Goal: Task Accomplishment & Management: Complete application form

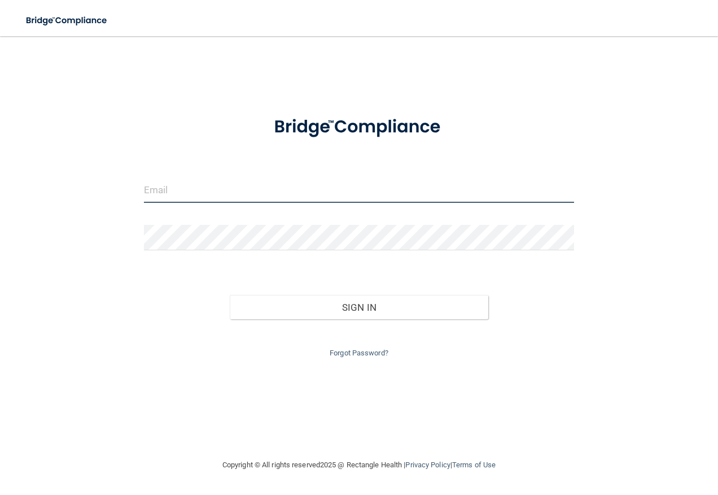
type input "[EMAIL_ADDRESS][DOMAIN_NAME]"
click at [204, 188] on input "[EMAIL_ADDRESS][DOMAIN_NAME]" at bounding box center [359, 189] width 431 height 25
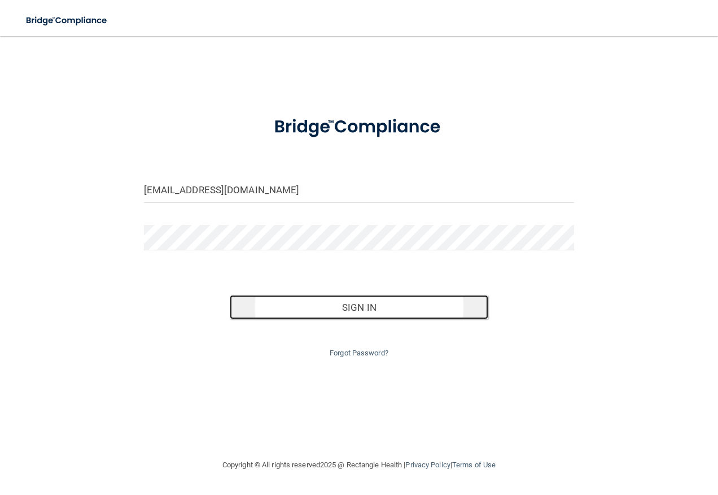
click at [367, 309] on button "Sign In" at bounding box center [359, 307] width 259 height 25
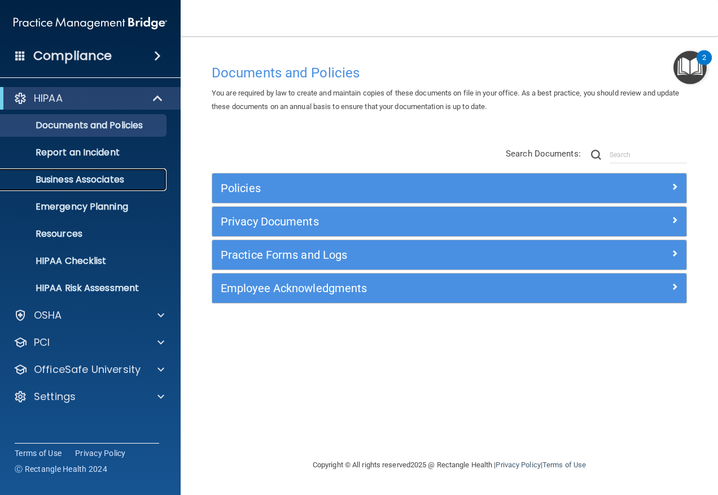
click at [108, 185] on p "Business Associates" at bounding box center [84, 179] width 154 height 11
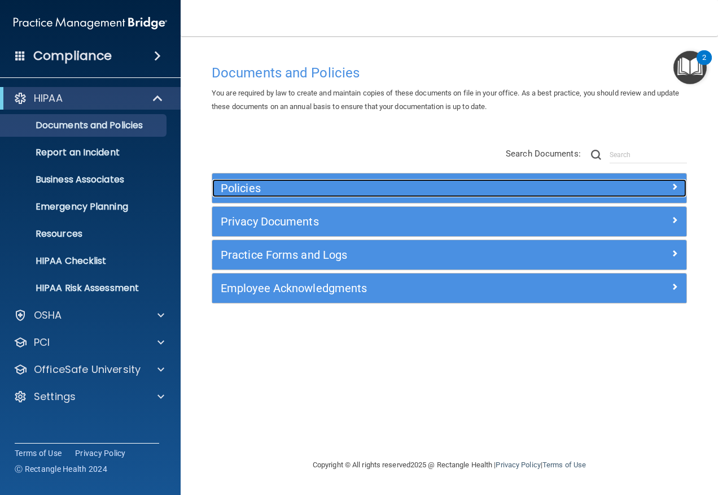
click at [668, 186] on div at bounding box center [627, 186] width 119 height 14
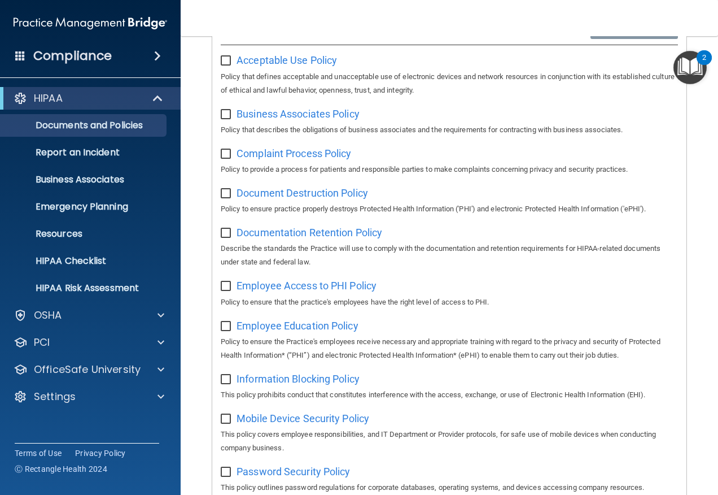
scroll to position [226, 0]
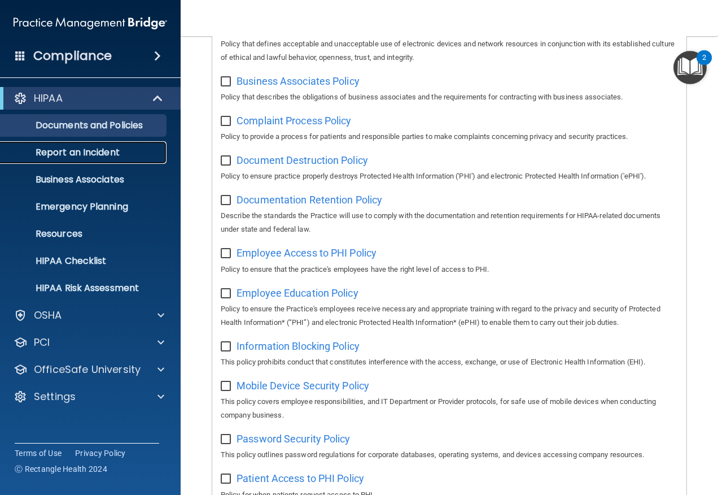
click at [100, 156] on p "Report an Incident" at bounding box center [84, 152] width 154 height 11
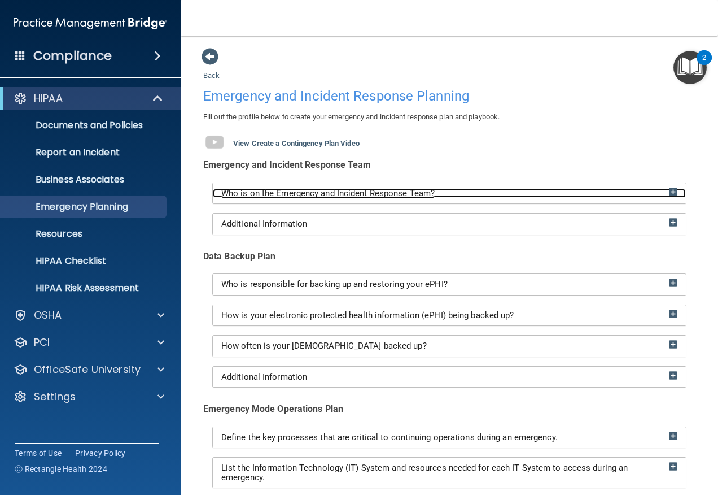
click at [669, 191] on img at bounding box center [673, 191] width 8 height 8
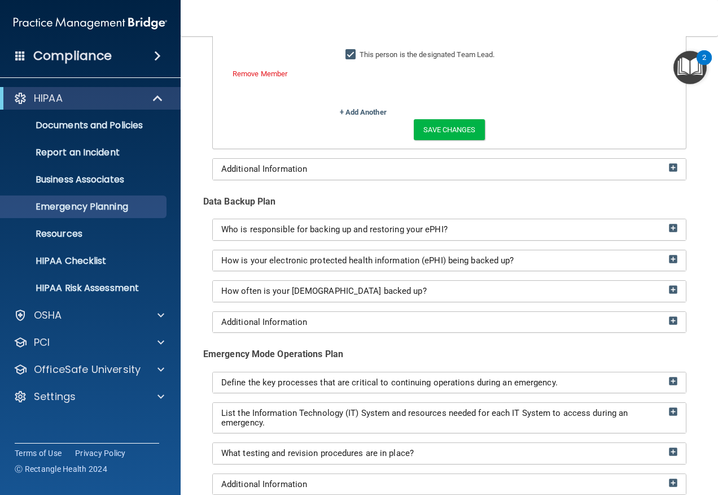
scroll to position [677, 0]
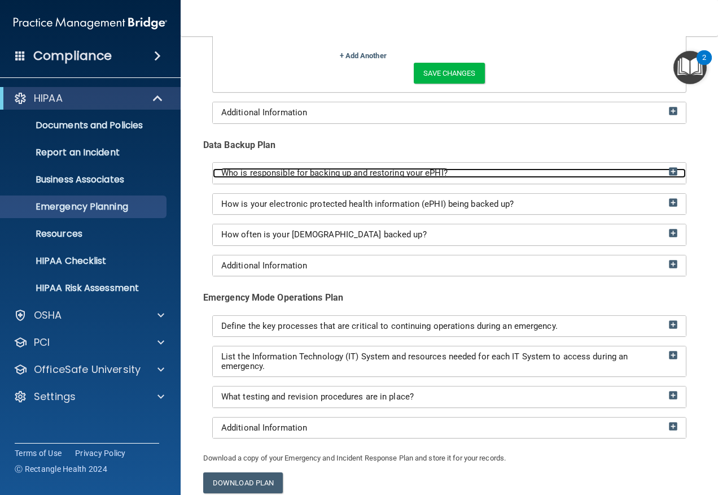
click at [669, 169] on img at bounding box center [673, 171] width 8 height 8
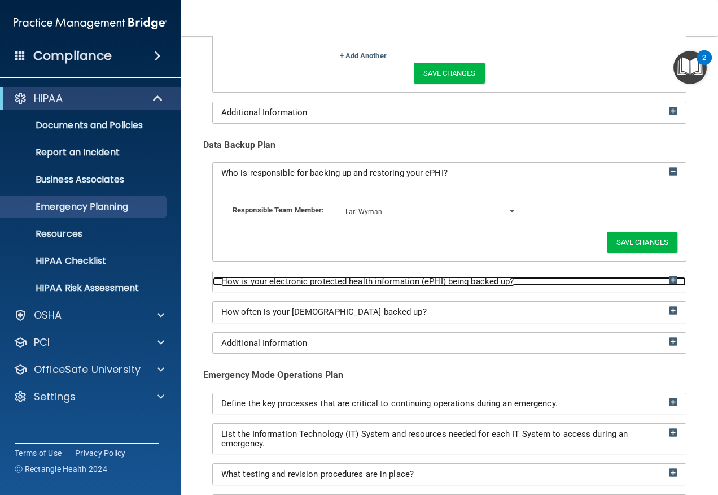
click at [664, 284] on div "How is your electronic protected health information (ePHI) being backed up?" at bounding box center [449, 282] width 473 height 10
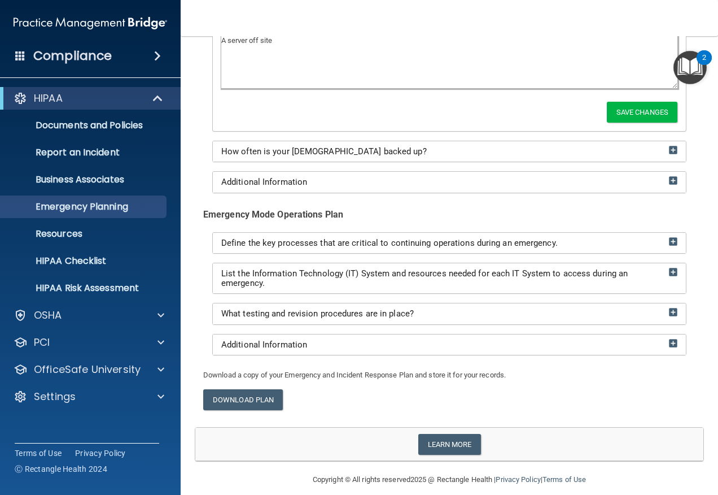
scroll to position [955, 0]
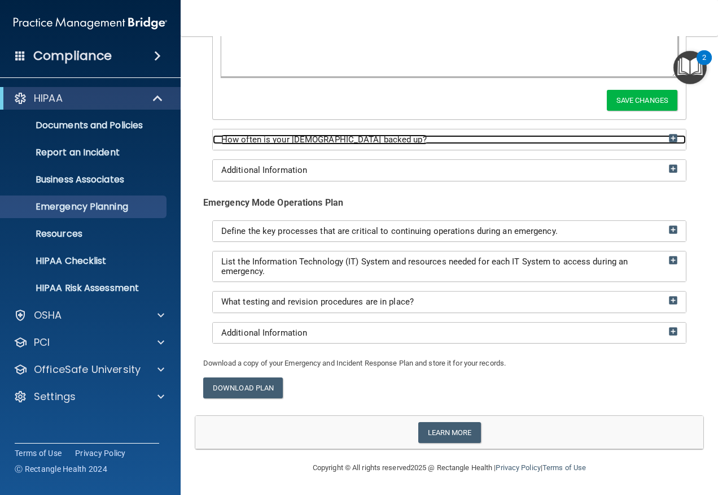
click at [669, 137] on img at bounding box center [673, 138] width 8 height 8
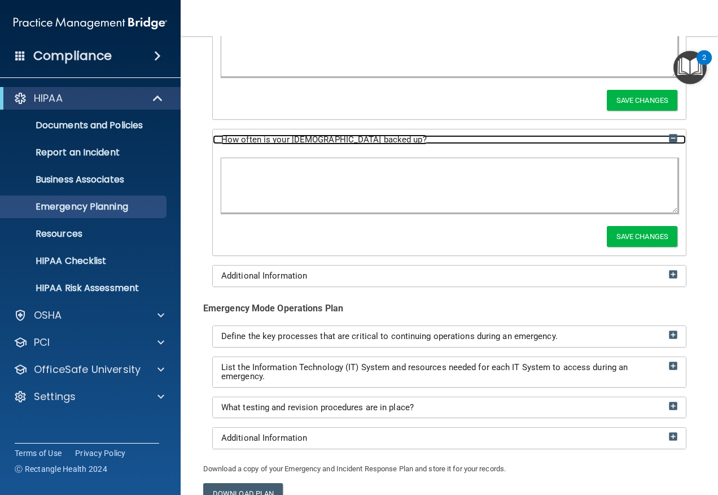
click at [669, 137] on img at bounding box center [673, 138] width 8 height 8
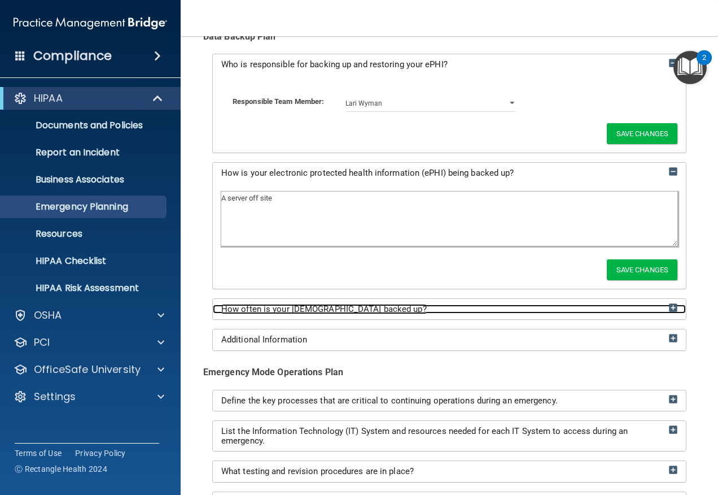
scroll to position [842, 0]
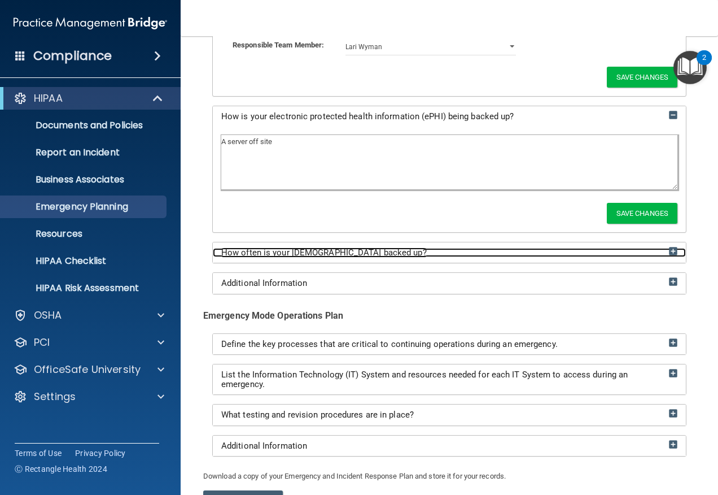
click at [669, 247] on img at bounding box center [673, 251] width 8 height 8
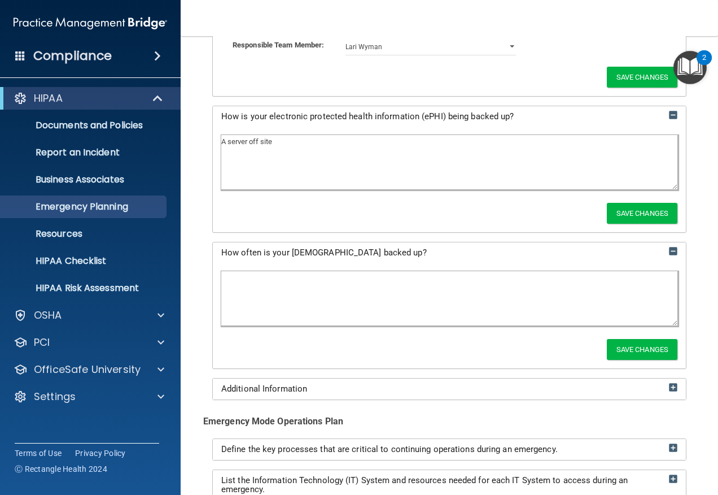
click at [394, 279] on textarea at bounding box center [449, 298] width 456 height 54
type textarea "Not in charge of that our ehr software company does this"
click at [644, 346] on button "Save Changes" at bounding box center [642, 349] width 71 height 21
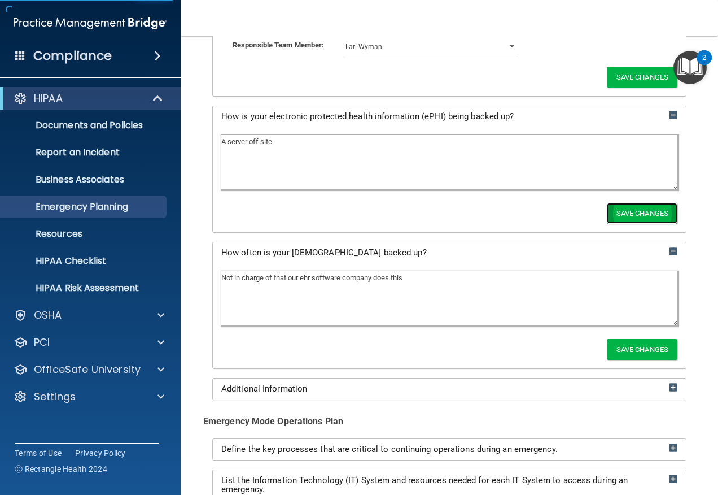
click at [625, 214] on button "Save Changes" at bounding box center [642, 213] width 71 height 21
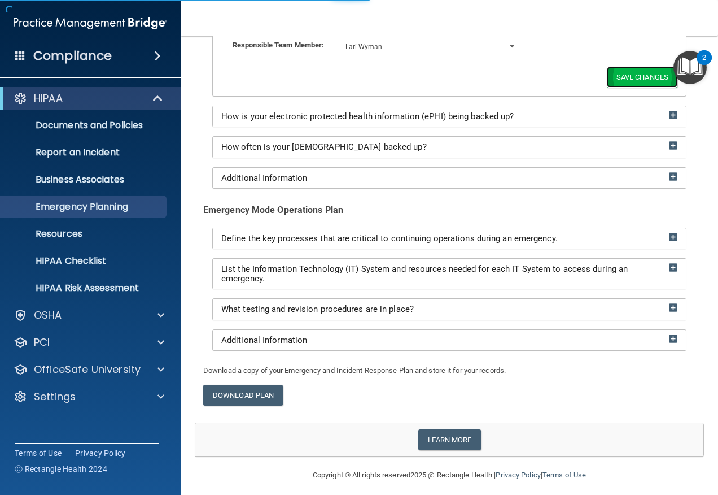
click at [637, 80] on button "Save Changes" at bounding box center [642, 77] width 71 height 21
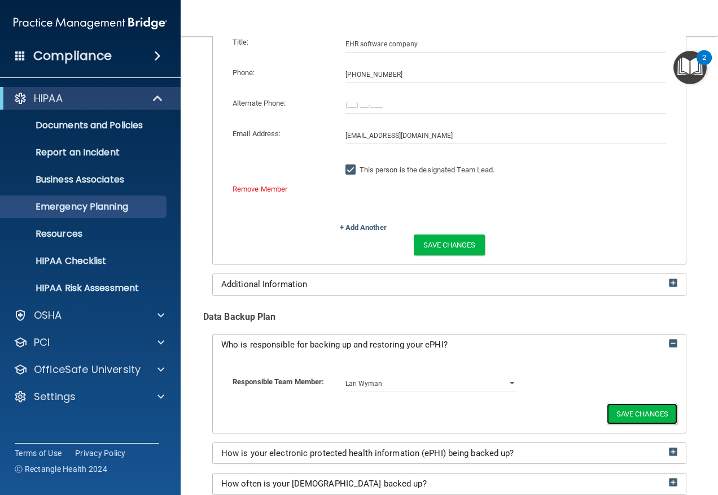
scroll to position [496, 0]
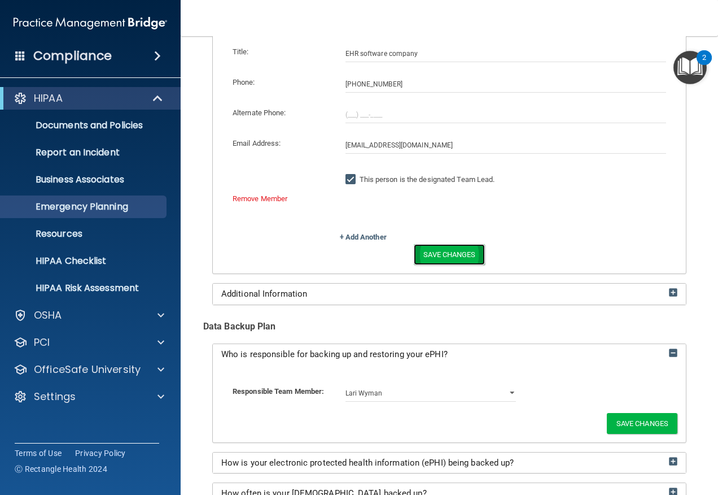
click at [449, 249] on button "Save Changes" at bounding box center [449, 254] width 71 height 21
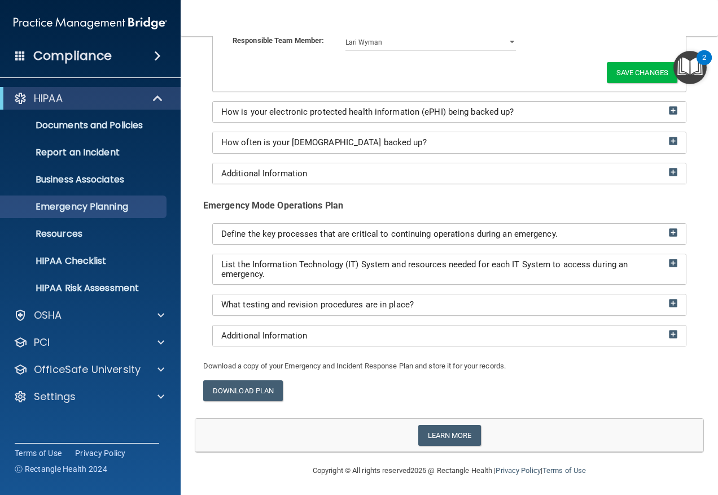
scroll to position [850, 0]
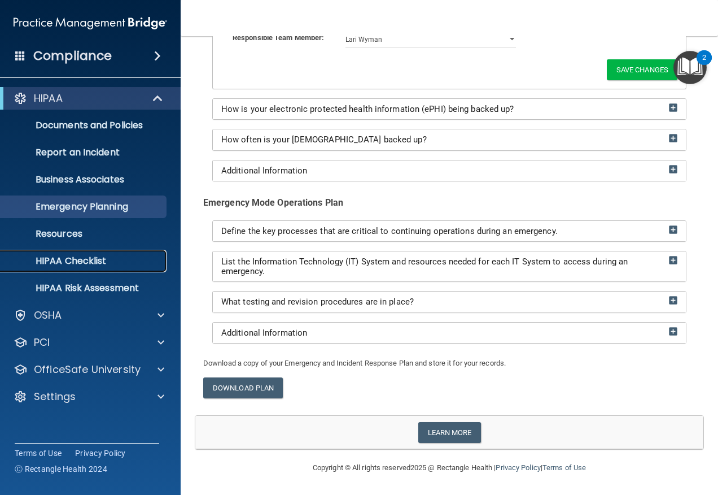
click at [79, 260] on p "HIPAA Checklist" at bounding box center [84, 260] width 154 height 11
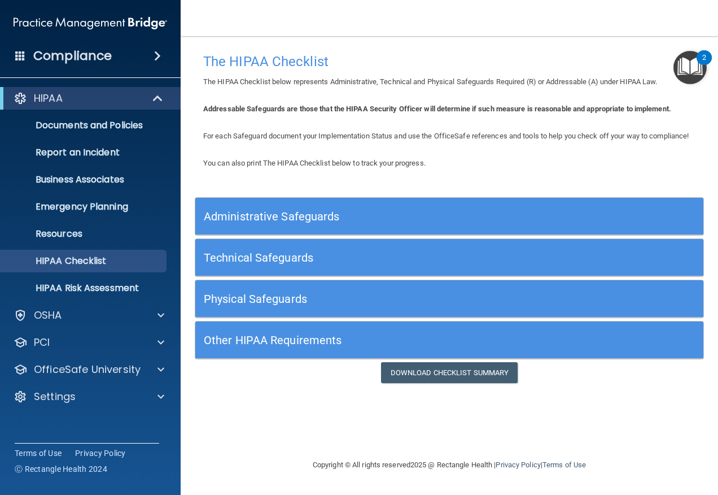
click at [297, 222] on h5 "Administrative Safeguards" at bounding box center [386, 216] width 364 height 12
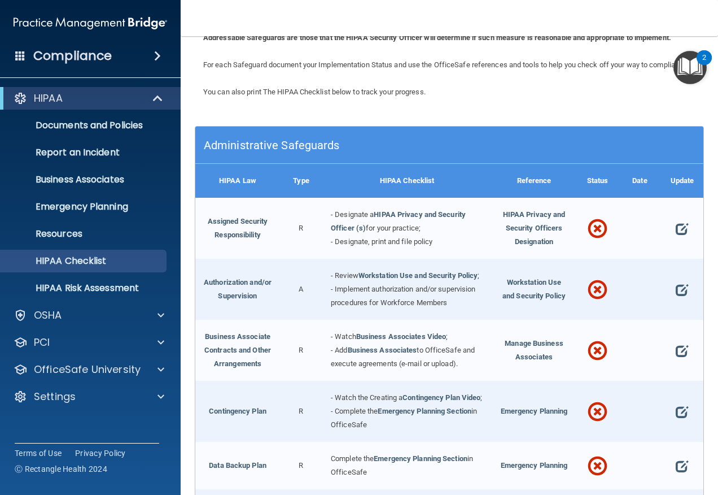
scroll to position [113, 0]
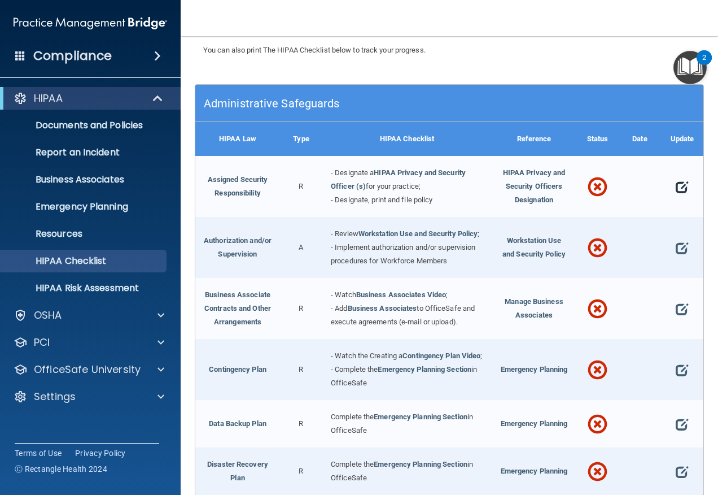
click at [676, 198] on span at bounding box center [682, 187] width 12 height 23
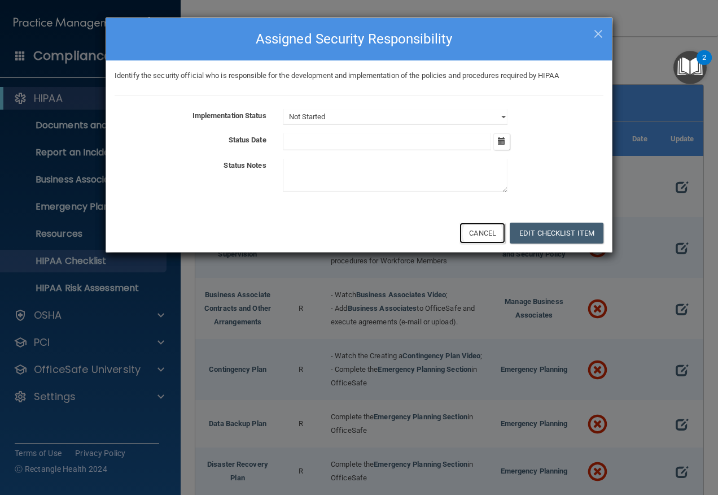
click at [479, 234] on button "Cancel" at bounding box center [483, 232] width 46 height 21
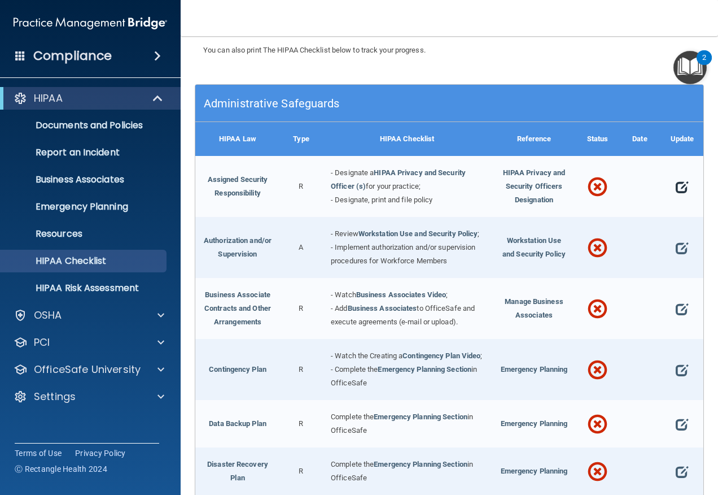
click at [676, 198] on span at bounding box center [682, 187] width 12 height 23
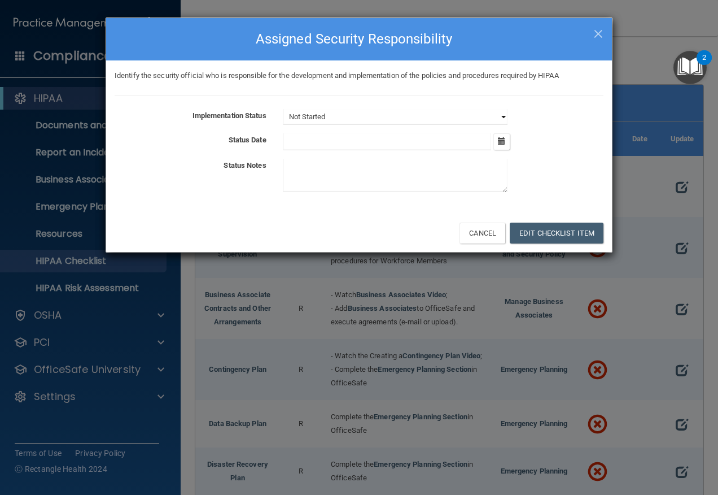
click at [501, 119] on select "Not Started In Progress Completed" at bounding box center [395, 117] width 224 height 16
select select "completed"
click at [283, 109] on select "Not Started In Progress Completed" at bounding box center [395, 117] width 224 height 16
click at [411, 172] on textarea at bounding box center [395, 175] width 224 height 33
click at [472, 182] on textarea at bounding box center [395, 175] width 224 height 33
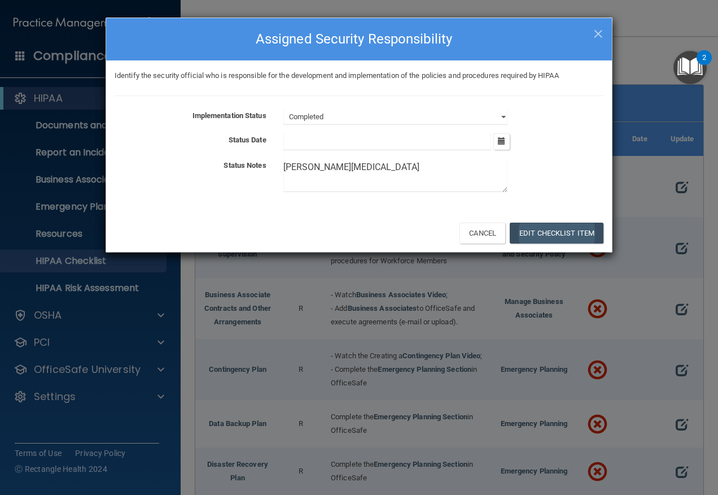
type textarea "[PERSON_NAME][MEDICAL_DATA]"
click at [532, 229] on button "Edit Checklist Item" at bounding box center [557, 232] width 94 height 21
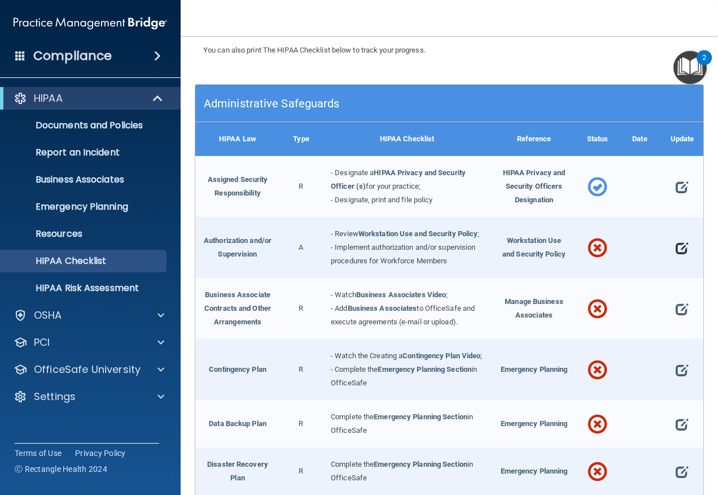
click at [676, 259] on span at bounding box center [682, 248] width 12 height 23
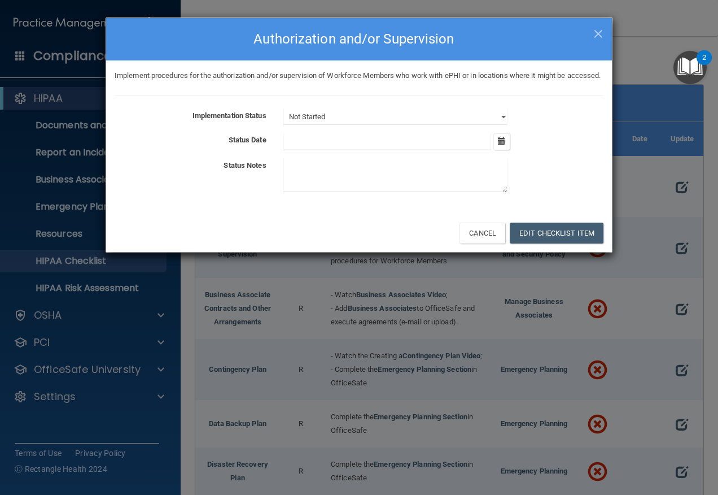
click at [326, 178] on textarea at bounding box center [395, 175] width 224 height 33
click at [506, 125] on select "Not Started In Progress Completed" at bounding box center [395, 117] width 224 height 16
select select "completed"
click at [283, 122] on select "Not Started In Progress Completed" at bounding box center [395, 117] width 224 height 16
click at [350, 187] on textarea at bounding box center [395, 175] width 224 height 33
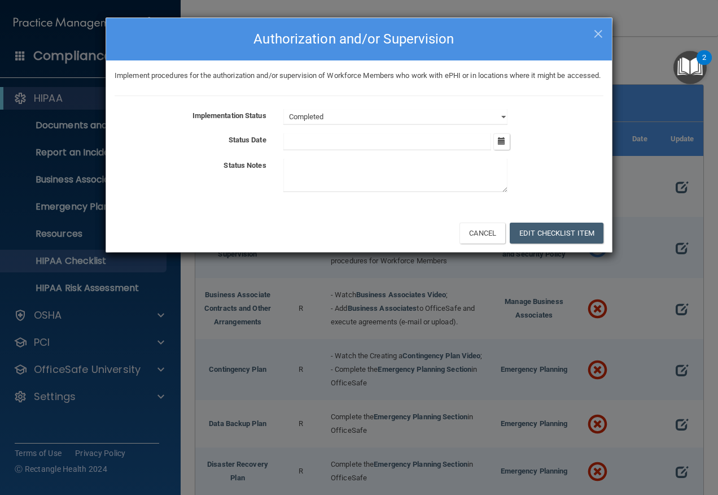
click at [373, 182] on textarea at bounding box center [395, 175] width 224 height 33
drag, startPoint x: 471, startPoint y: 31, endPoint x: 497, endPoint y: 50, distance: 31.5
click at [497, 50] on h4 "Authorization and/or Supervision" at bounding box center [359, 39] width 489 height 25
click at [330, 178] on textarea at bounding box center [395, 175] width 224 height 33
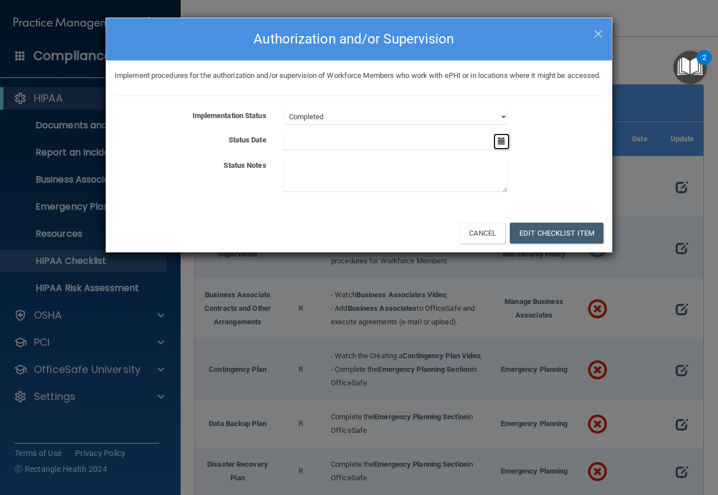
click at [500, 145] on icon "button" at bounding box center [501, 140] width 7 height 7
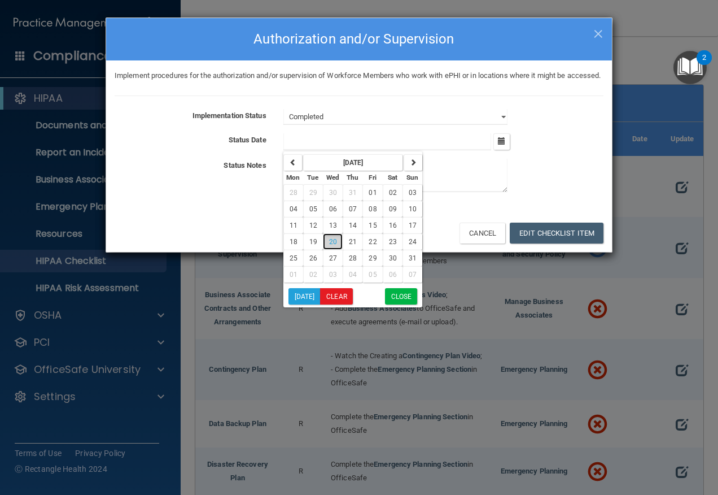
click at [331, 246] on span "20" at bounding box center [333, 242] width 8 height 8
type input "8/20/25"
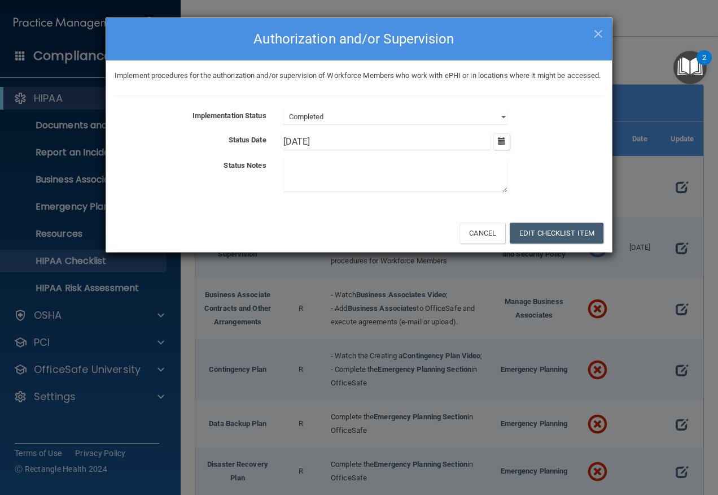
click at [360, 183] on textarea at bounding box center [395, 175] width 224 height 33
type textarea "B"
click at [357, 183] on textarea at bounding box center [395, 175] width 224 height 33
type textarea "Refer to emergency planning tab"
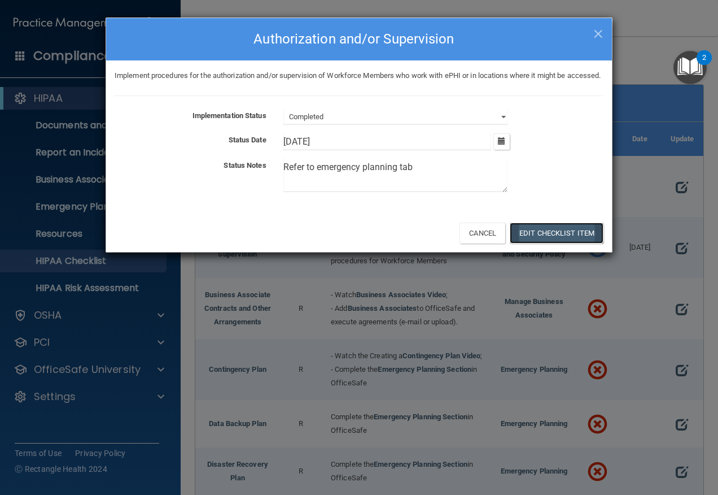
click at [542, 241] on button "Edit Checklist Item" at bounding box center [557, 232] width 94 height 21
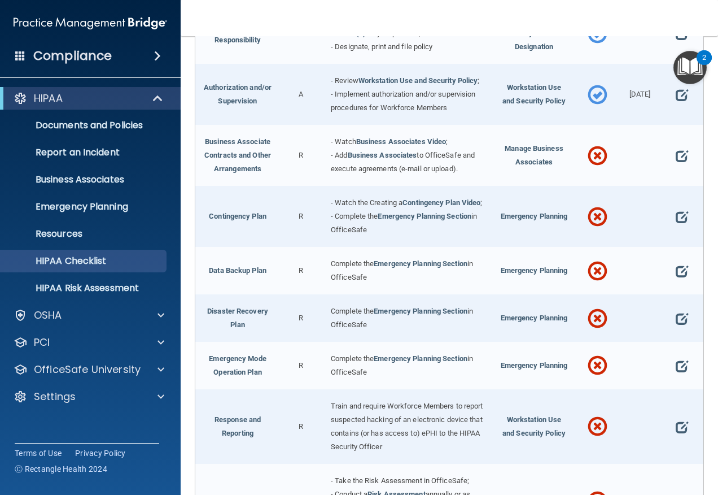
scroll to position [282, 0]
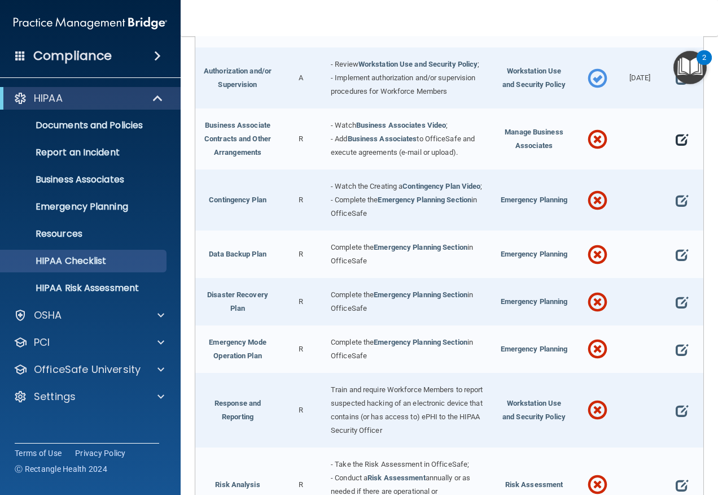
click at [676, 151] on span at bounding box center [682, 139] width 12 height 23
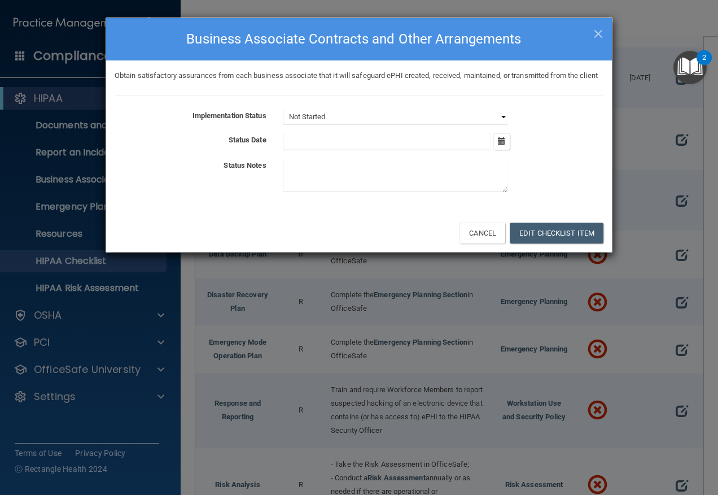
click at [501, 125] on select "Not Started In Progress Completed" at bounding box center [395, 117] width 224 height 16
select select "in_progress"
click at [283, 122] on select "Not Started In Progress Completed" at bounding box center [395, 117] width 224 height 16
click at [535, 243] on button "Edit Checklist Item" at bounding box center [557, 232] width 94 height 21
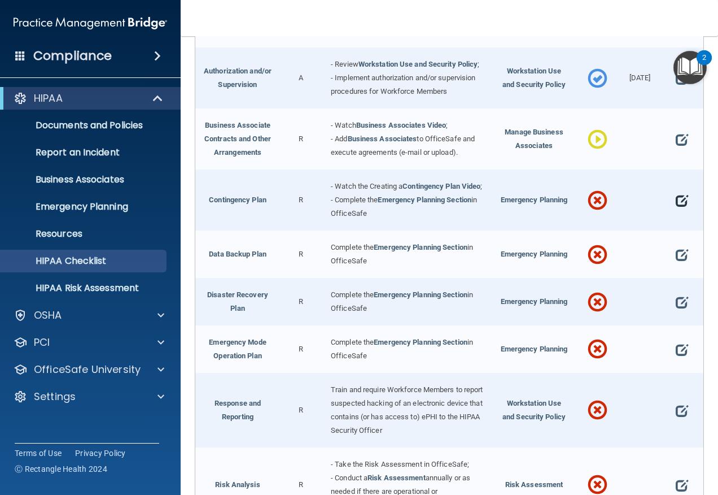
click at [676, 212] on span at bounding box center [682, 200] width 12 height 23
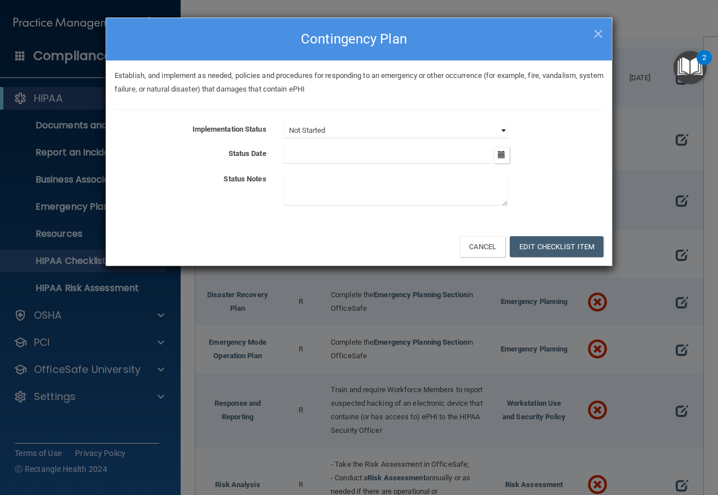
click at [502, 134] on select "Not Started In Progress Completed" at bounding box center [395, 130] width 224 height 16
select select "completed"
click at [283, 122] on select "Not Started In Progress Completed" at bounding box center [395, 130] width 224 height 16
click at [361, 180] on textarea at bounding box center [395, 188] width 224 height 33
type textarea "See emergency tab"
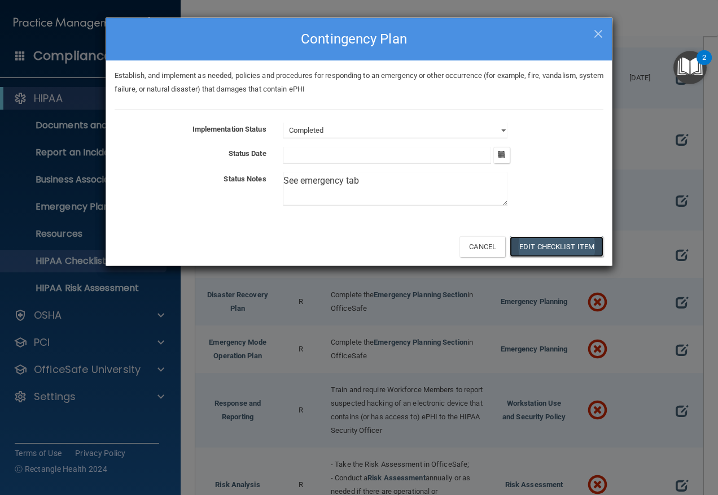
click at [524, 252] on button "Edit Checklist Item" at bounding box center [557, 246] width 94 height 21
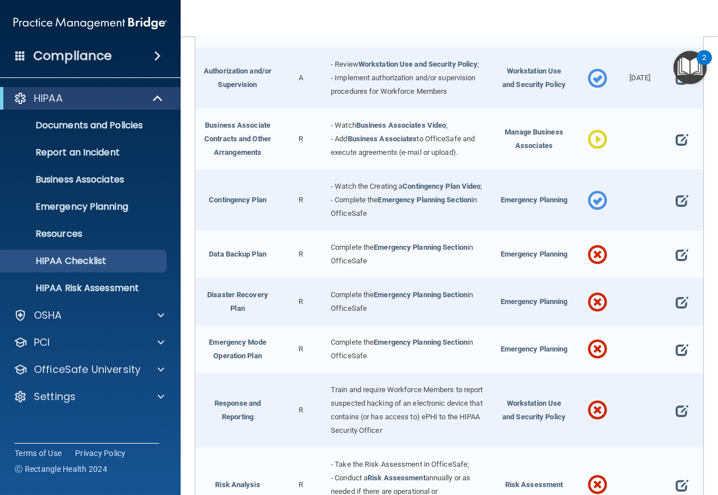
scroll to position [395, 0]
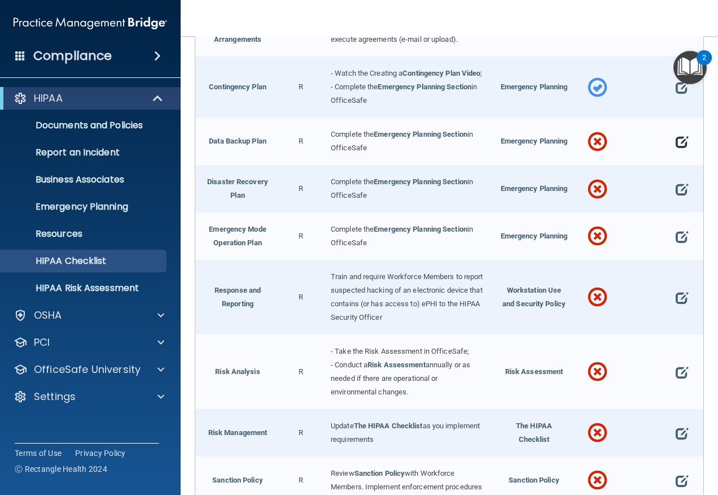
click at [676, 153] on span at bounding box center [682, 141] width 12 height 23
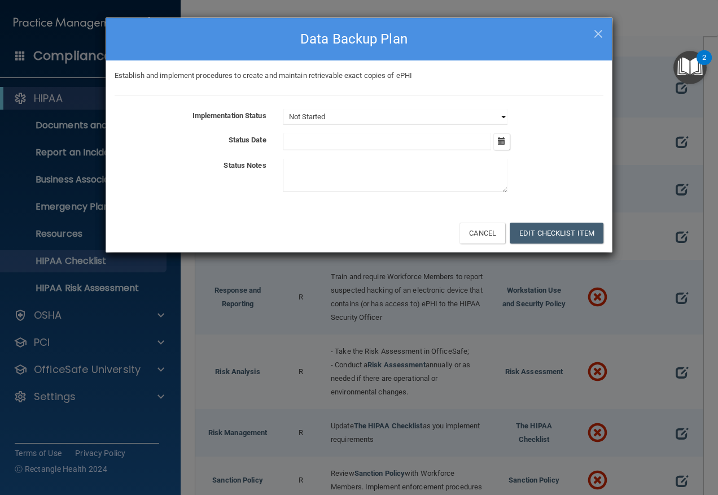
click at [503, 113] on select "Not Started In Progress Completed" at bounding box center [395, 117] width 224 height 16
select select "completed"
click at [283, 109] on select "Not Started In Progress Completed" at bounding box center [395, 117] width 224 height 16
click at [437, 169] on textarea at bounding box center [395, 175] width 224 height 33
type textarea "See emergency plan tab"
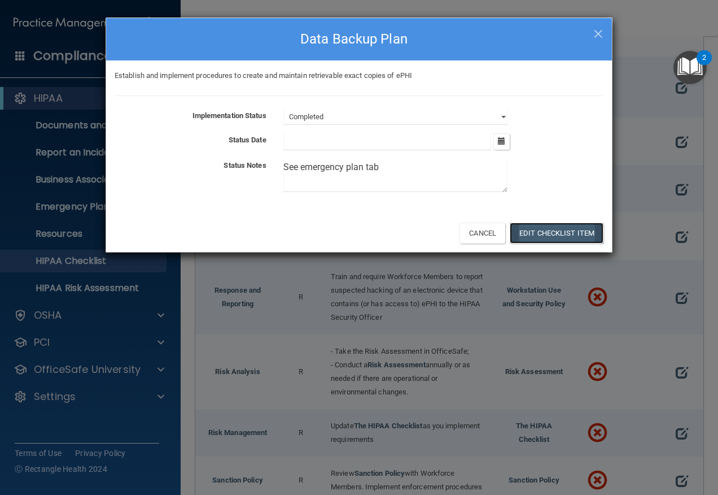
click at [525, 239] on button "Edit Checklist Item" at bounding box center [557, 232] width 94 height 21
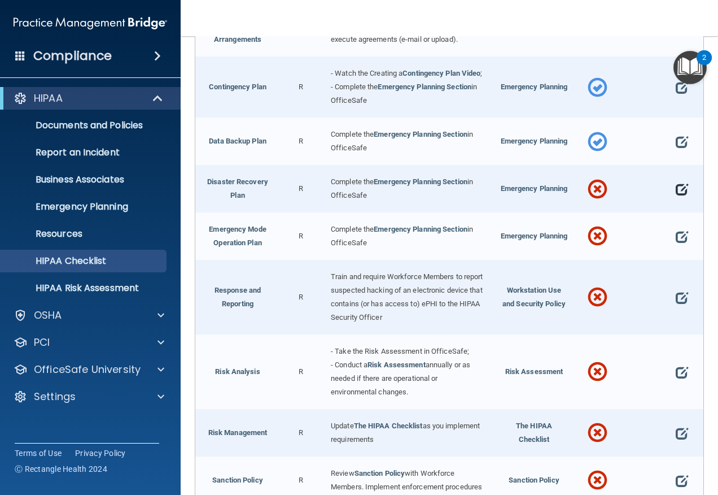
click at [676, 200] on span at bounding box center [682, 189] width 12 height 23
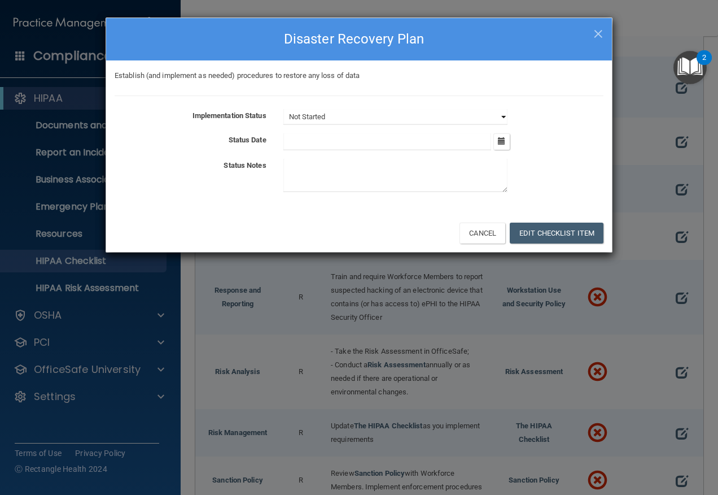
click at [504, 115] on select "Not Started In Progress Completed" at bounding box center [395, 117] width 224 height 16
select select "completed"
click at [283, 109] on select "Not Started In Progress Completed" at bounding box center [395, 117] width 224 height 16
click at [347, 172] on textarea at bounding box center [395, 175] width 224 height 33
drag, startPoint x: 395, startPoint y: 167, endPoint x: 277, endPoint y: 166, distance: 118.0
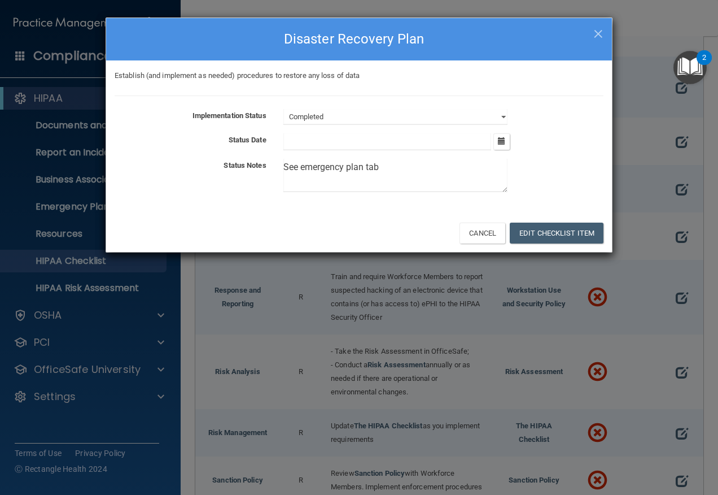
click at [277, 166] on div "See emergency plan tab" at bounding box center [443, 178] width 337 height 38
type textarea "See emergency plan tab"
click at [540, 233] on button "Edit Checklist Item" at bounding box center [557, 232] width 94 height 21
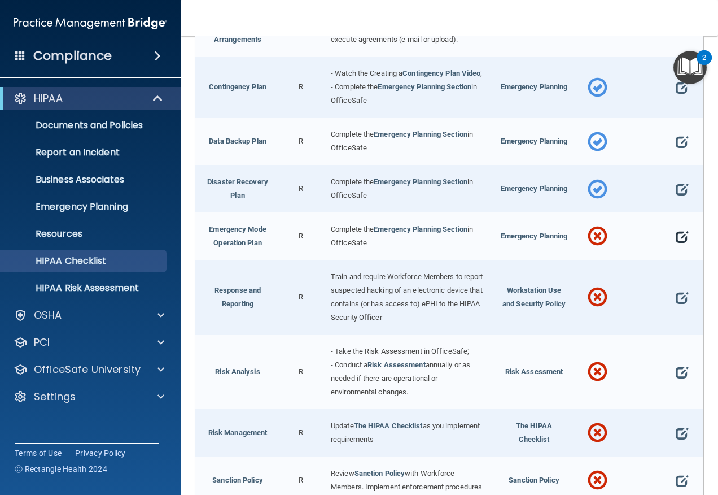
click at [676, 248] on span at bounding box center [682, 236] width 12 height 23
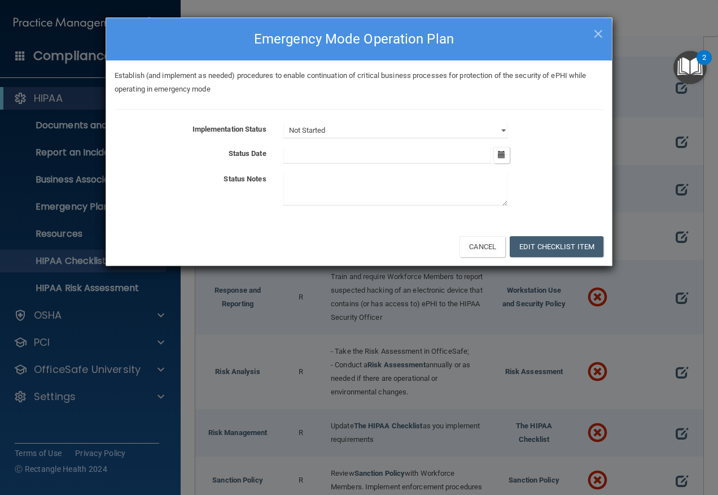
click at [507, 128] on div "Not Started In Progress Completed" at bounding box center [443, 130] width 337 height 16
click at [502, 129] on select "Not Started In Progress Completed" at bounding box center [395, 130] width 224 height 16
select select "completed"
click at [283, 122] on select "Not Started In Progress Completed" at bounding box center [395, 130] width 224 height 16
click at [405, 184] on textarea at bounding box center [395, 188] width 224 height 33
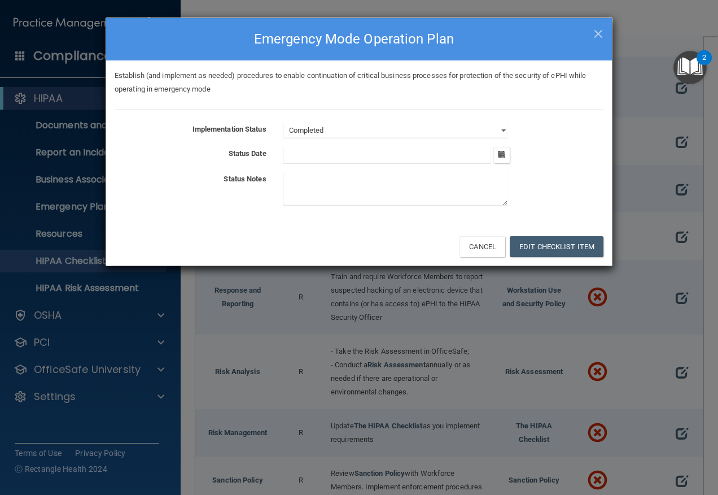
paste textarea "See emergency plan tab"
type textarea "See emergency plan tab"
click at [573, 234] on div "Cancel Edit Checklist Item" at bounding box center [359, 246] width 506 height 38
click at [574, 242] on button "Edit Checklist Item" at bounding box center [557, 246] width 94 height 21
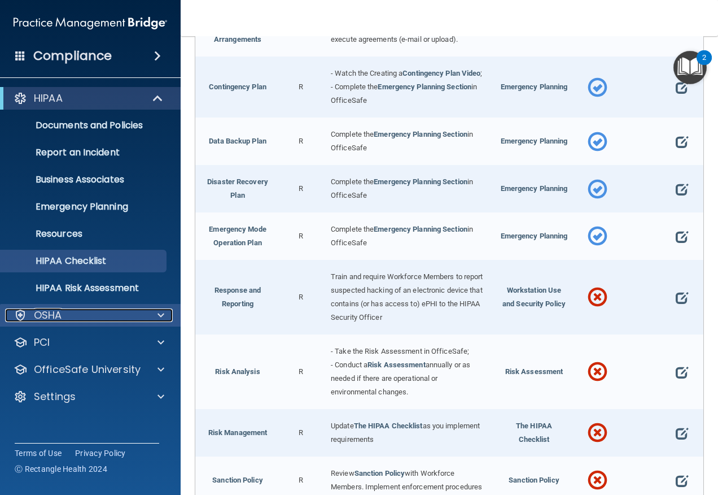
click at [163, 316] on span at bounding box center [160, 315] width 7 height 14
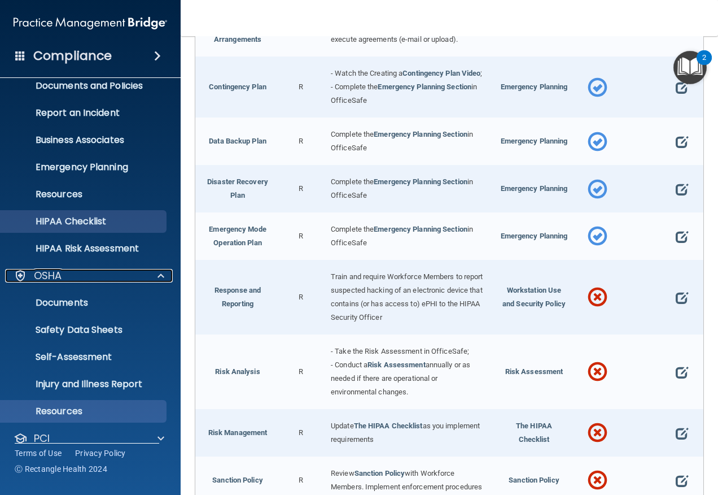
scroll to position [110, 0]
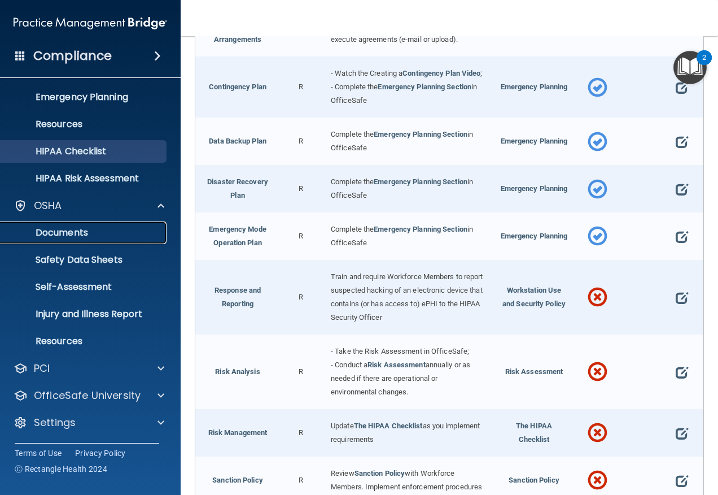
click at [87, 236] on p "Documents" at bounding box center [84, 232] width 154 height 11
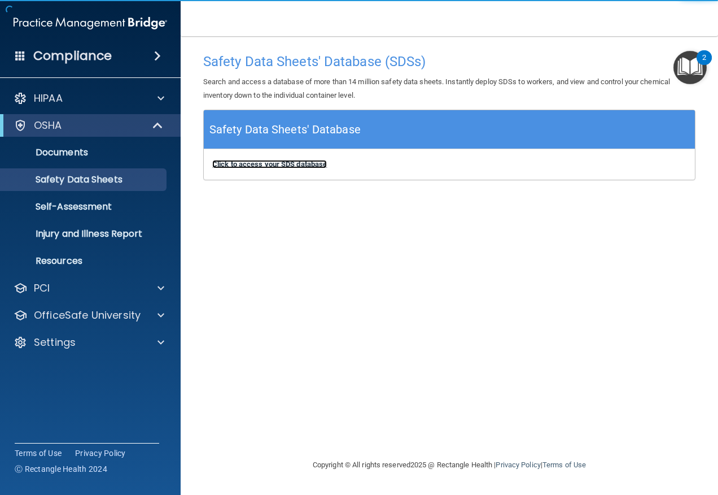
click at [314, 164] on b "Click to access your SDS database" at bounding box center [269, 164] width 115 height 8
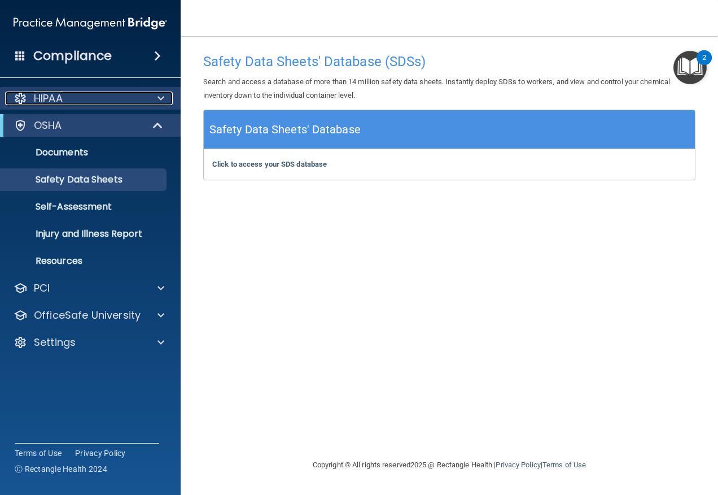
click at [166, 99] on div at bounding box center [159, 98] width 28 height 14
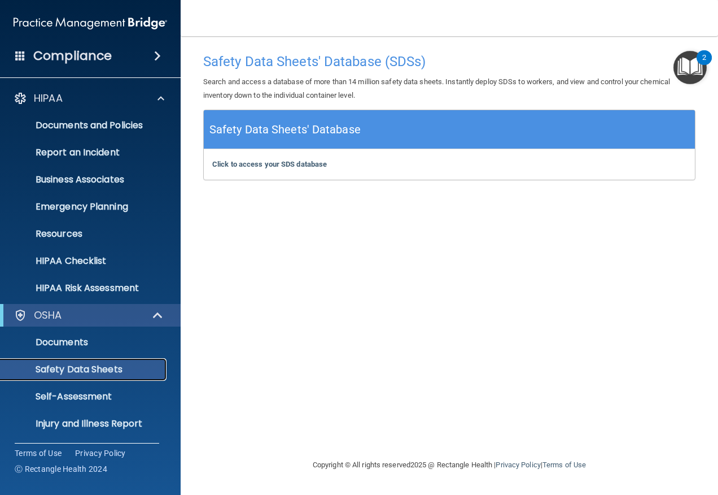
click at [117, 373] on p "Safety Data Sheets" at bounding box center [84, 369] width 154 height 11
click at [97, 371] on p "Safety Data Sheets" at bounding box center [84, 369] width 154 height 11
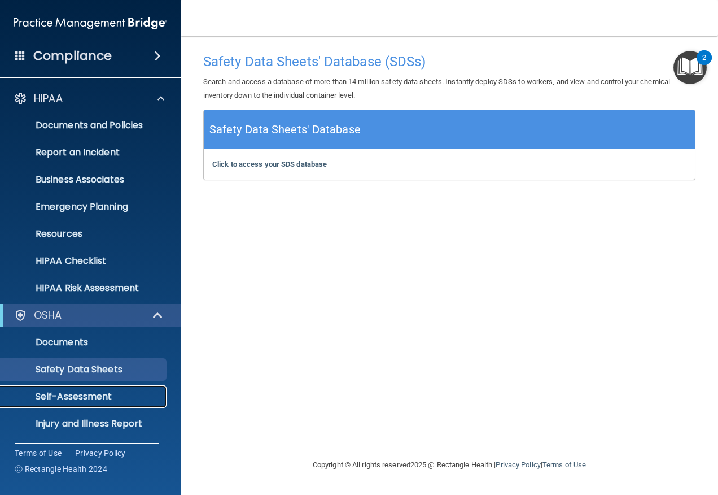
click at [83, 393] on p "Self-Assessment" at bounding box center [84, 396] width 154 height 11
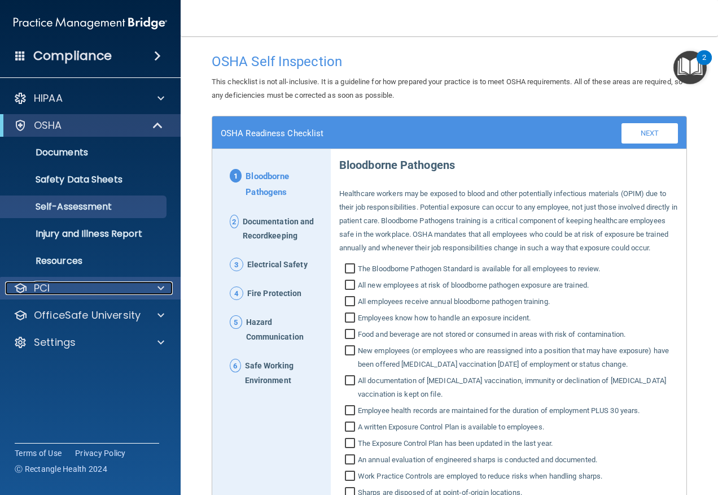
click at [162, 287] on span at bounding box center [160, 288] width 7 height 14
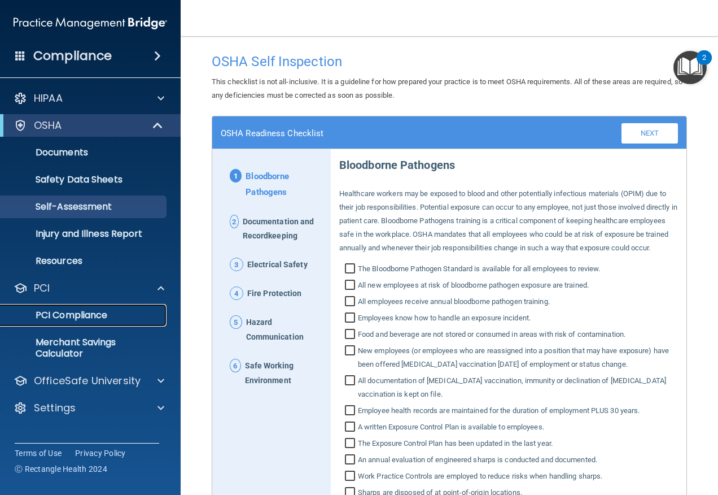
click at [103, 321] on p "PCI Compliance" at bounding box center [84, 314] width 154 height 11
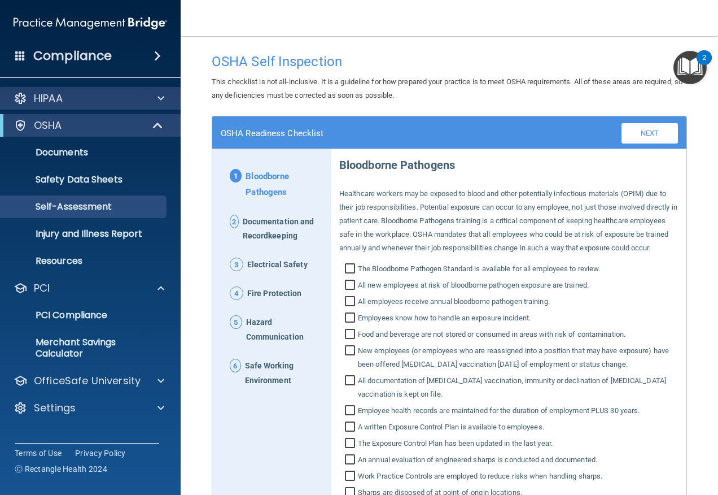
click at [58, 105] on div "HIPAA" at bounding box center [90, 98] width 181 height 23
click at [157, 97] on div at bounding box center [159, 98] width 28 height 14
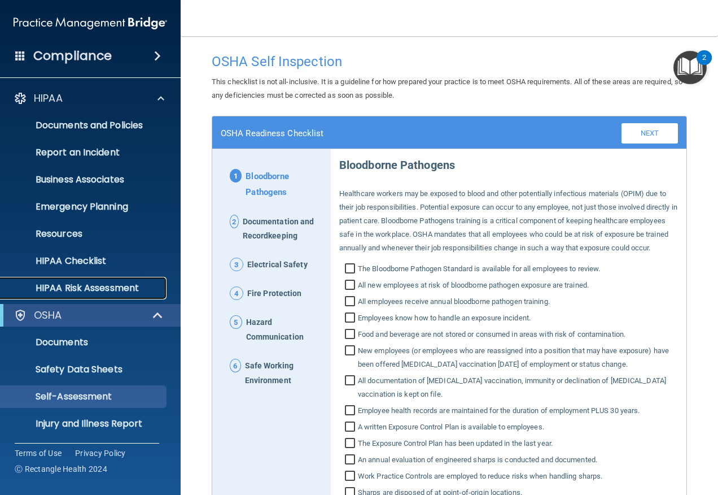
click at [95, 290] on p "HIPAA Risk Assessment" at bounding box center [84, 287] width 154 height 11
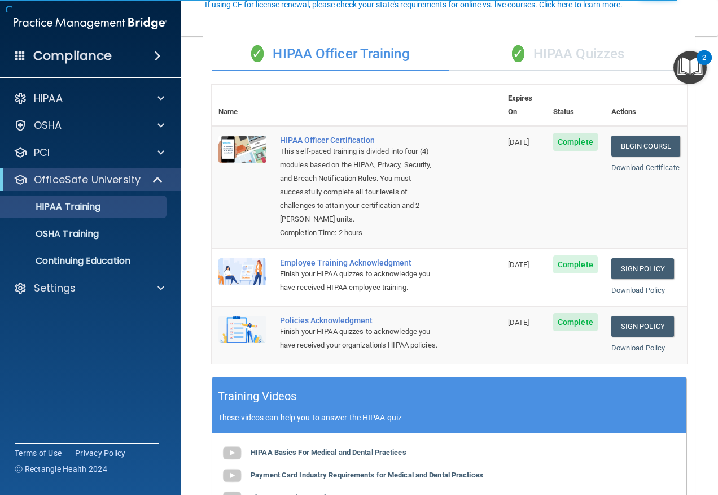
scroll to position [113, 0]
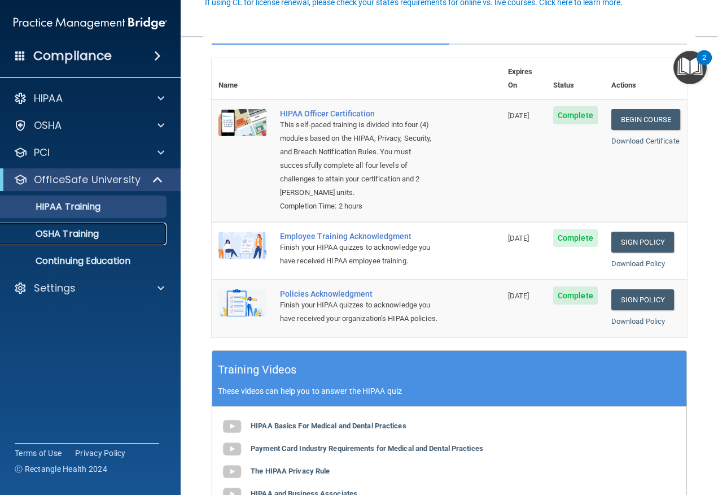
click at [98, 236] on p "OSHA Training" at bounding box center [52, 233] width 91 height 11
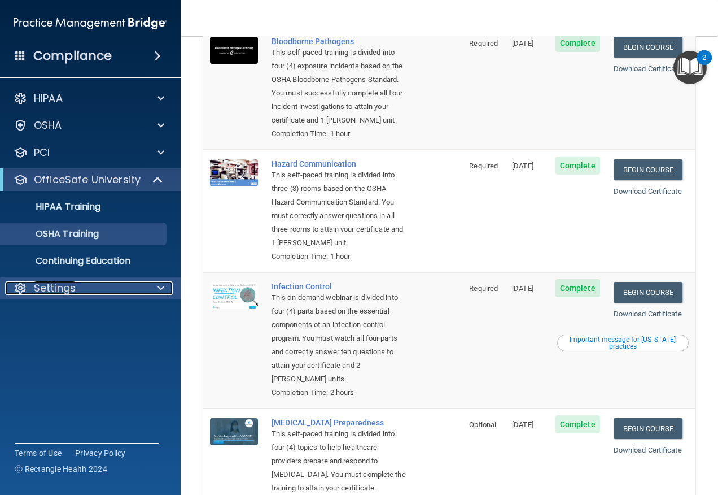
click at [155, 288] on div at bounding box center [159, 288] width 28 height 14
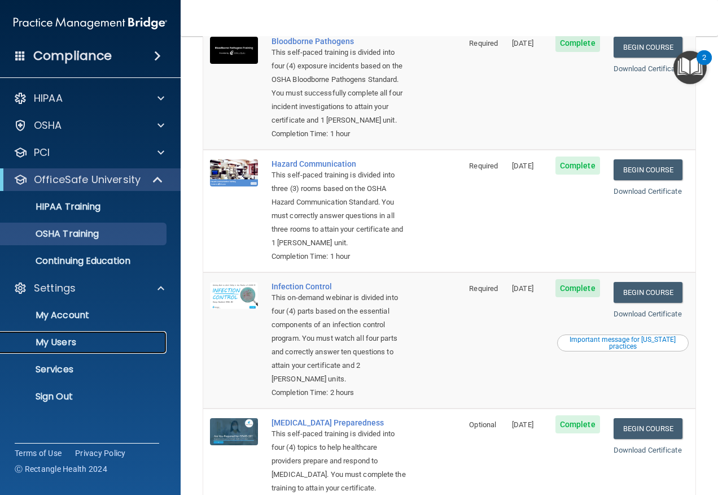
click at [70, 345] on p "My Users" at bounding box center [84, 341] width 154 height 11
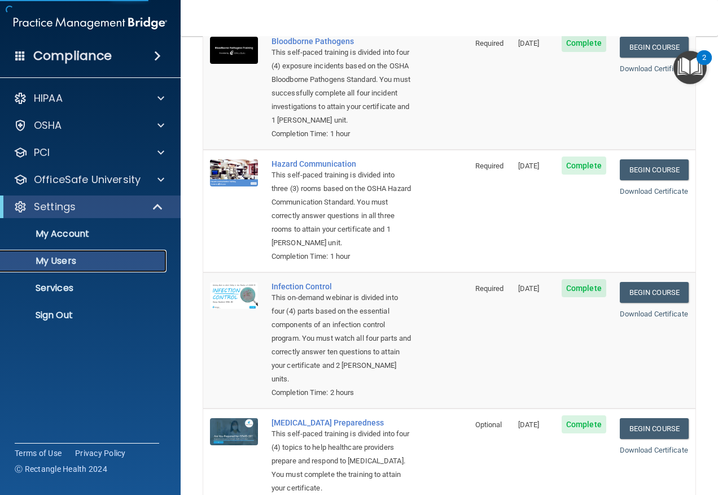
select select "20"
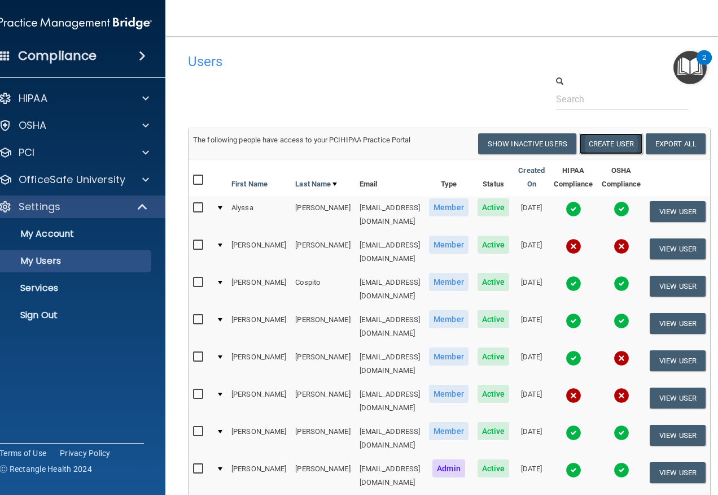
click at [622, 146] on button "Create User" at bounding box center [611, 143] width 64 height 21
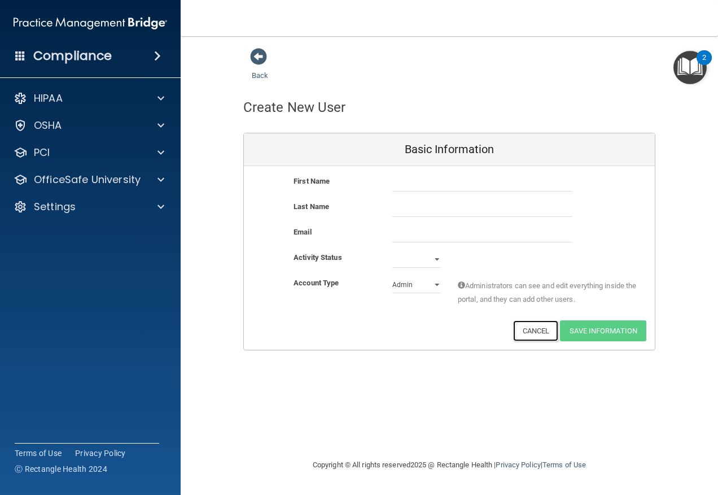
click at [544, 332] on button "Cancel" at bounding box center [536, 330] width 46 height 21
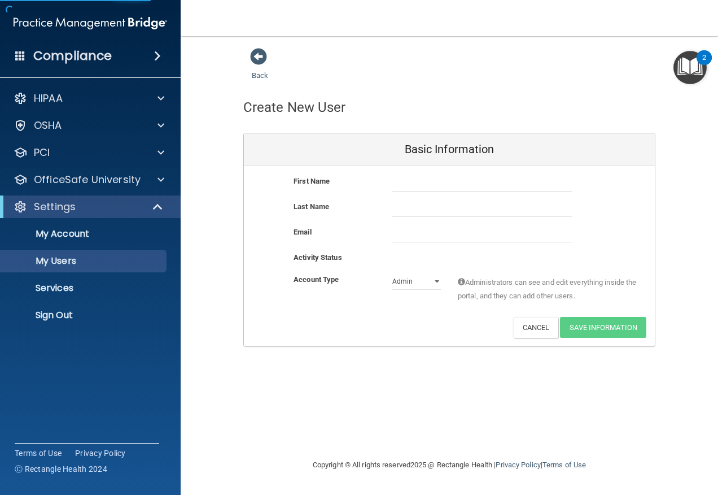
select select "20"
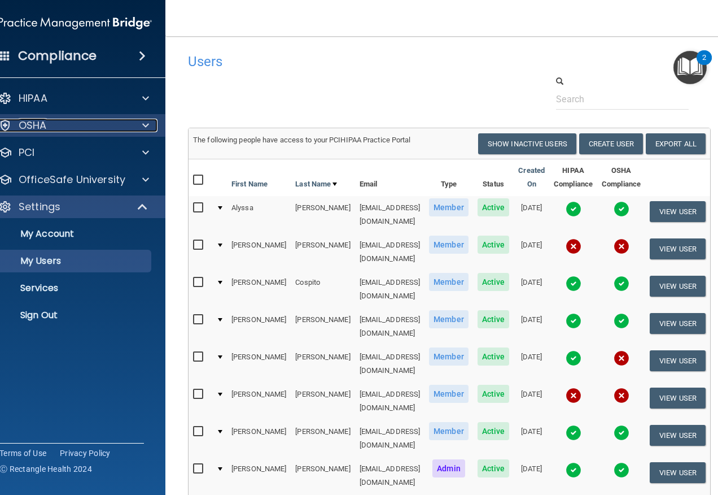
click at [81, 122] on div "OSHA" at bounding box center [60, 126] width 140 height 14
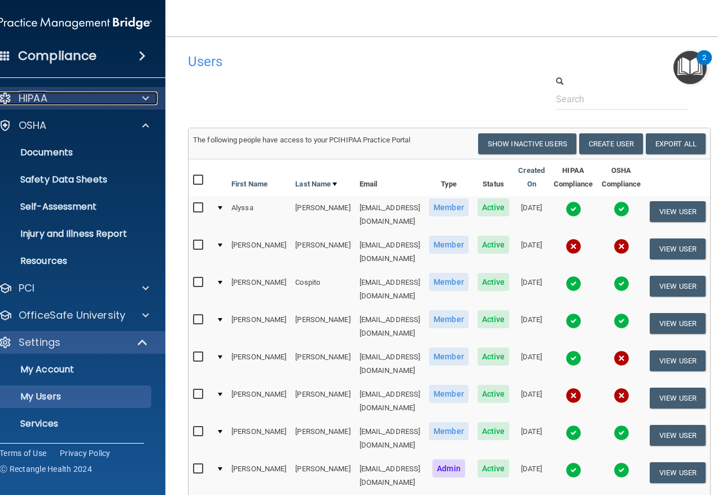
click at [49, 100] on div "HIPAA" at bounding box center [60, 98] width 140 height 14
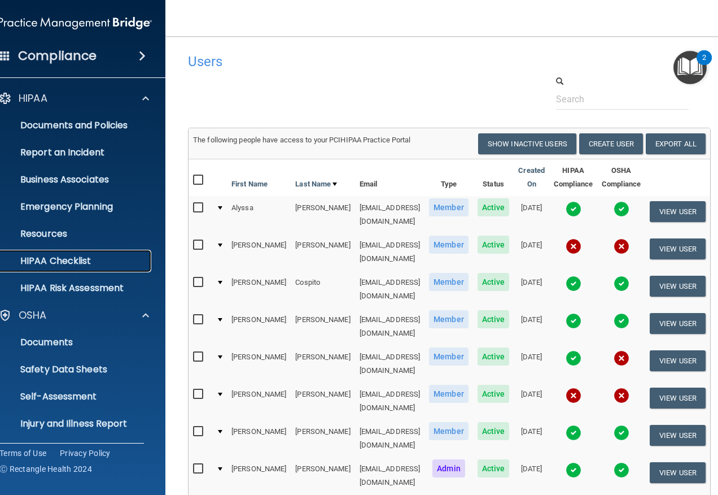
click at [71, 261] on p "HIPAA Checklist" at bounding box center [69, 260] width 154 height 11
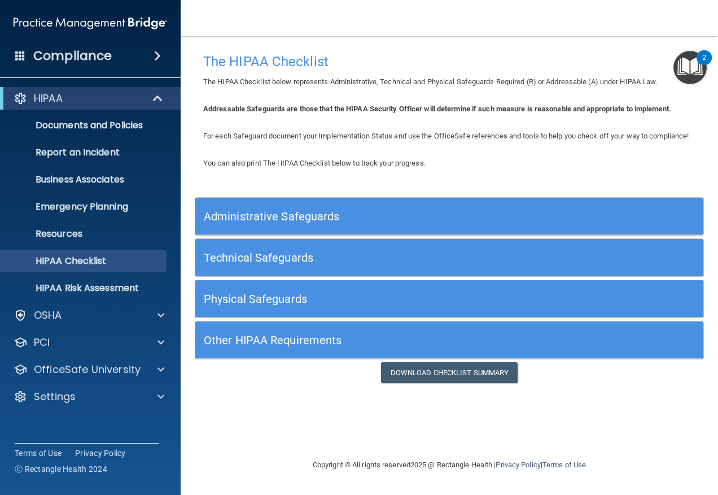
click at [295, 222] on h5 "Administrative Safeguards" at bounding box center [386, 216] width 364 height 12
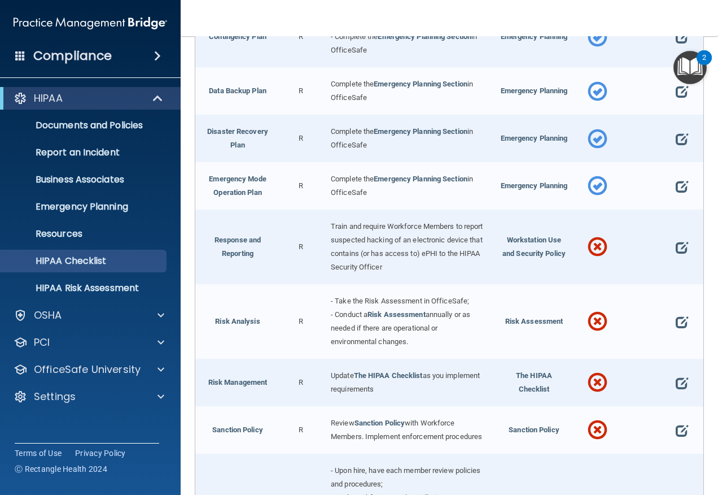
scroll to position [452, 0]
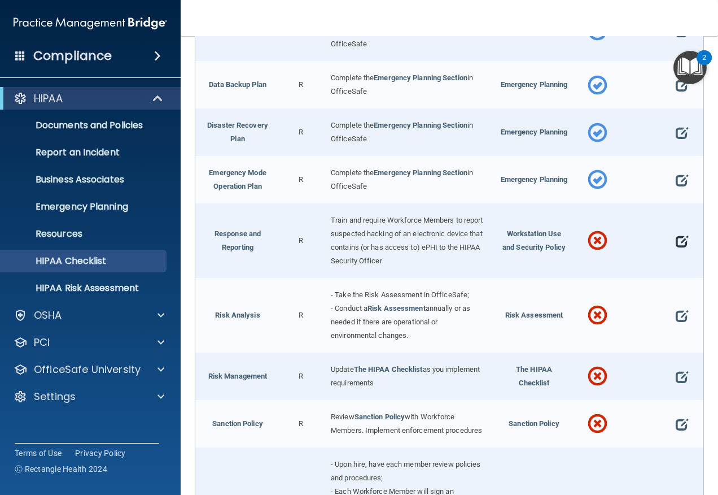
click at [676, 252] on span at bounding box center [682, 241] width 12 height 23
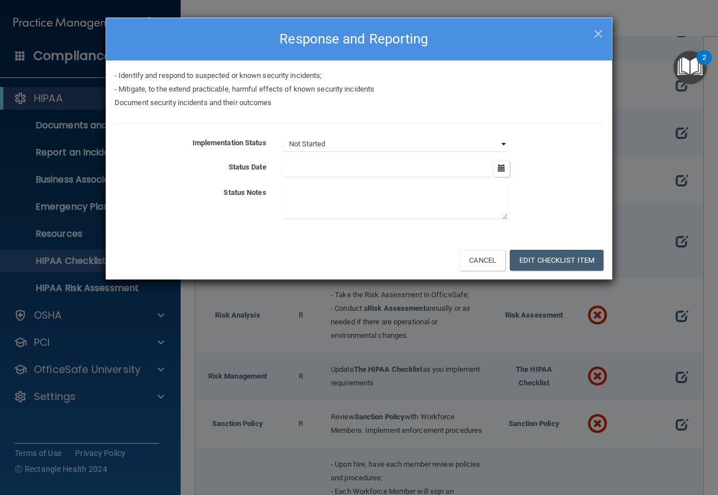
click at [506, 143] on select "Not Started In Progress Completed" at bounding box center [395, 144] width 224 height 16
select select "completed"
click at [283, 136] on select "Not Started In Progress Completed" at bounding box center [395, 144] width 224 height 16
click at [356, 190] on textarea at bounding box center [395, 202] width 224 height 33
paste textarea "See emergency plan tab"
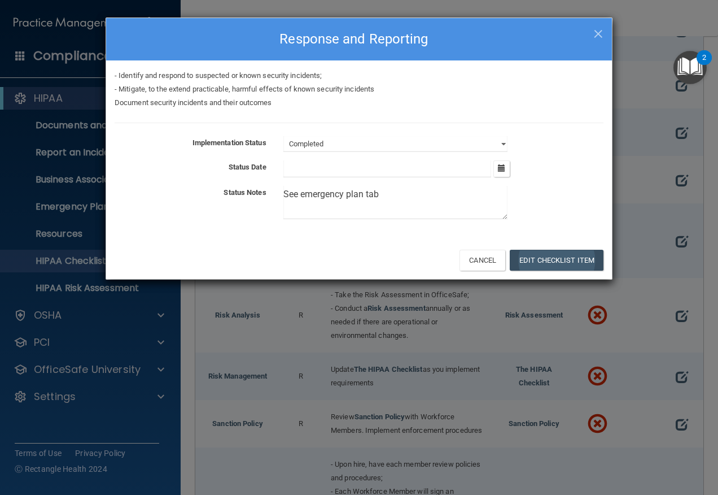
type textarea "See emergency plan tab"
click at [554, 261] on button "Edit Checklist Item" at bounding box center [557, 260] width 94 height 21
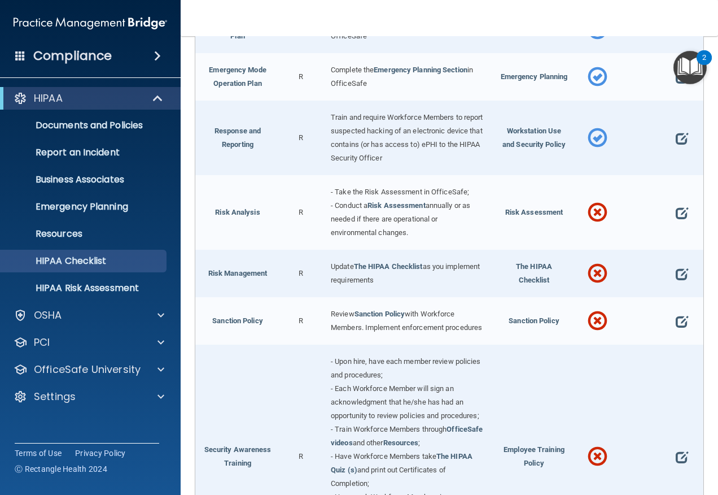
scroll to position [621, 0]
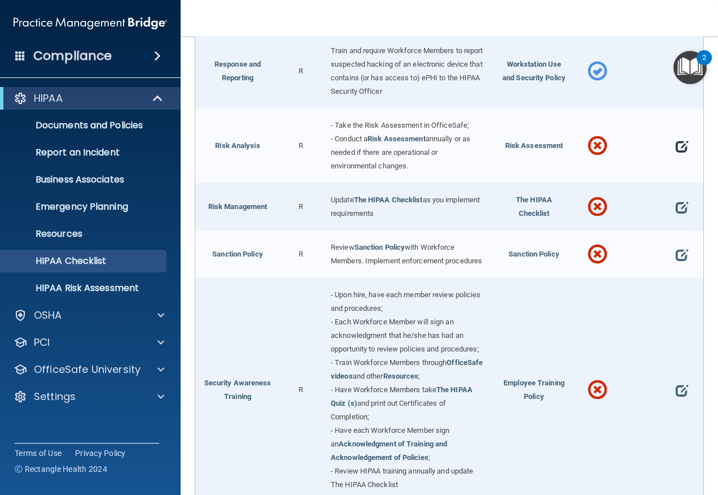
click at [676, 157] on span at bounding box center [682, 146] width 12 height 23
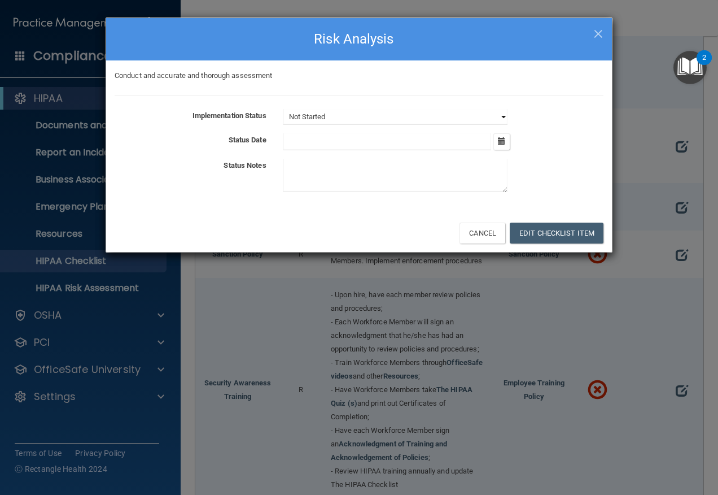
click at [500, 115] on select "Not Started In Progress Completed" at bounding box center [395, 117] width 224 height 16
select select "completed"
click at [283, 109] on select "Not Started In Progress Completed" at bounding box center [395, 117] width 224 height 16
click at [326, 162] on textarea at bounding box center [395, 175] width 224 height 33
paste textarea "See emergency plan tab"
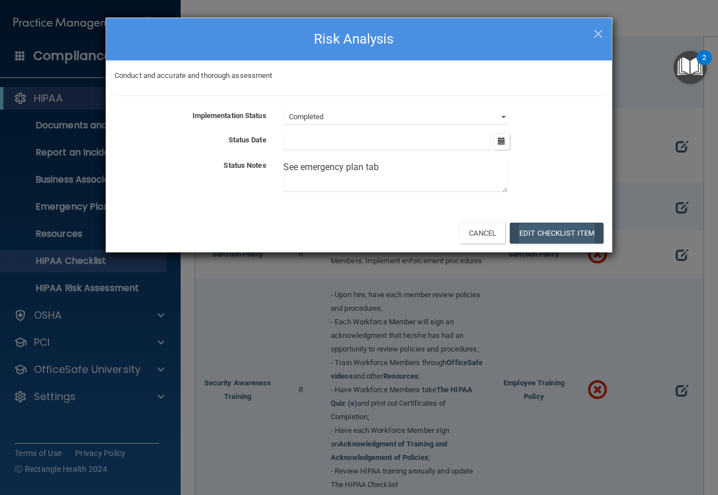
type textarea "See emergency plan tab"
click at [526, 225] on button "Edit Checklist Item" at bounding box center [557, 232] width 94 height 21
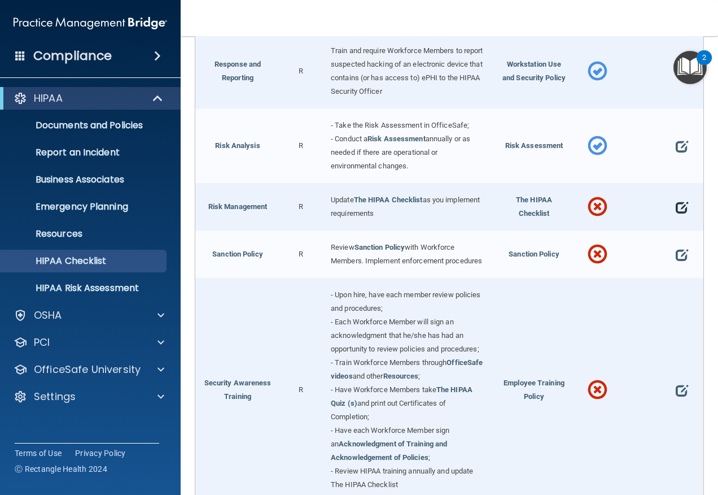
click at [676, 218] on span at bounding box center [682, 207] width 12 height 23
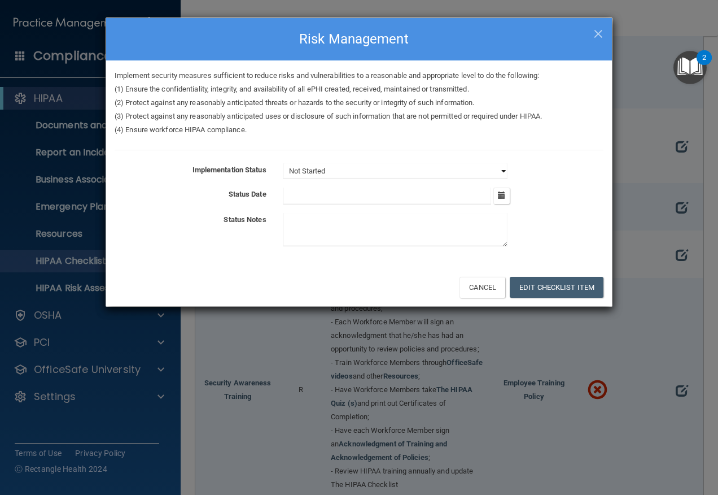
click at [505, 168] on select "Not Started In Progress Completed" at bounding box center [395, 171] width 224 height 16
select select "completed"
click at [283, 163] on select "Not Started In Progress Completed" at bounding box center [395, 171] width 224 height 16
click at [349, 233] on textarea at bounding box center [395, 229] width 224 height 33
paste textarea "See emergency plan tab"
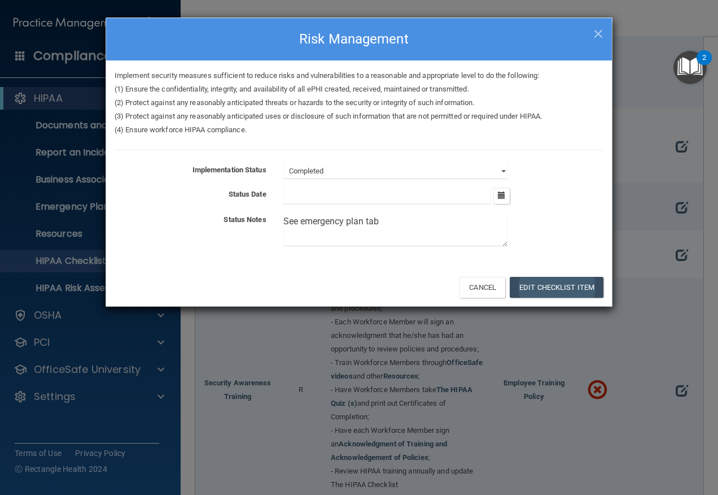
type textarea "See emergency plan tab"
click at [518, 281] on button "Edit Checklist Item" at bounding box center [557, 287] width 94 height 21
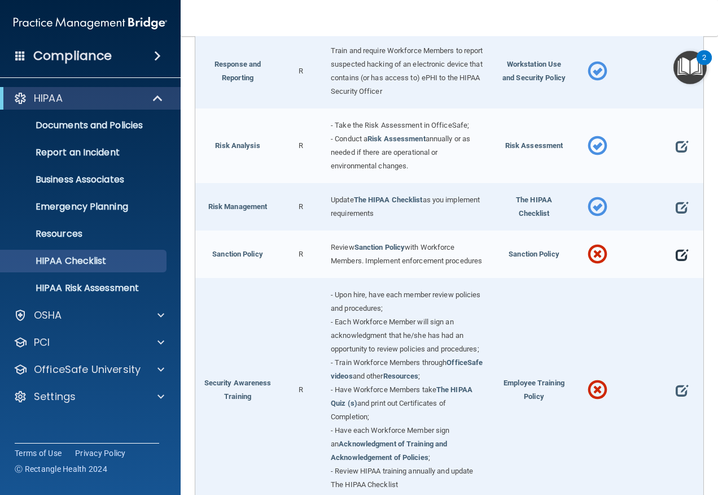
click at [676, 266] on span at bounding box center [682, 254] width 12 height 23
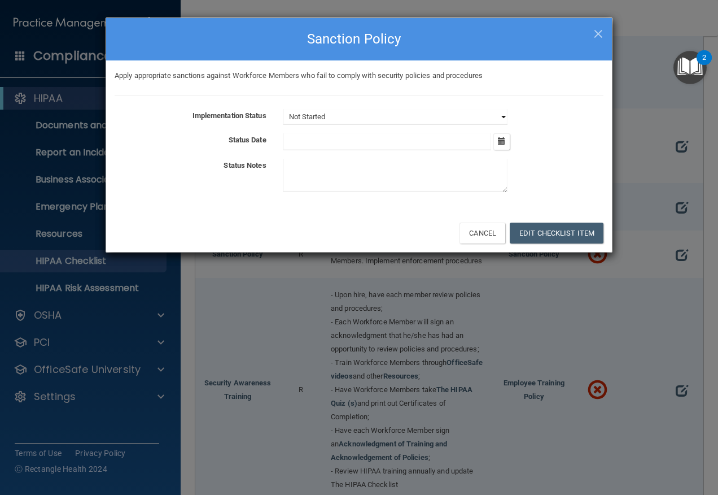
click at [503, 113] on select "Not Started In Progress Completed" at bounding box center [395, 117] width 224 height 16
select select "completed"
click at [283, 109] on select "Not Started In Progress Completed" at bounding box center [395, 117] width 224 height 16
click at [353, 172] on textarea at bounding box center [395, 175] width 224 height 33
paste textarea "See emergency plan tab"
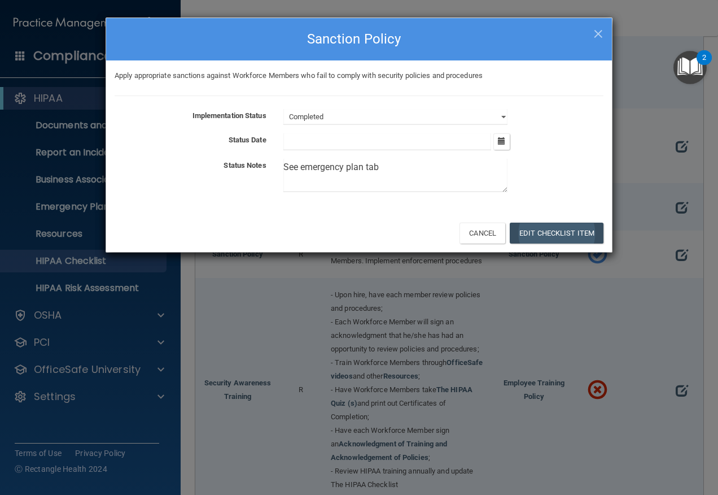
type textarea "See emergency plan tab"
click at [522, 229] on button "Edit Checklist Item" at bounding box center [557, 232] width 94 height 21
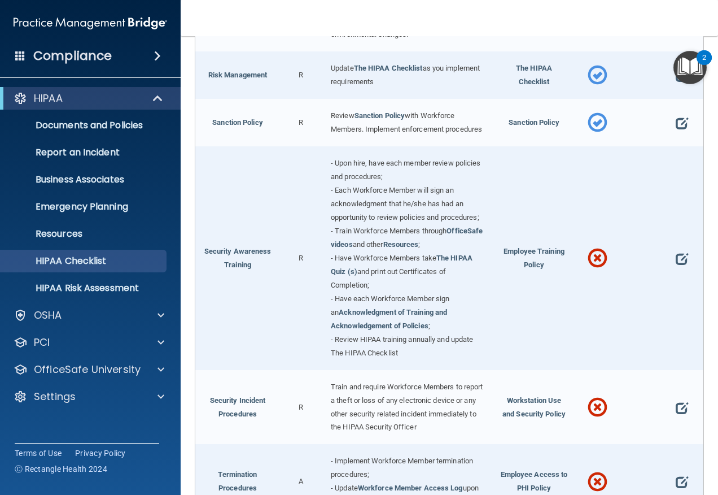
scroll to position [847, 0]
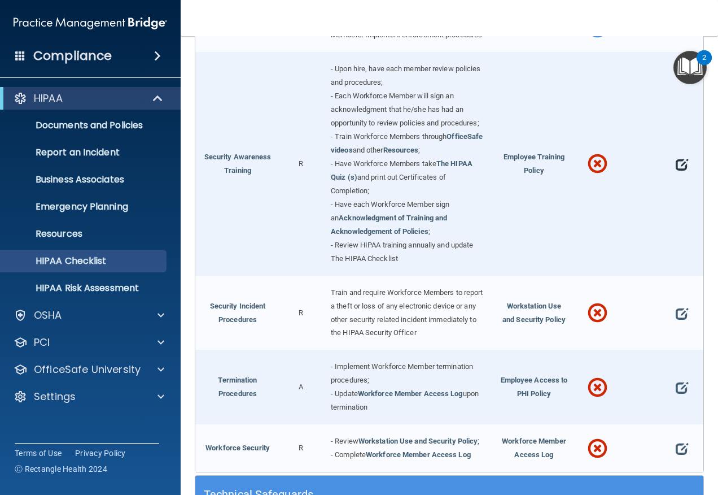
click at [679, 176] on span at bounding box center [682, 164] width 12 height 23
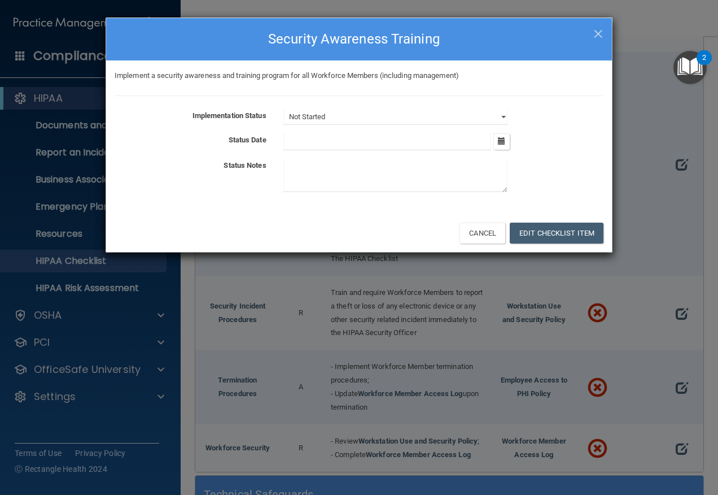
click at [507, 115] on div "Not Started In Progress Completed" at bounding box center [443, 117] width 337 height 16
click at [505, 115] on select "Not Started In Progress Completed" at bounding box center [395, 117] width 224 height 16
select select "completed"
click at [283, 109] on select "Not Started In Progress Completed" at bounding box center [395, 117] width 224 height 16
click at [420, 161] on textarea at bounding box center [395, 175] width 224 height 33
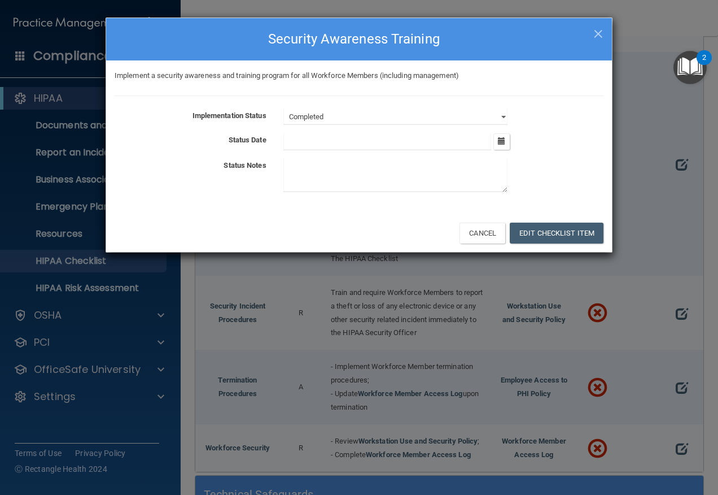
paste textarea "See emergency plan tab"
type textarea "See emergency plan tab"
click at [558, 222] on button "Edit Checklist Item" at bounding box center [557, 232] width 94 height 21
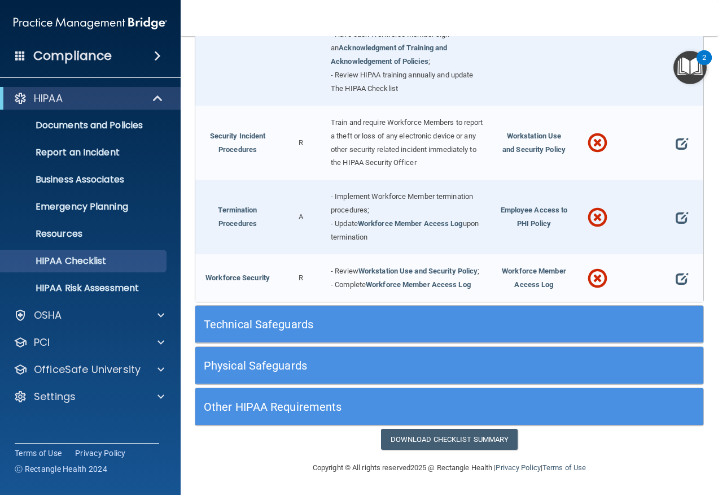
scroll to position [1073, 0]
click at [676, 155] on span at bounding box center [682, 143] width 12 height 23
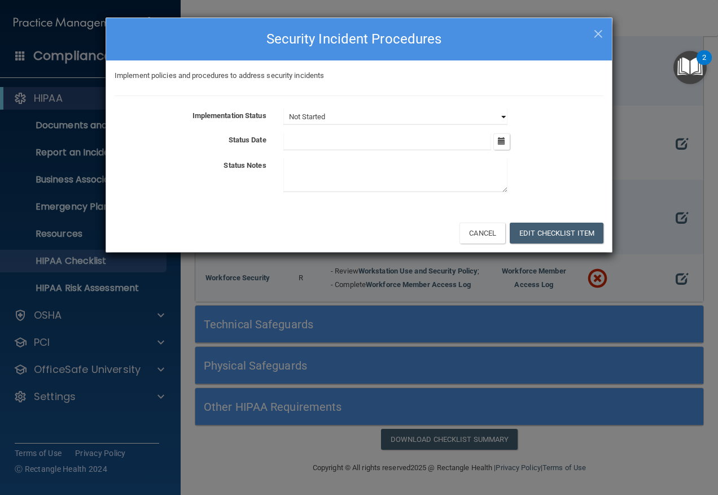
click at [505, 112] on select "Not Started In Progress Completed" at bounding box center [395, 117] width 224 height 16
select select "completed"
click at [283, 109] on select "Not Started In Progress Completed" at bounding box center [395, 117] width 224 height 16
click at [410, 163] on textarea at bounding box center [395, 175] width 224 height 33
paste textarea "See emergency plan tab"
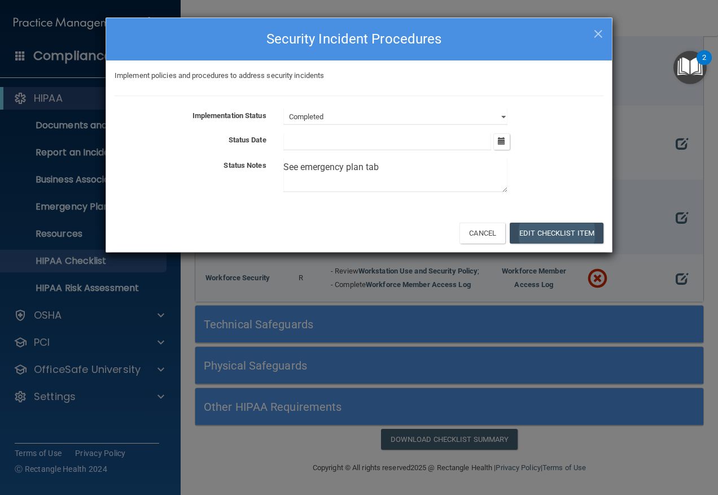
type textarea "See emergency plan tab"
click at [546, 230] on button "Edit Checklist Item" at bounding box center [557, 232] width 94 height 21
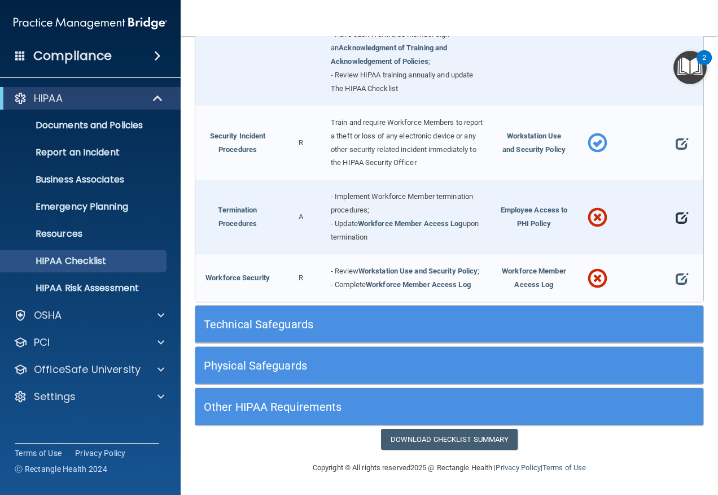
click at [676, 229] on span at bounding box center [682, 217] width 12 height 23
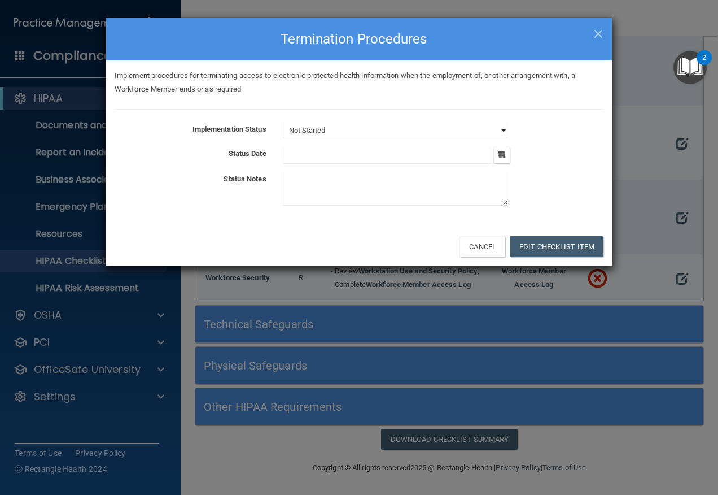
click at [504, 127] on select "Not Started In Progress Completed" at bounding box center [395, 130] width 224 height 16
select select "completed"
click at [283, 122] on select "Not Started In Progress Completed" at bounding box center [395, 130] width 224 height 16
click at [535, 240] on button "Edit Checklist Item" at bounding box center [557, 246] width 94 height 21
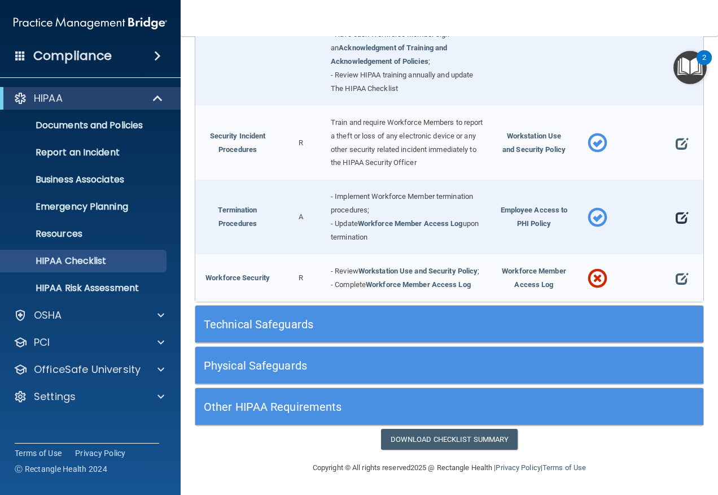
click at [676, 229] on span at bounding box center [682, 217] width 12 height 23
select select "completed"
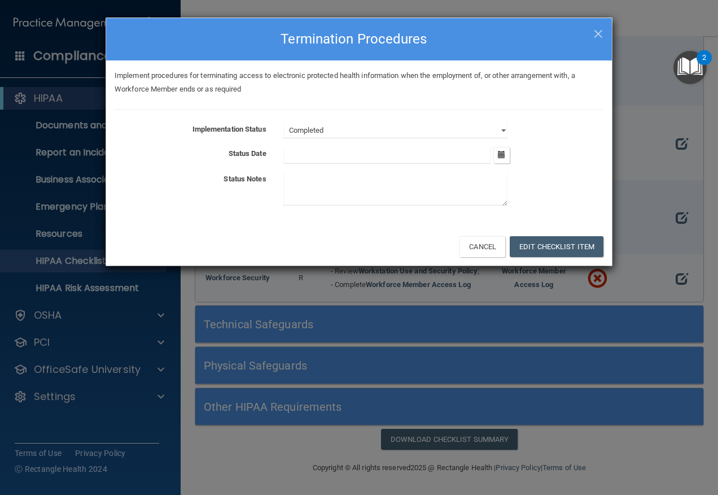
click at [413, 208] on div at bounding box center [443, 191] width 337 height 38
click at [430, 187] on textarea at bounding box center [395, 188] width 224 height 33
type textarea "See employee handbook"
drag, startPoint x: 543, startPoint y: 240, endPoint x: 549, endPoint y: 237, distance: 6.3
click at [549, 237] on button "Edit Checklist Item" at bounding box center [557, 246] width 94 height 21
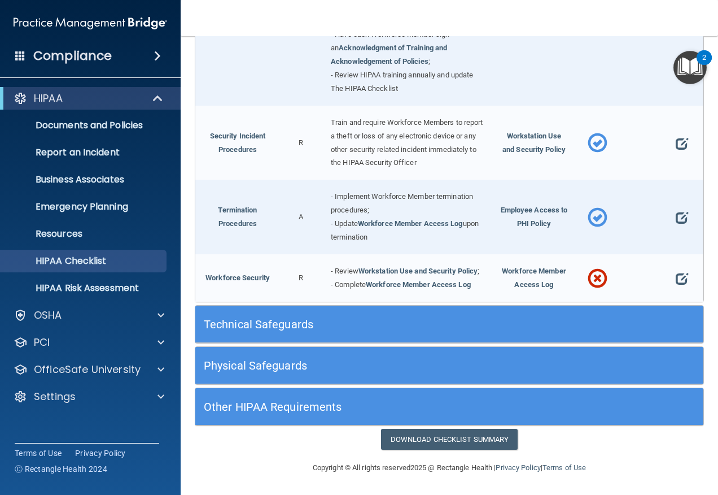
click at [676, 290] on span at bounding box center [682, 278] width 12 height 23
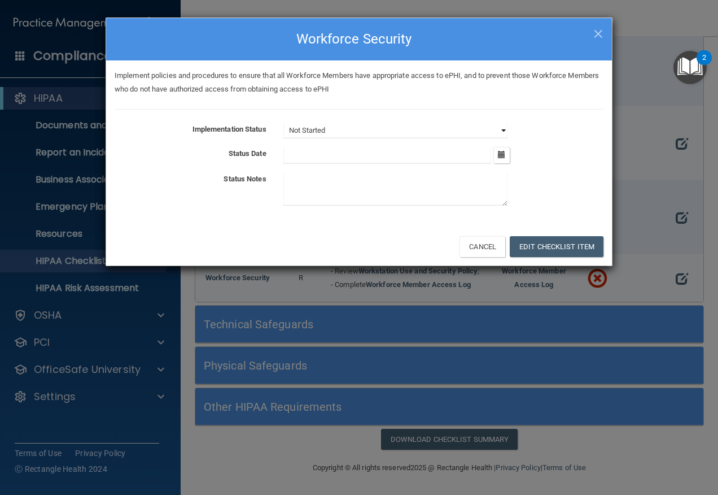
click at [505, 132] on select "Not Started In Progress Completed" at bounding box center [395, 130] width 224 height 16
select select "completed"
click at [283, 122] on select "Not Started In Progress Completed" at bounding box center [395, 130] width 224 height 16
click at [388, 191] on textarea at bounding box center [395, 188] width 224 height 33
paste textarea "See emergency plan tab"
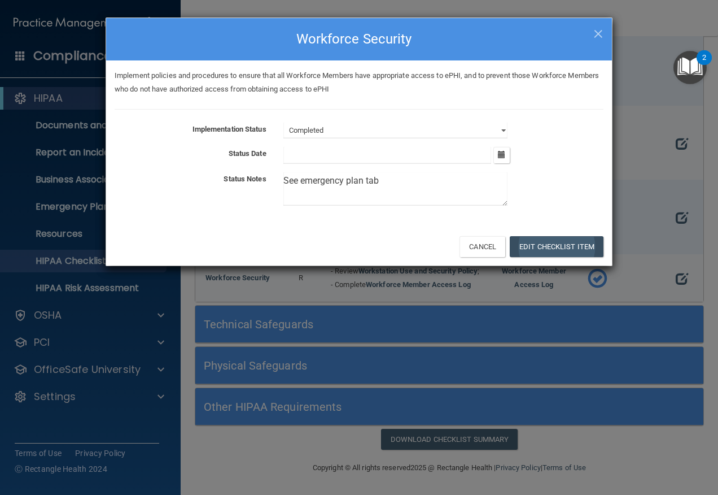
type textarea "See emergency plan tab"
click at [560, 246] on button "Edit Checklist Item" at bounding box center [557, 246] width 94 height 21
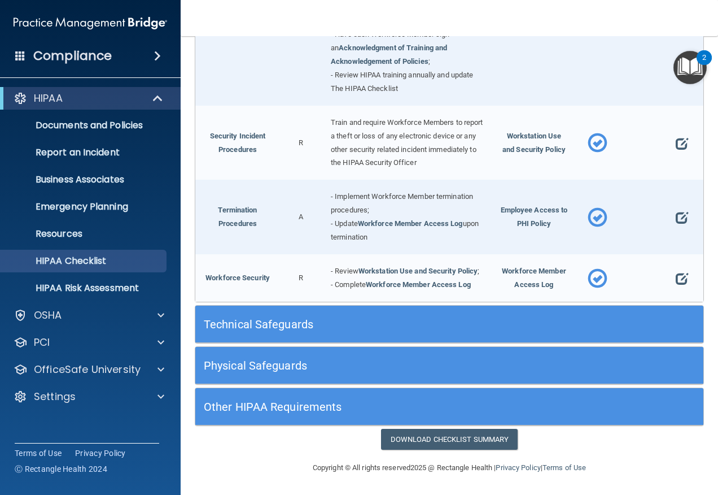
click at [300, 330] on h5 "Technical Safeguards" at bounding box center [386, 324] width 364 height 12
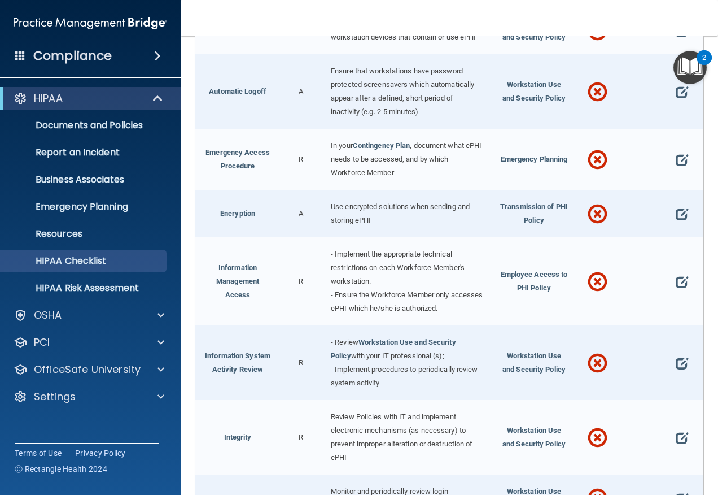
scroll to position [1411, 0]
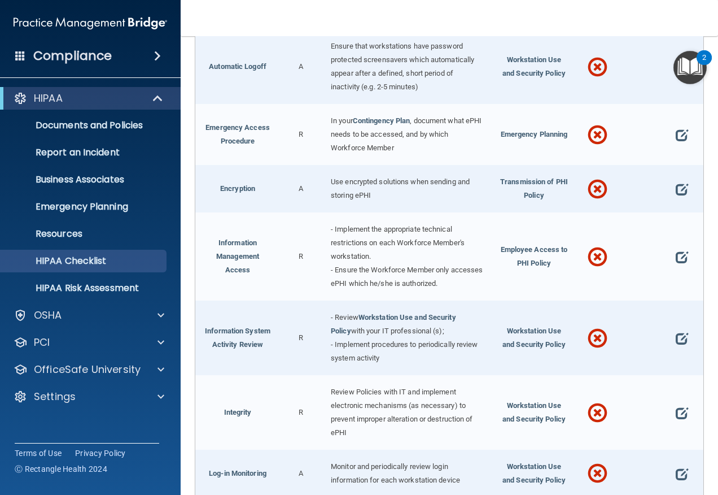
click at [676, 17] on span at bounding box center [682, 6] width 12 height 23
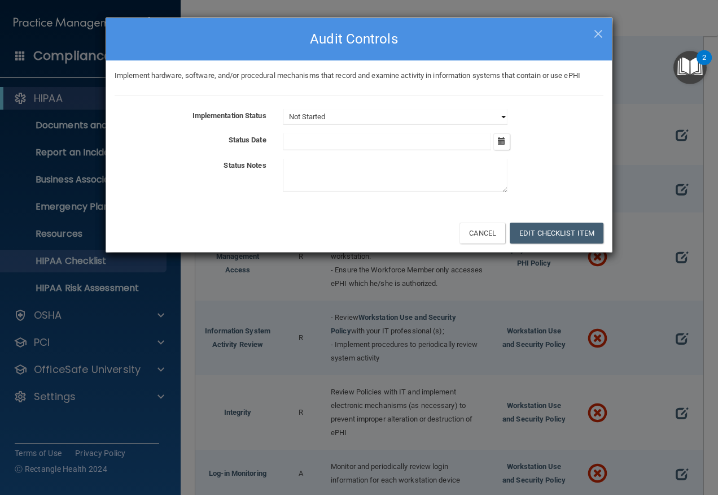
click at [504, 116] on select "Not Started In Progress Completed" at bounding box center [395, 117] width 224 height 16
select select "completed"
click at [283, 109] on select "Not Started In Progress Completed" at bounding box center [395, 117] width 224 height 16
click at [550, 226] on button "Edit Checklist Item" at bounding box center [557, 232] width 94 height 21
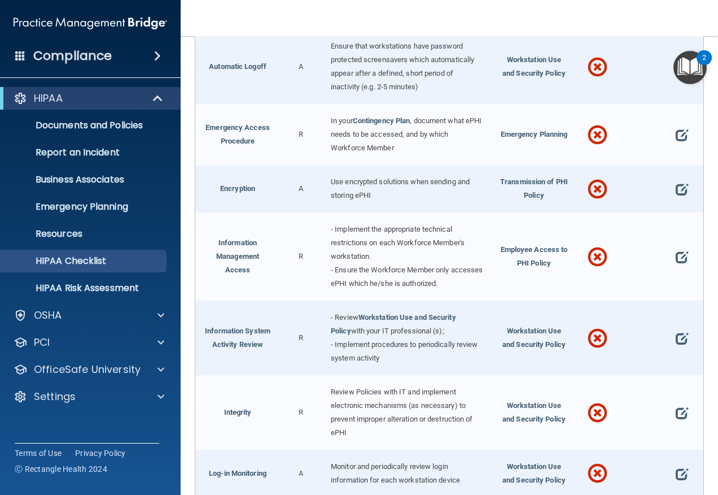
click at [676, 78] on span at bounding box center [682, 67] width 12 height 23
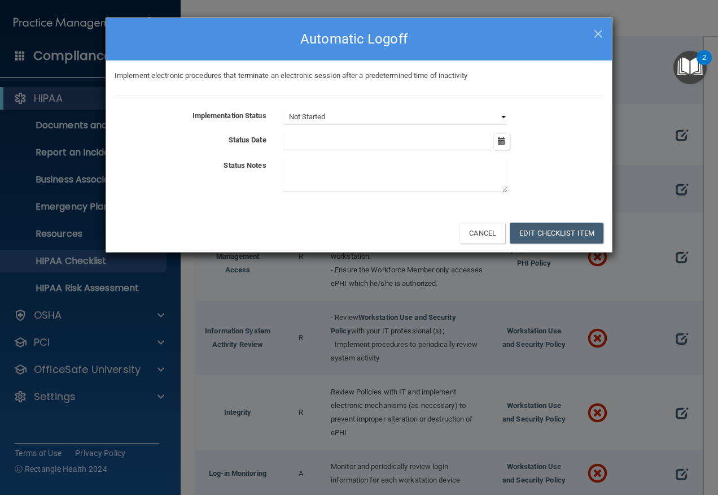
drag, startPoint x: 500, startPoint y: 114, endPoint x: 495, endPoint y: 121, distance: 8.9
click at [501, 115] on select "Not Started In Progress Completed" at bounding box center [395, 117] width 224 height 16
select select "completed"
click at [283, 109] on select "Not Started In Progress Completed" at bounding box center [395, 117] width 224 height 16
click at [402, 173] on textarea at bounding box center [395, 175] width 224 height 33
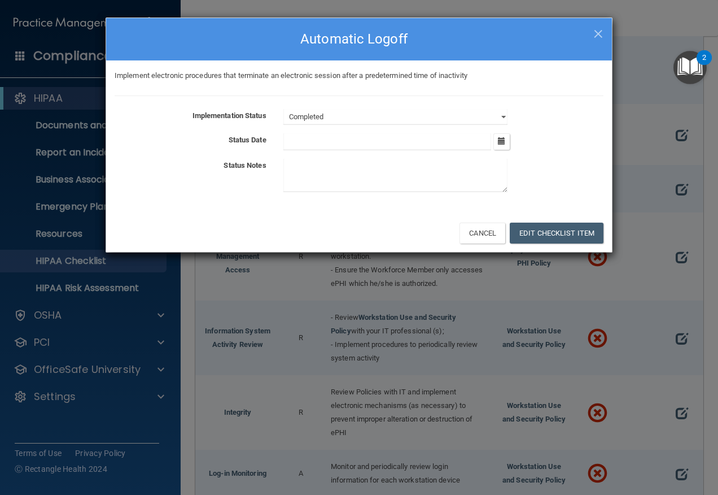
paste textarea "See emergency plan tab"
type textarea "See emergency plan tab"
click at [546, 233] on button "Edit Checklist Item" at bounding box center [557, 232] width 94 height 21
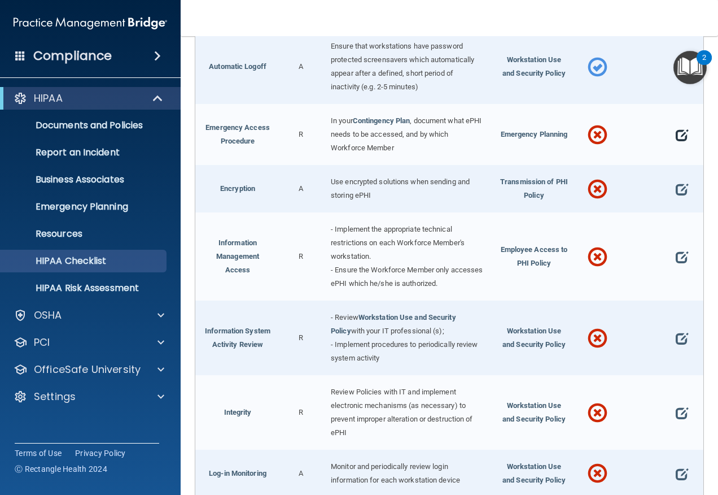
click at [676, 146] on span at bounding box center [682, 135] width 12 height 23
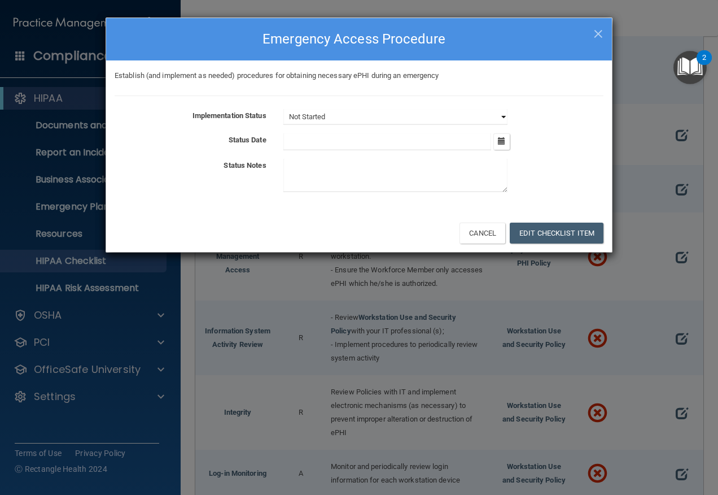
click at [503, 117] on select "Not Started In Progress Completed" at bounding box center [395, 117] width 224 height 16
select select "completed"
click at [283, 109] on select "Not Started In Progress Completed" at bounding box center [395, 117] width 224 height 16
click at [390, 176] on textarea at bounding box center [395, 175] width 224 height 33
paste textarea "See emergency plan tab"
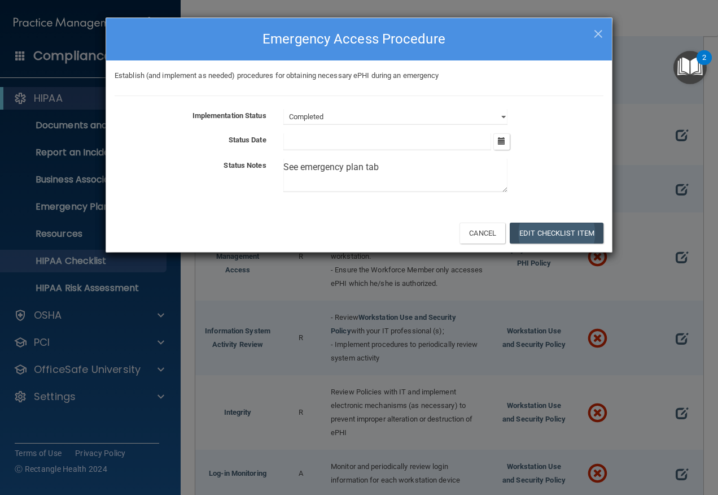
type textarea "See emergency plan tab"
click at [545, 233] on button "Edit Checklist Item" at bounding box center [557, 232] width 94 height 21
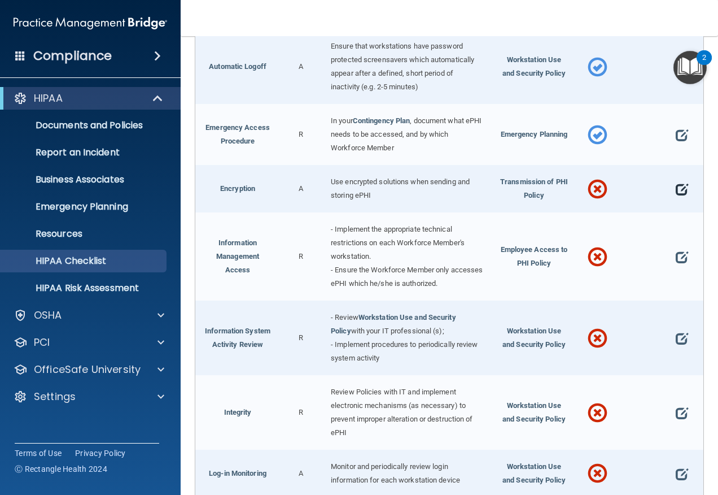
click at [676, 200] on span at bounding box center [682, 189] width 12 height 23
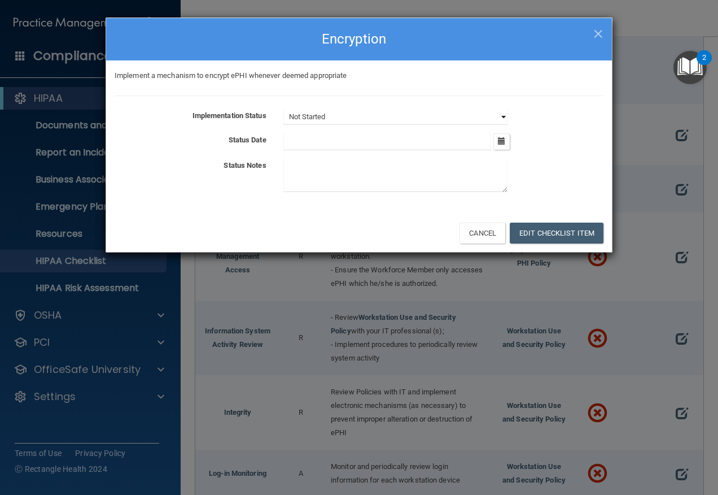
click at [502, 115] on select "Not Started In Progress Completed" at bounding box center [395, 117] width 224 height 16
select select "completed"
click at [283, 109] on select "Not Started In Progress Completed" at bounding box center [395, 117] width 224 height 16
click at [390, 186] on textarea at bounding box center [395, 175] width 224 height 33
paste textarea "See emergency plan tab"
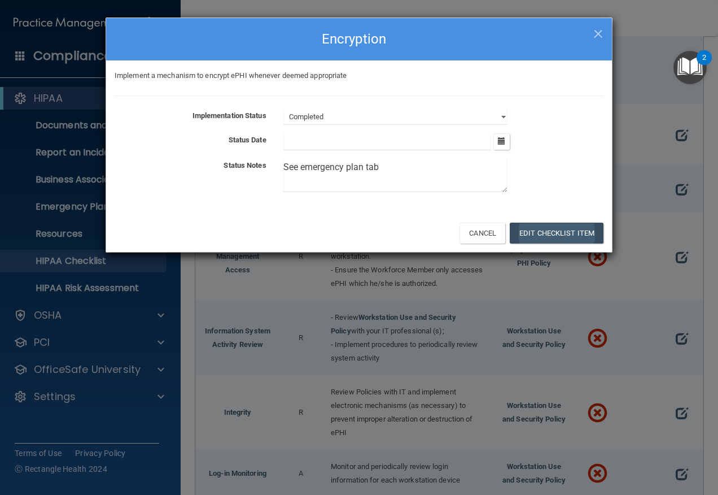
type textarea "See emergency plan tab"
click at [567, 225] on button "Edit Checklist Item" at bounding box center [557, 232] width 94 height 21
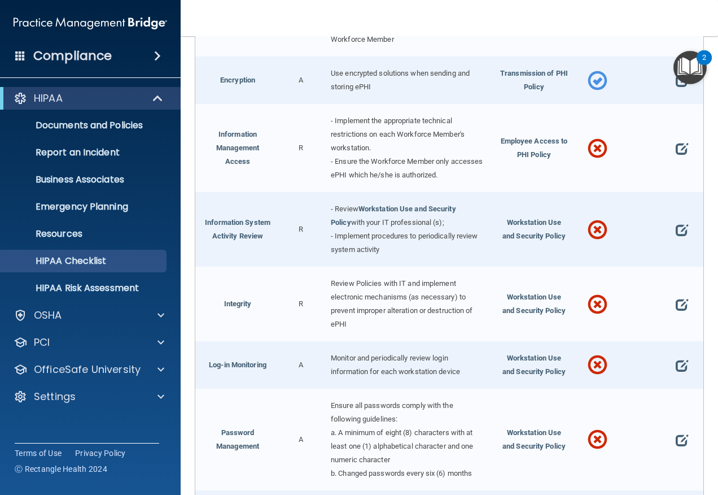
scroll to position [1524, 0]
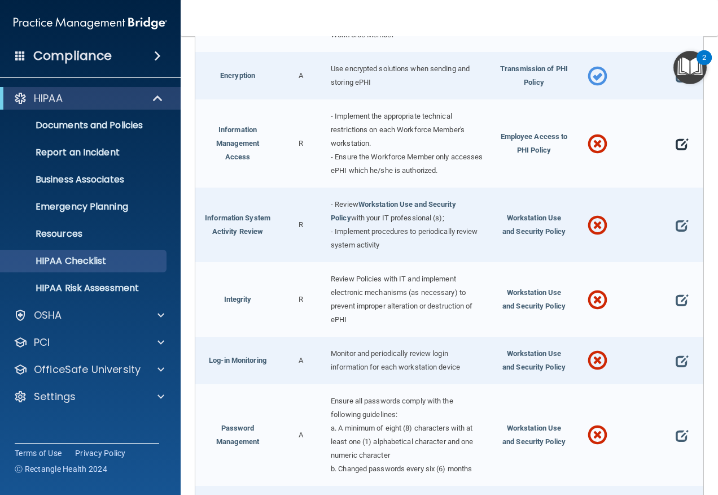
click at [676, 155] on span at bounding box center [682, 144] width 12 height 23
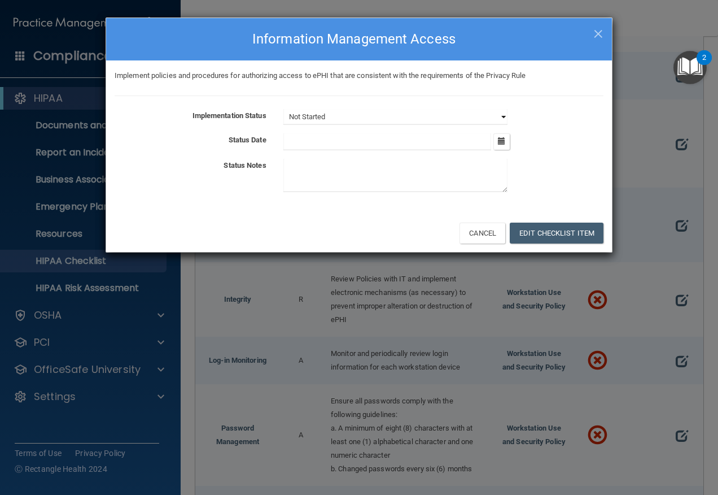
click at [504, 116] on select "Not Started In Progress Completed" at bounding box center [395, 117] width 224 height 16
select select "completed"
click at [283, 109] on select "Not Started In Progress Completed" at bounding box center [395, 117] width 224 height 16
click at [427, 178] on textarea at bounding box center [395, 175] width 224 height 33
paste textarea "See emergency plan tab"
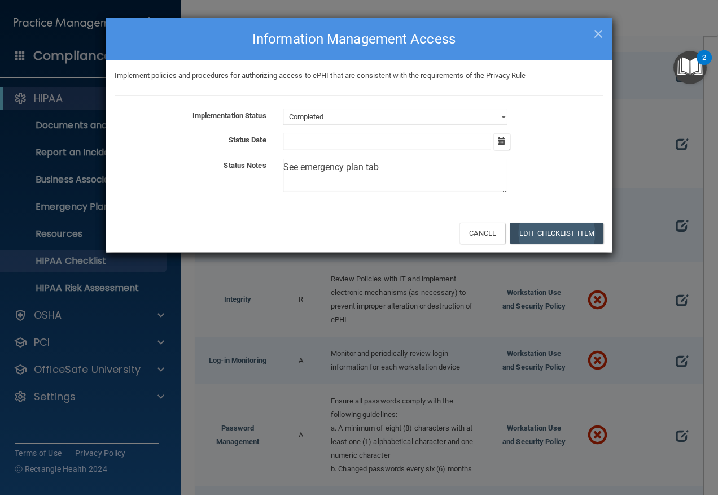
type textarea "See emergency plan tab"
click at [532, 233] on button "Edit Checklist Item" at bounding box center [557, 232] width 94 height 21
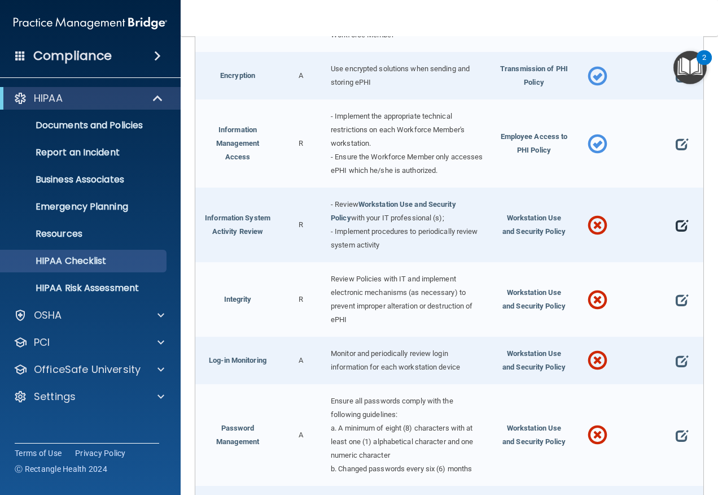
click at [676, 237] on span at bounding box center [682, 225] width 12 height 23
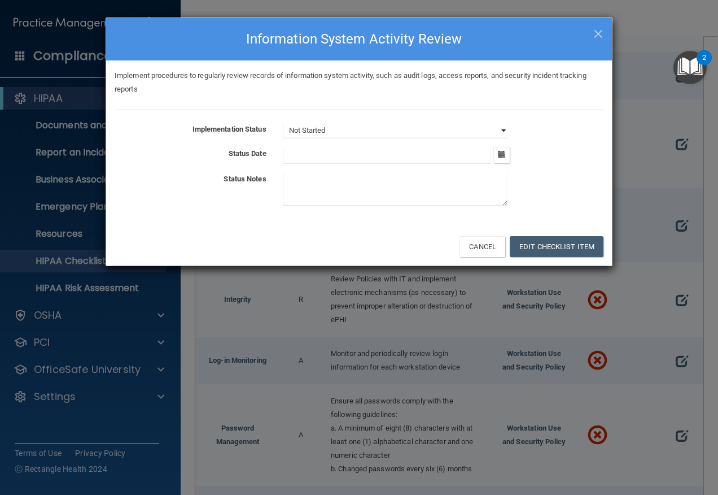
click at [501, 128] on select "Not Started In Progress Completed" at bounding box center [395, 130] width 224 height 16
select select "completed"
click at [283, 122] on select "Not Started In Progress Completed" at bounding box center [395, 130] width 224 height 16
click at [390, 185] on textarea at bounding box center [395, 188] width 224 height 33
paste textarea "See emergency plan tab"
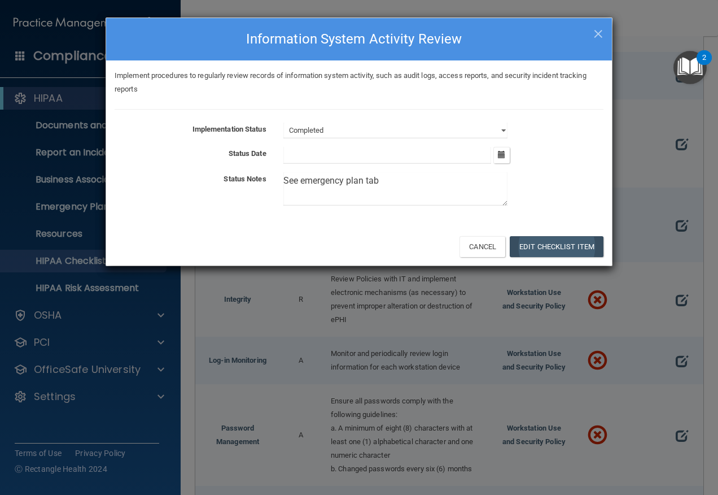
type textarea "See emergency plan tab"
click at [536, 237] on button "Edit Checklist Item" at bounding box center [557, 246] width 94 height 21
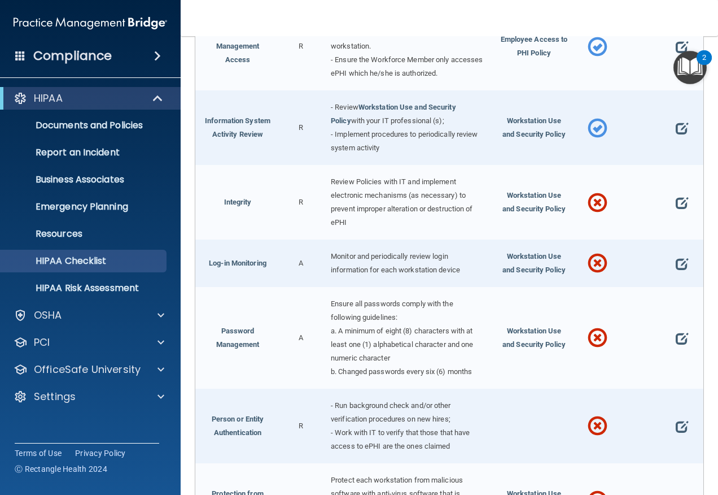
scroll to position [1637, 0]
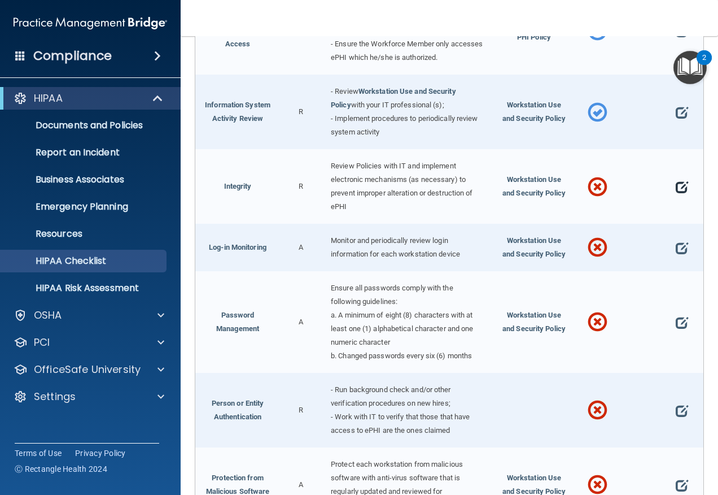
click at [676, 198] on span at bounding box center [682, 187] width 12 height 23
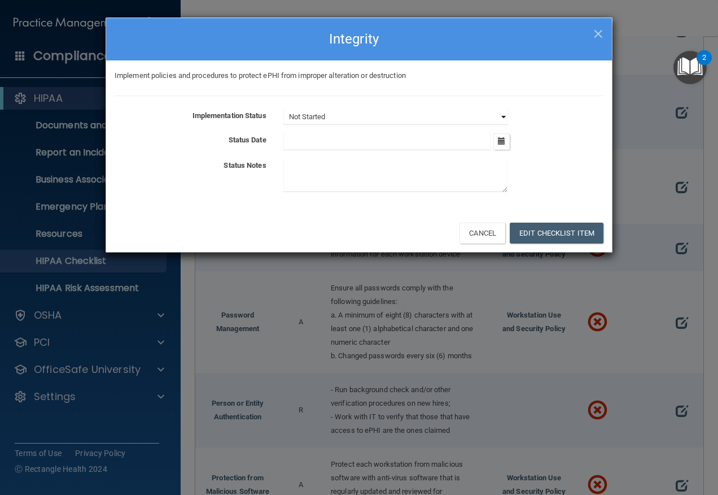
drag, startPoint x: 505, startPoint y: 116, endPoint x: 487, endPoint y: 119, distance: 18.4
click at [505, 116] on select "Not Started In Progress Completed" at bounding box center [395, 117] width 224 height 16
select select "completed"
click at [283, 109] on select "Not Started In Progress Completed" at bounding box center [395, 117] width 224 height 16
click at [384, 182] on textarea at bounding box center [395, 175] width 224 height 33
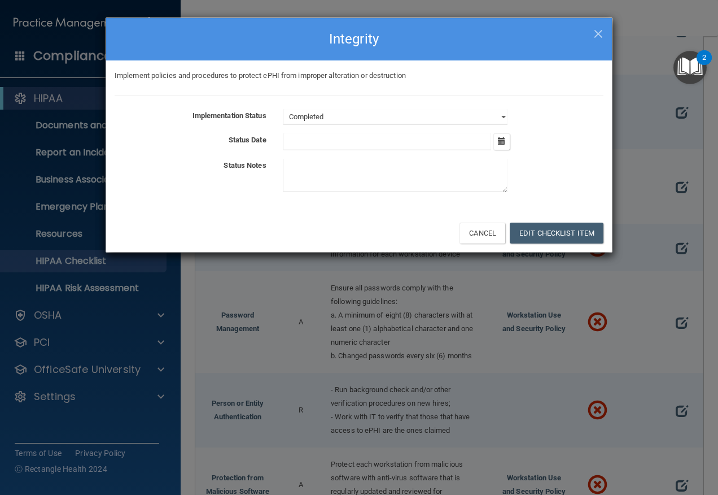
paste textarea "See emergency plan tab"
type textarea "See emergency plan tab"
click at [537, 225] on button "Edit Checklist Item" at bounding box center [557, 232] width 94 height 21
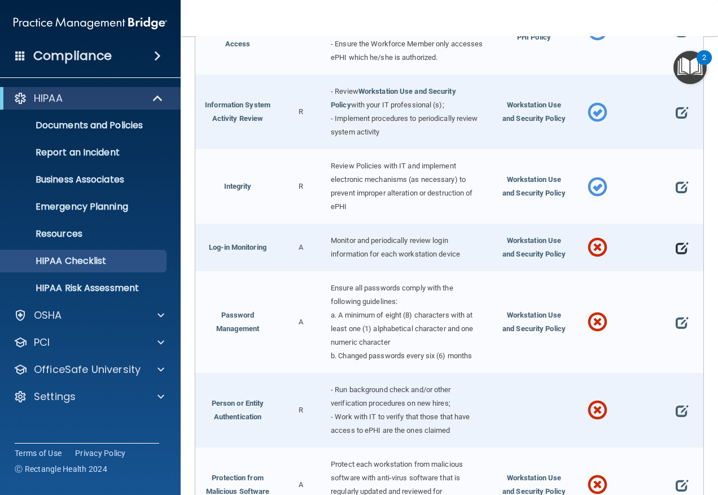
click at [679, 259] on span at bounding box center [682, 248] width 12 height 23
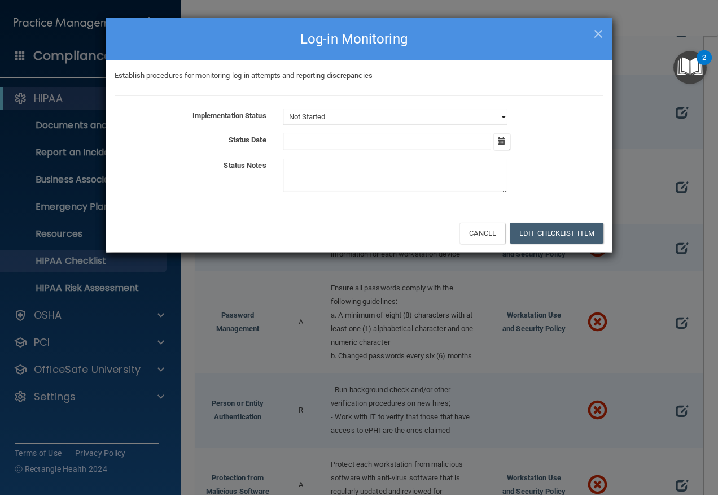
click at [504, 114] on select "Not Started In Progress Completed" at bounding box center [395, 117] width 224 height 16
select select "completed"
click at [283, 109] on select "Not Started In Progress Completed" at bounding box center [395, 117] width 224 height 16
click at [382, 166] on textarea at bounding box center [395, 175] width 224 height 33
paste textarea "See emergency plan tab"
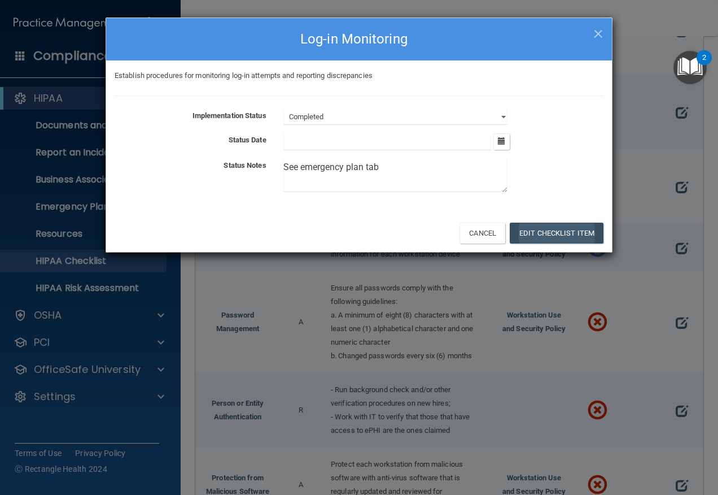
type textarea "See emergency plan tab"
click at [530, 238] on button "Edit Checklist Item" at bounding box center [557, 232] width 94 height 21
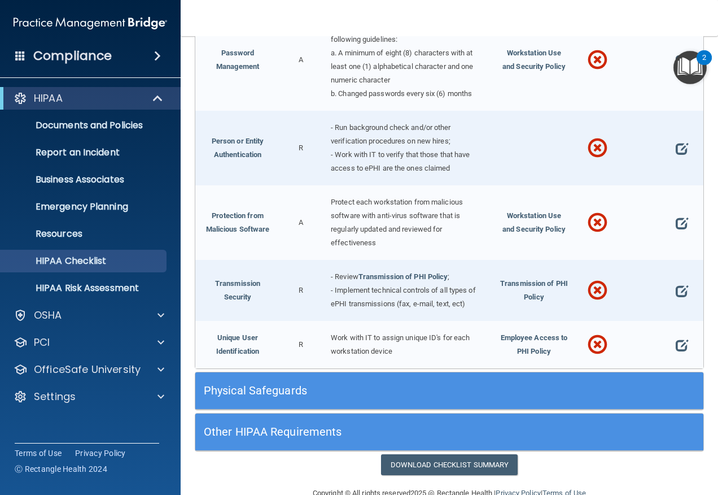
scroll to position [1853, 0]
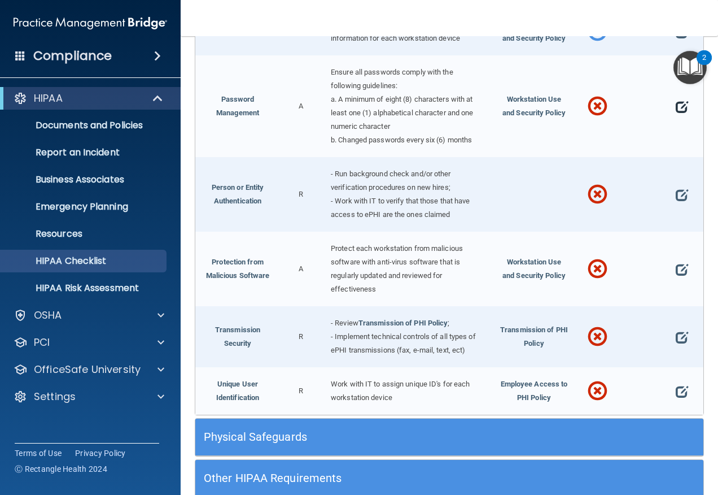
click at [676, 118] on span at bounding box center [682, 106] width 12 height 23
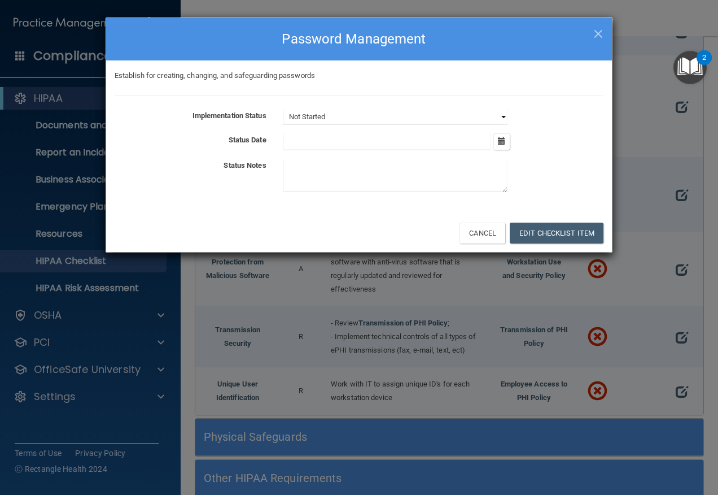
drag, startPoint x: 505, startPoint y: 121, endPoint x: 498, endPoint y: 122, distance: 6.8
click at [505, 121] on select "Not Started In Progress Completed" at bounding box center [395, 117] width 224 height 16
select select "completed"
click at [283, 109] on select "Not Started In Progress Completed" at bounding box center [395, 117] width 224 height 16
click at [409, 173] on textarea at bounding box center [395, 175] width 224 height 33
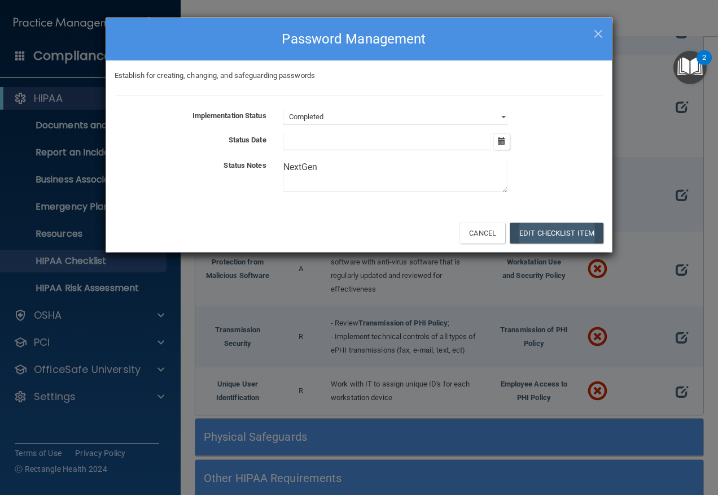
type textarea "NextGen"
click at [552, 225] on button "Edit Checklist Item" at bounding box center [557, 232] width 94 height 21
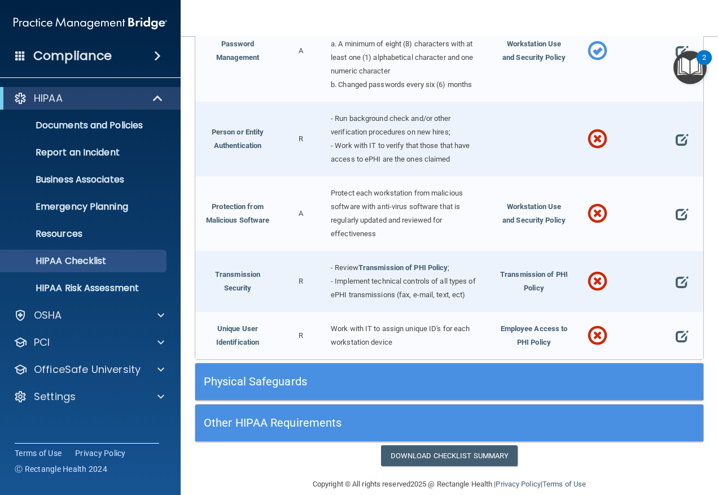
scroll to position [1909, 0]
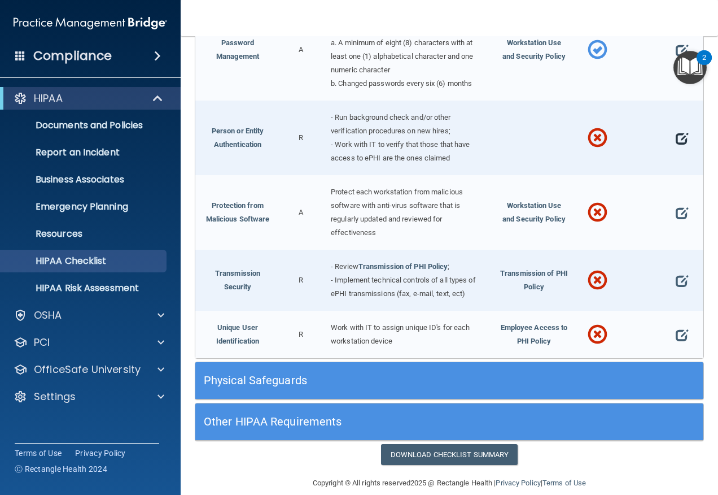
click at [676, 150] on span at bounding box center [682, 138] width 12 height 23
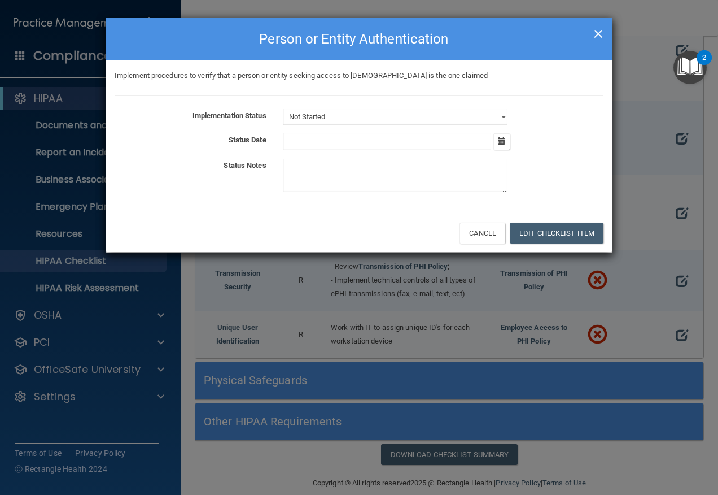
click at [596, 32] on span "×" at bounding box center [598, 32] width 10 height 23
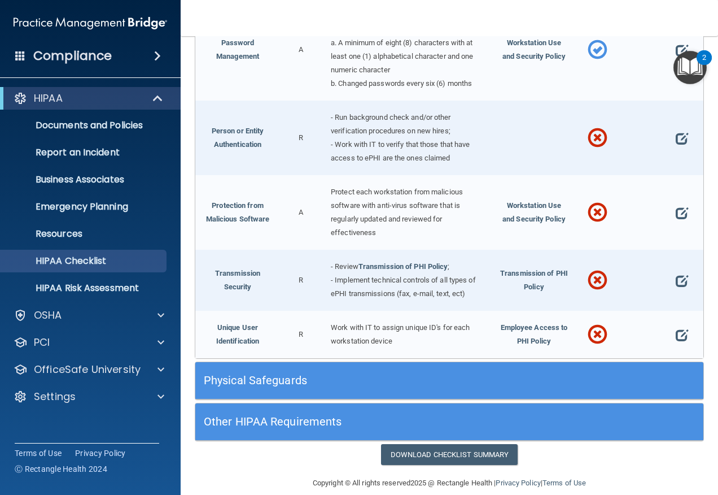
scroll to position [1966, 0]
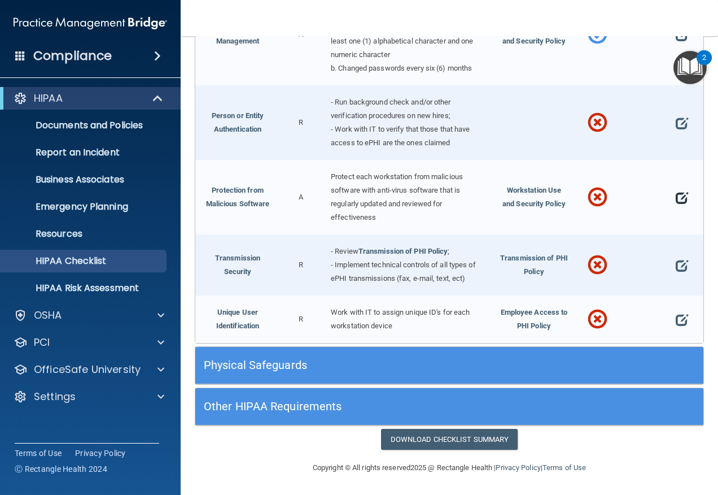
click at [676, 209] on span at bounding box center [682, 197] width 12 height 23
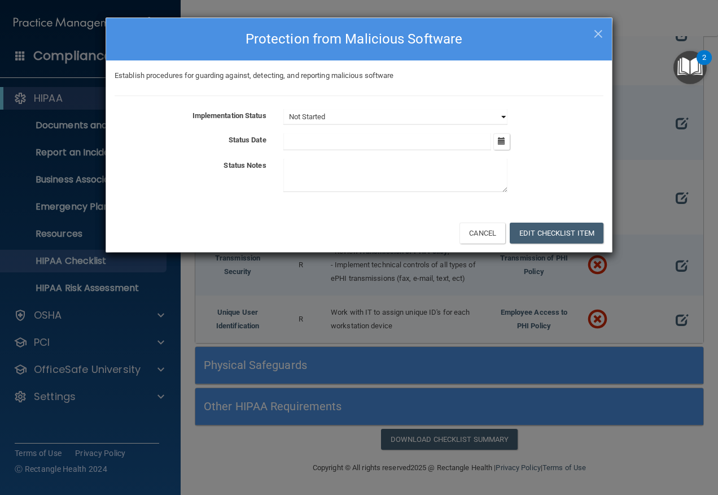
click at [500, 117] on select "Not Started In Progress Completed" at bounding box center [395, 117] width 224 height 16
select select "completed"
click at [283, 109] on select "Not Started In Progress Completed" at bounding box center [395, 117] width 224 height 16
click at [400, 180] on textarea at bounding box center [395, 175] width 224 height 33
type textarea "NextGen"
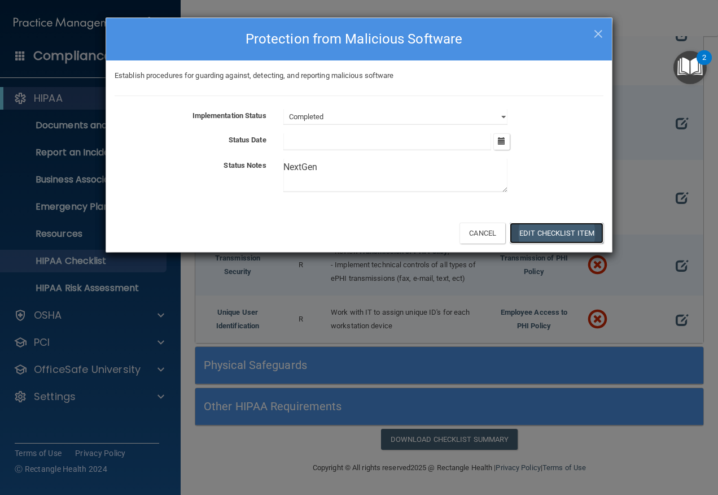
click at [522, 227] on button "Edit Checklist Item" at bounding box center [557, 232] width 94 height 21
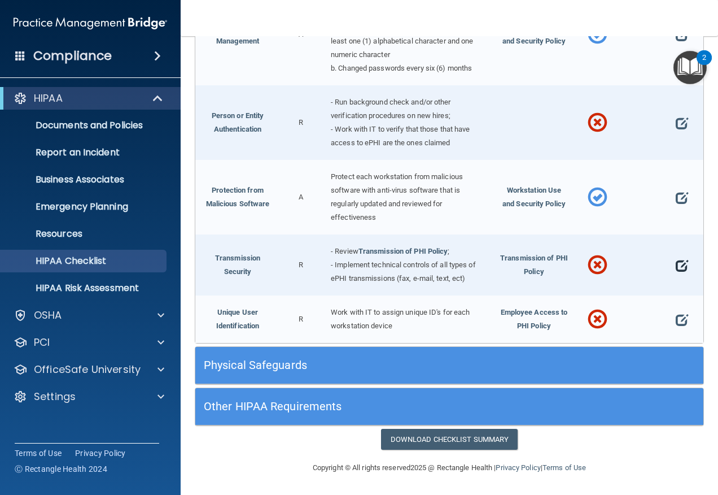
click at [676, 277] on span at bounding box center [682, 265] width 12 height 23
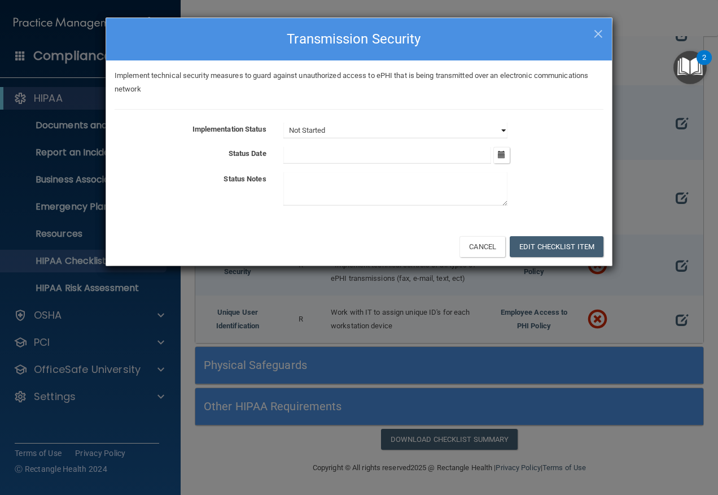
click at [507, 130] on select "Not Started In Progress Completed" at bounding box center [395, 130] width 224 height 16
select select "completed"
click at [283, 122] on select "Not Started In Progress Completed" at bounding box center [395, 130] width 224 height 16
click at [388, 186] on textarea at bounding box center [395, 188] width 224 height 33
type textarea "NextGen"
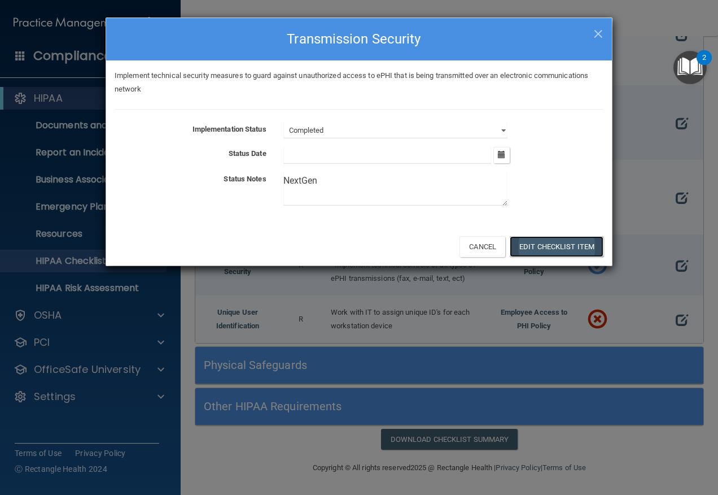
click at [565, 240] on button "Edit Checklist Item" at bounding box center [557, 246] width 94 height 21
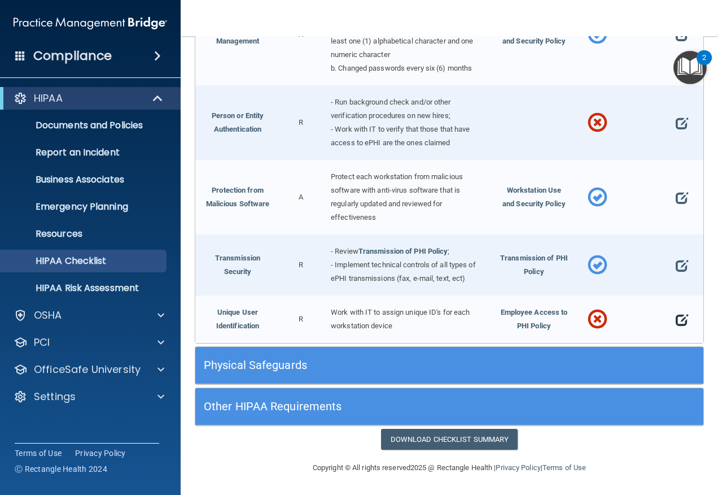
click at [676, 331] on span at bounding box center [682, 319] width 12 height 23
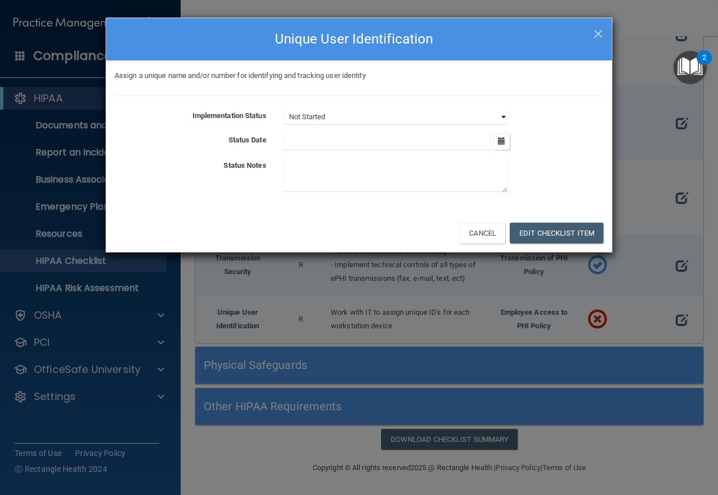
click at [506, 117] on select "Not Started In Progress Completed" at bounding box center [395, 117] width 224 height 16
select select "completed"
click at [283, 109] on select "Not Started In Progress Completed" at bounding box center [395, 117] width 224 height 16
click at [369, 173] on textarea at bounding box center [395, 175] width 224 height 33
type textarea "Nextgen"
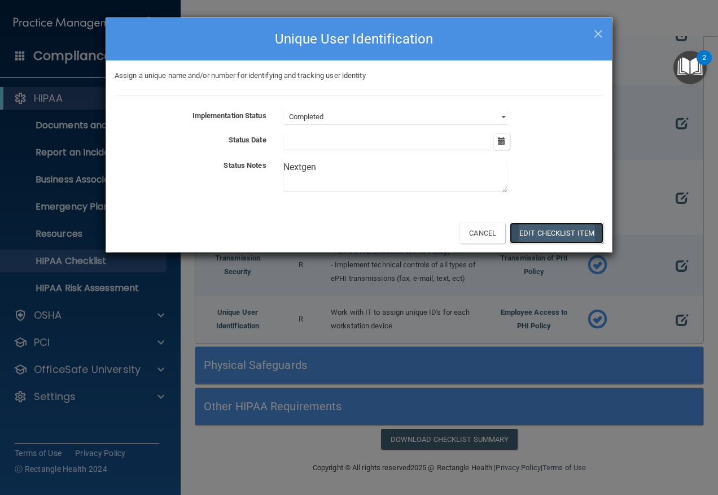
click at [527, 227] on button "Edit Checklist Item" at bounding box center [557, 232] width 94 height 21
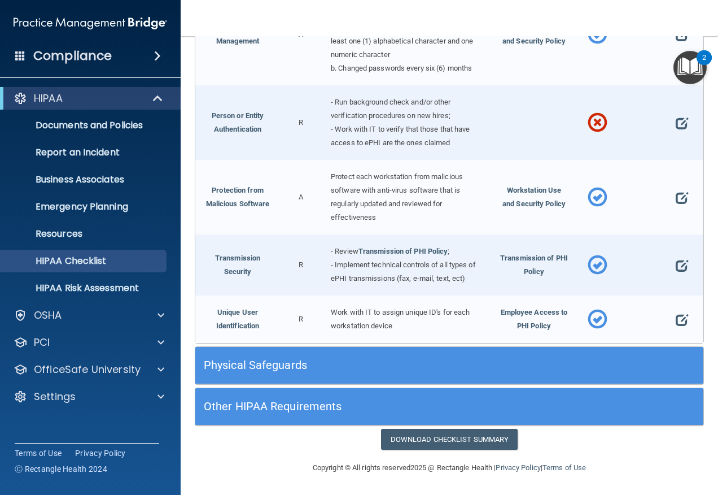
scroll to position [2022, 0]
click at [295, 361] on h5 "Physical Safeguards" at bounding box center [386, 364] width 364 height 12
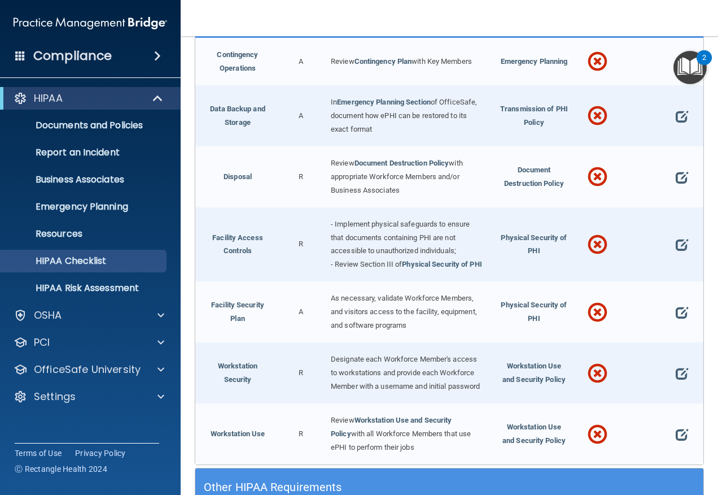
scroll to position [2361, 0]
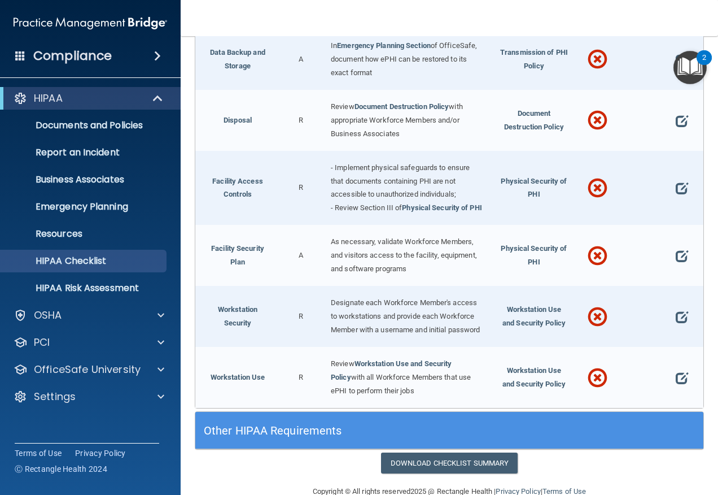
click at [676, 17] on span at bounding box center [682, 5] width 12 height 23
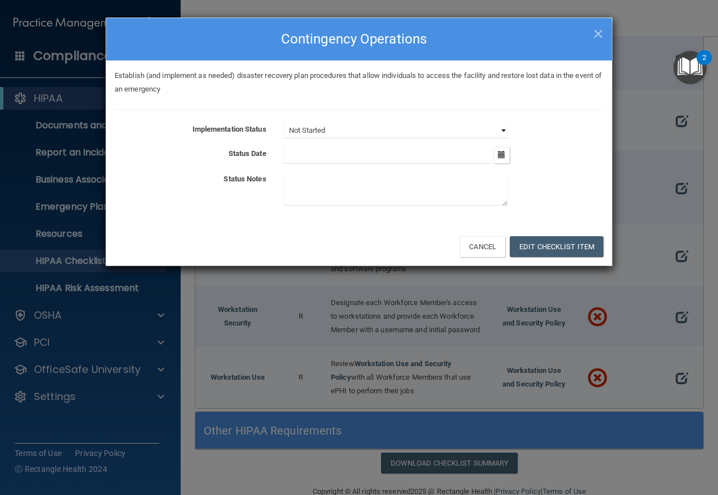
click at [502, 126] on select "Not Started In Progress Completed" at bounding box center [395, 130] width 224 height 16
select select "completed"
click at [283, 122] on select "Not Started In Progress Completed" at bounding box center [395, 130] width 224 height 16
click at [533, 237] on button "Edit Checklist Item" at bounding box center [557, 246] width 94 height 21
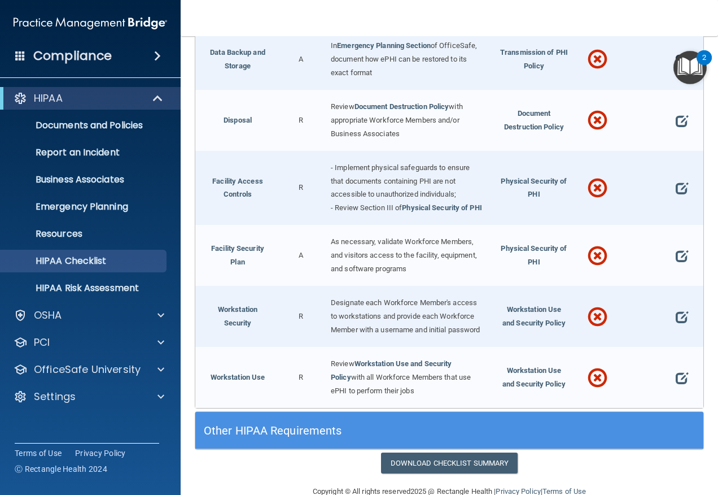
click at [676, 71] on span at bounding box center [682, 60] width 12 height 23
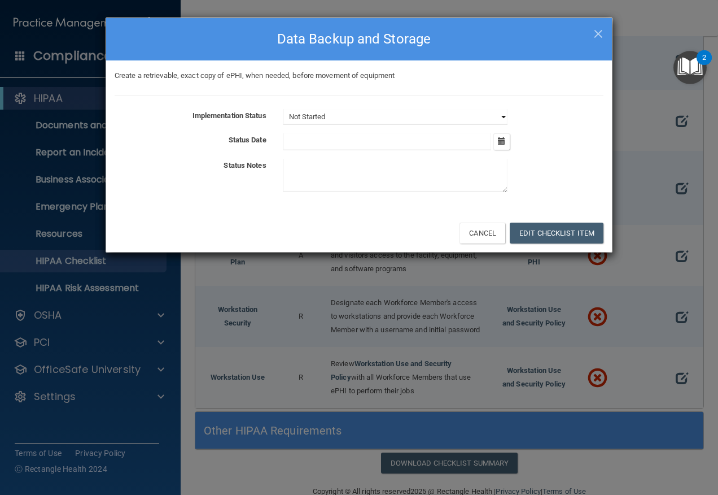
click at [504, 115] on select "Not Started In Progress Completed" at bounding box center [395, 117] width 224 height 16
select select "completed"
click at [283, 109] on select "Not Started In Progress Completed" at bounding box center [395, 117] width 224 height 16
click at [419, 181] on textarea at bounding box center [395, 175] width 224 height 33
type textarea "NextGen"
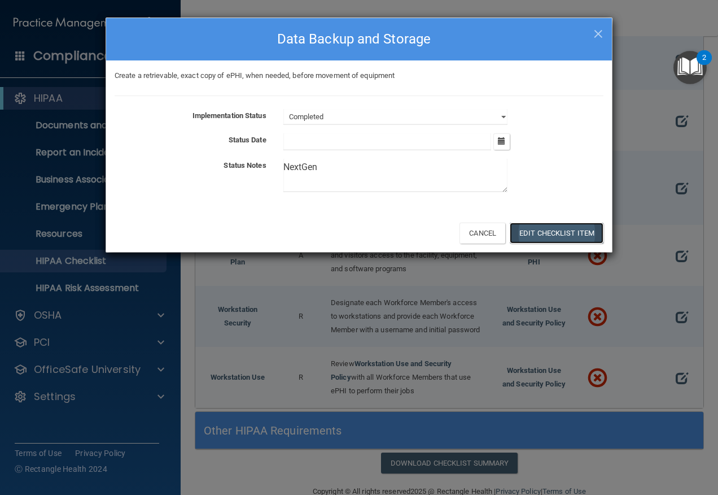
click at [530, 233] on button "Edit Checklist Item" at bounding box center [557, 232] width 94 height 21
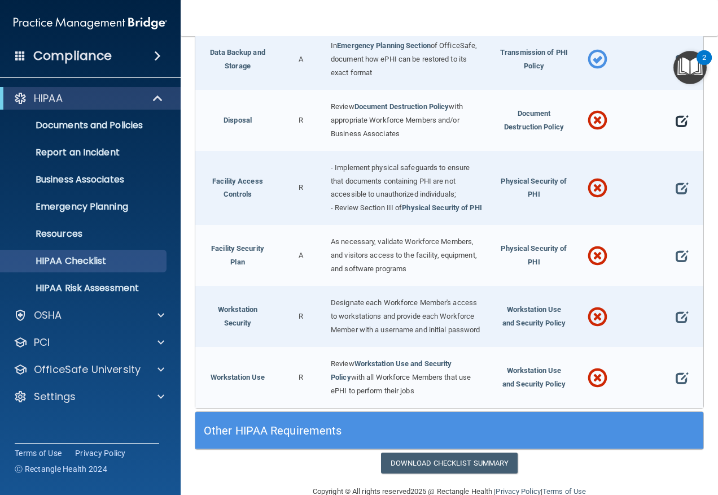
click at [676, 132] on span at bounding box center [682, 121] width 12 height 23
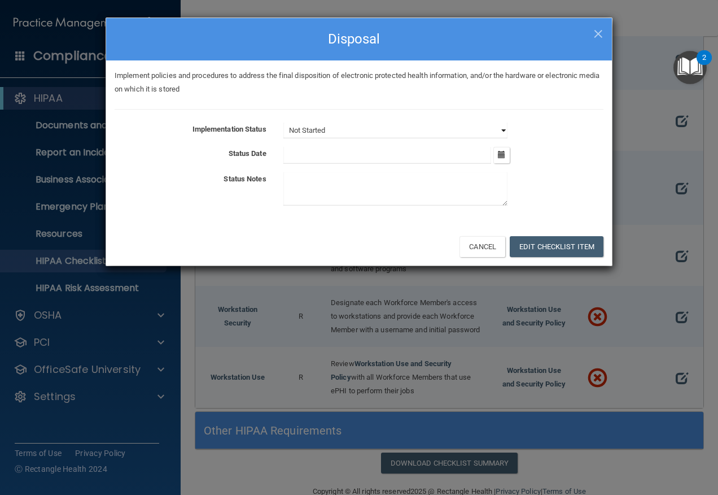
click at [502, 133] on select "Not Started In Progress Completed" at bounding box center [395, 130] width 224 height 16
select select "completed"
click at [283, 122] on select "Not Started In Progress Completed" at bounding box center [395, 130] width 224 height 16
click at [535, 243] on button "Edit Checklist Item" at bounding box center [557, 246] width 94 height 21
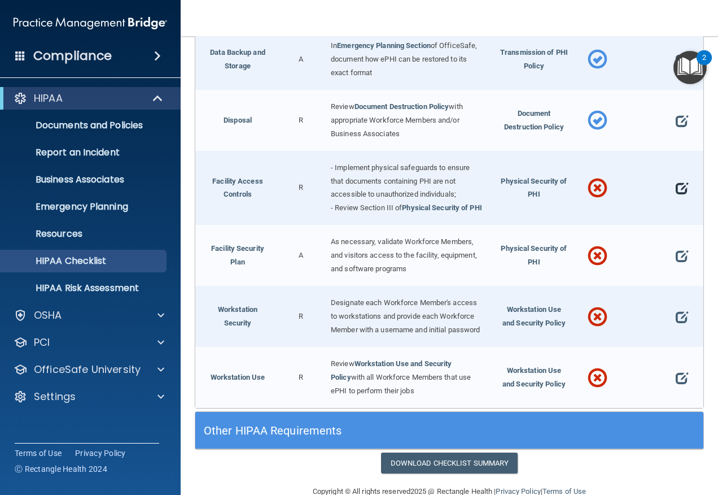
click at [676, 200] on span at bounding box center [682, 188] width 12 height 23
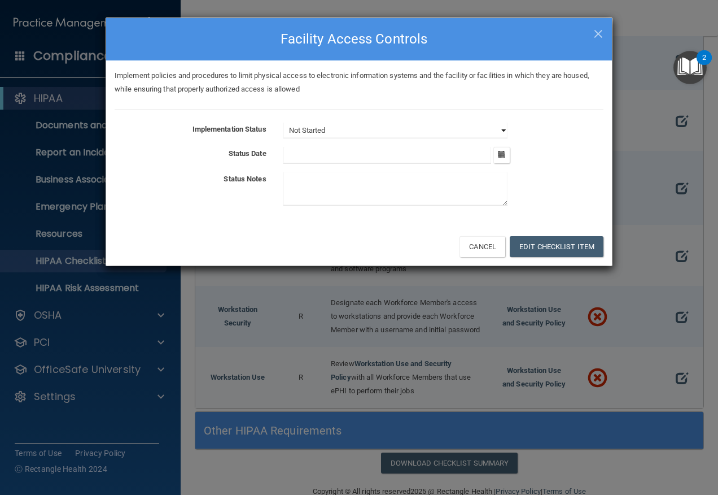
click at [505, 129] on select "Not Started In Progress Completed" at bounding box center [395, 130] width 224 height 16
select select "completed"
click at [283, 122] on select "Not Started In Progress Completed" at bounding box center [395, 130] width 224 height 16
click at [398, 194] on textarea at bounding box center [395, 188] width 224 height 33
type textarea "NextGen"
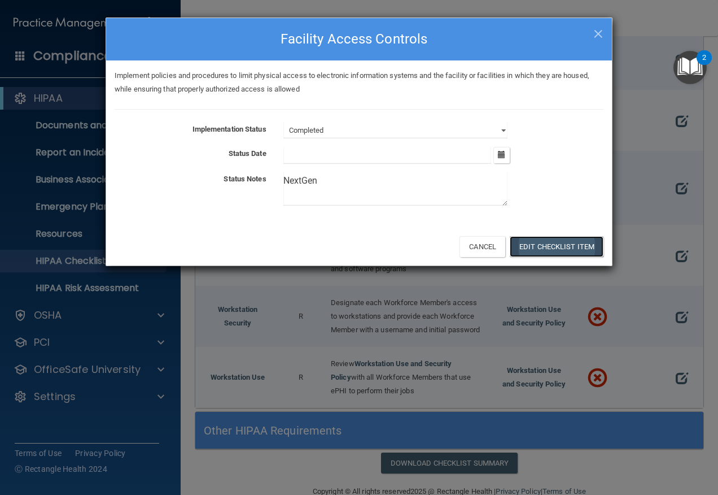
click at [557, 250] on button "Edit Checklist Item" at bounding box center [557, 246] width 94 height 21
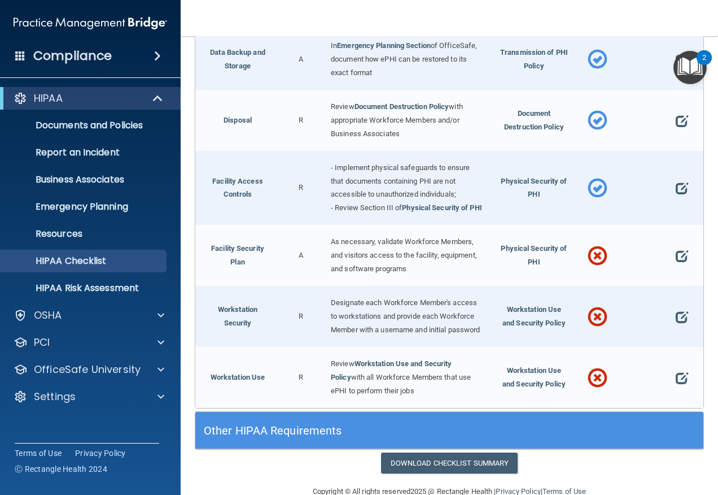
click at [676, 267] on span at bounding box center [682, 255] width 12 height 23
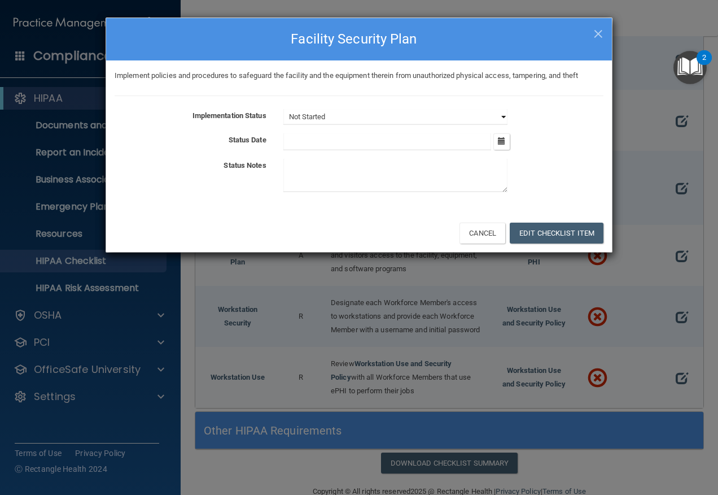
drag, startPoint x: 506, startPoint y: 115, endPoint x: 493, endPoint y: 126, distance: 17.6
click at [506, 115] on select "Not Started In Progress Completed" at bounding box center [395, 117] width 224 height 16
select select "completed"
click at [283, 109] on select "Not Started In Progress Completed" at bounding box center [395, 117] width 224 height 16
click at [417, 159] on textarea at bounding box center [395, 175] width 224 height 33
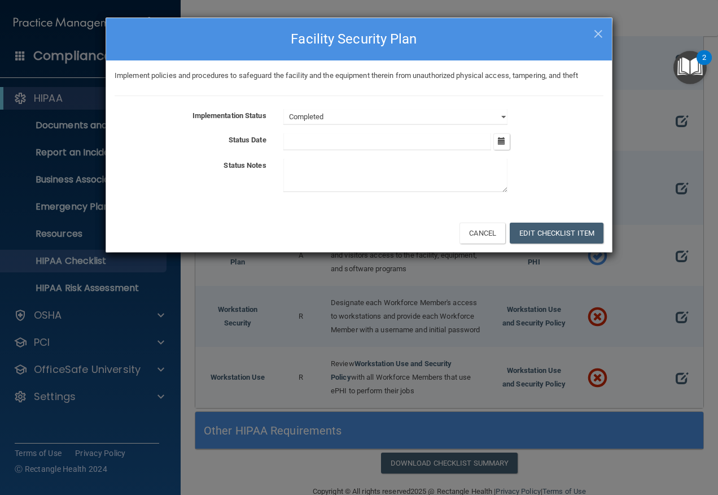
click at [413, 168] on textarea at bounding box center [395, 175] width 224 height 33
type textarea "NextGen"
click at [575, 237] on button "Edit Checklist Item" at bounding box center [557, 232] width 94 height 21
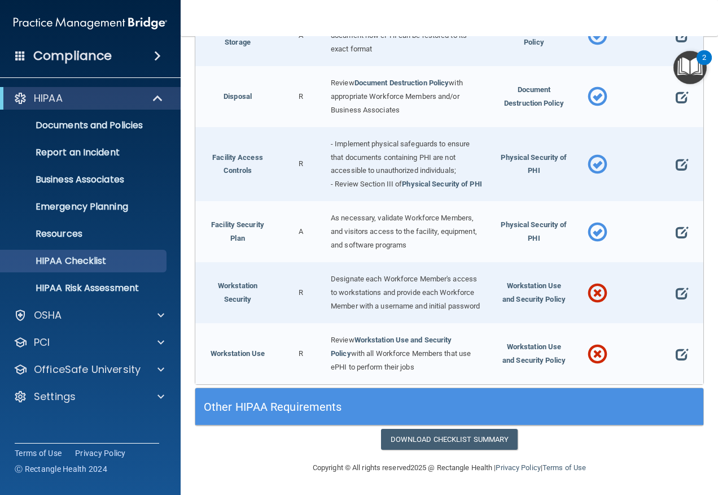
scroll to position [2506, 0]
click at [679, 287] on span at bounding box center [682, 293] width 12 height 23
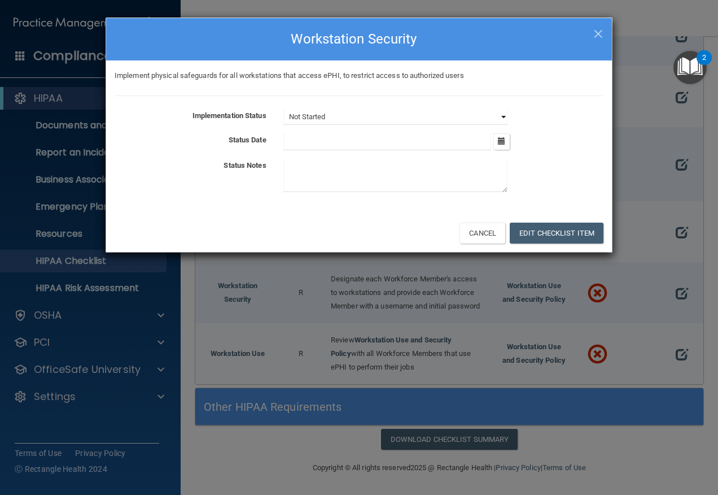
click at [504, 120] on select "Not Started In Progress Completed" at bounding box center [395, 117] width 224 height 16
select select "completed"
click at [283, 109] on select "Not Started In Progress Completed" at bounding box center [395, 117] width 224 height 16
click at [333, 169] on textarea at bounding box center [395, 175] width 224 height 33
type textarea "Nextgen"
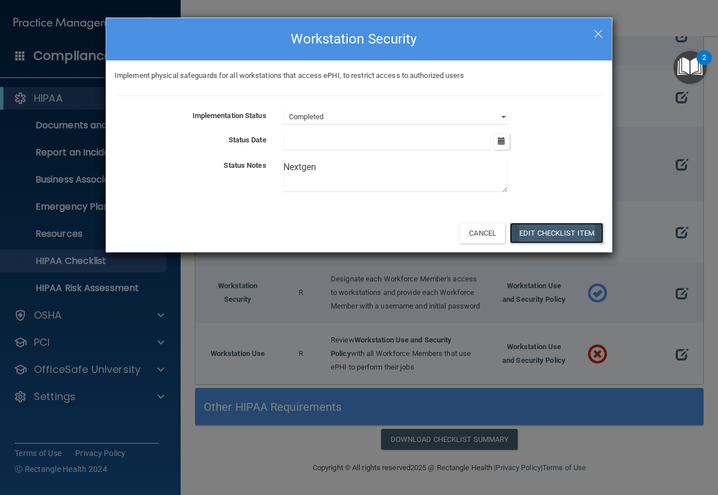
click at [557, 224] on button "Edit Checklist Item" at bounding box center [557, 232] width 94 height 21
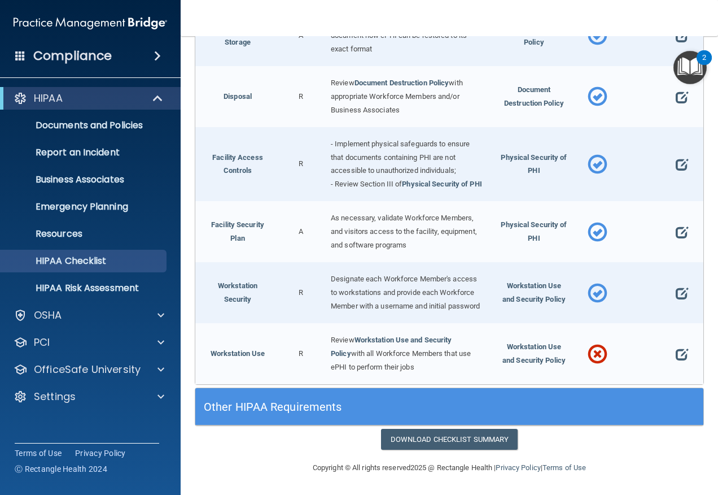
click at [677, 357] on span at bounding box center [682, 354] width 12 height 23
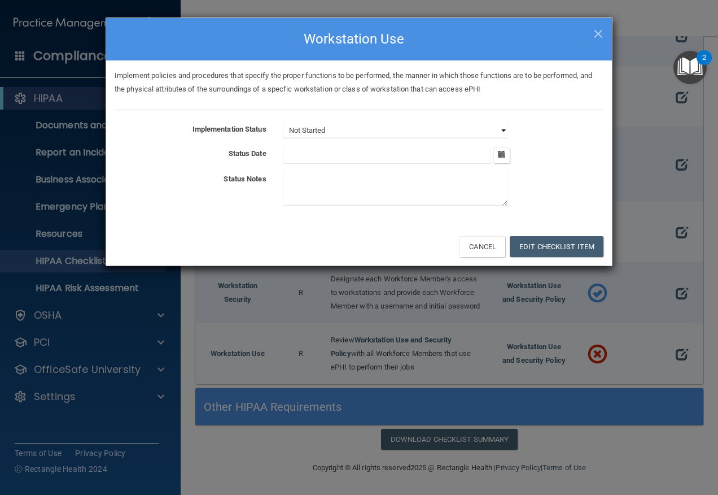
click at [503, 133] on select "Not Started In Progress Completed" at bounding box center [395, 130] width 224 height 16
select select "completed"
click at [283, 122] on select "Not Started In Progress Completed" at bounding box center [395, 130] width 224 height 16
click at [389, 173] on textarea at bounding box center [395, 188] width 224 height 33
type textarea "NextGen"
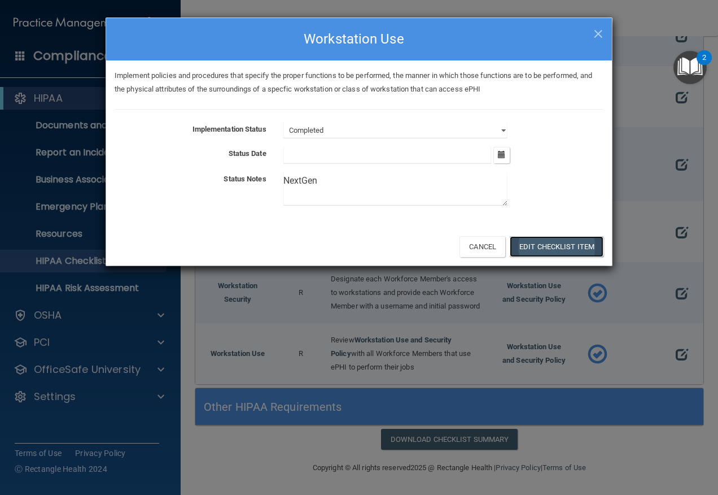
click at [532, 251] on button "Edit Checklist Item" at bounding box center [557, 246] width 94 height 21
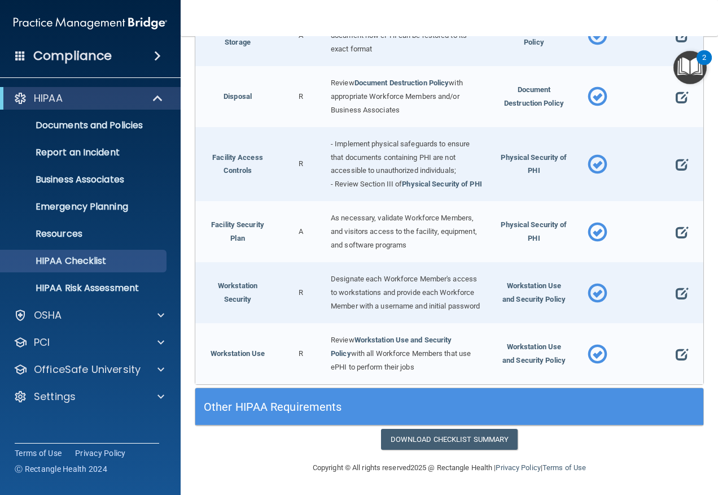
click at [319, 400] on h5 "Other HIPAA Requirements" at bounding box center [386, 406] width 364 height 12
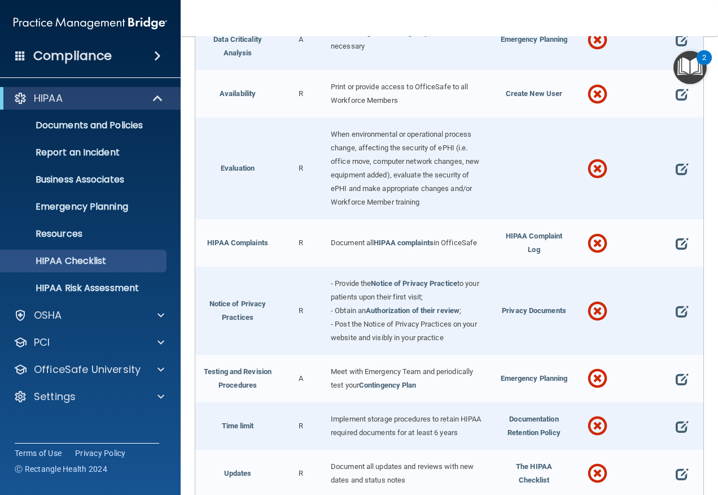
scroll to position [2902, 0]
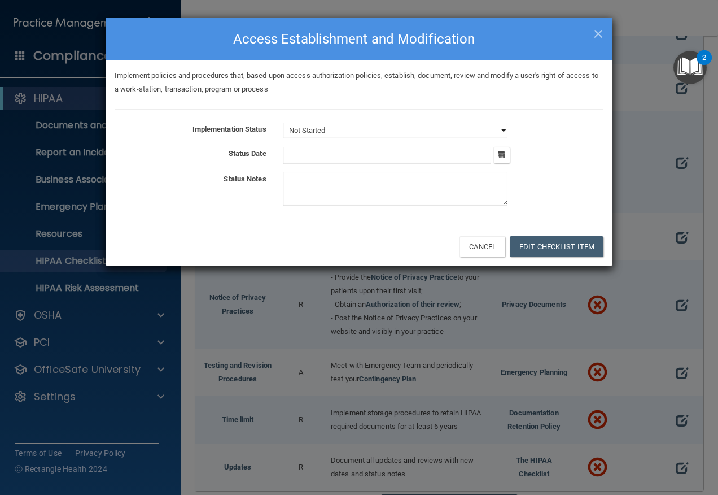
click at [500, 126] on select "Not Started In Progress Completed" at bounding box center [395, 130] width 224 height 16
click at [542, 121] on div "Implement policies and procedures that, based upon access authorization policie…" at bounding box center [359, 143] width 506 height 167
click at [601, 32] on span "×" at bounding box center [598, 32] width 10 height 23
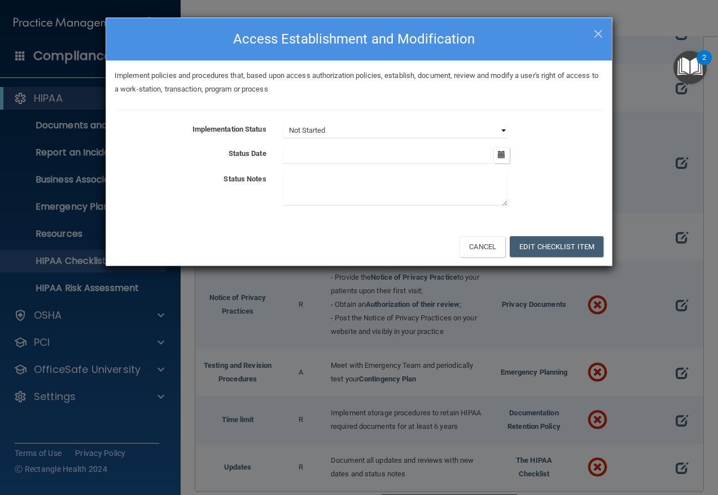
click at [505, 128] on select "Not Started In Progress Completed" at bounding box center [395, 130] width 224 height 16
select select "completed"
click at [283, 122] on select "Not Started In Progress Completed" at bounding box center [395, 130] width 224 height 16
click at [357, 182] on textarea at bounding box center [395, 188] width 224 height 33
click at [405, 181] on textarea at bounding box center [395, 188] width 224 height 33
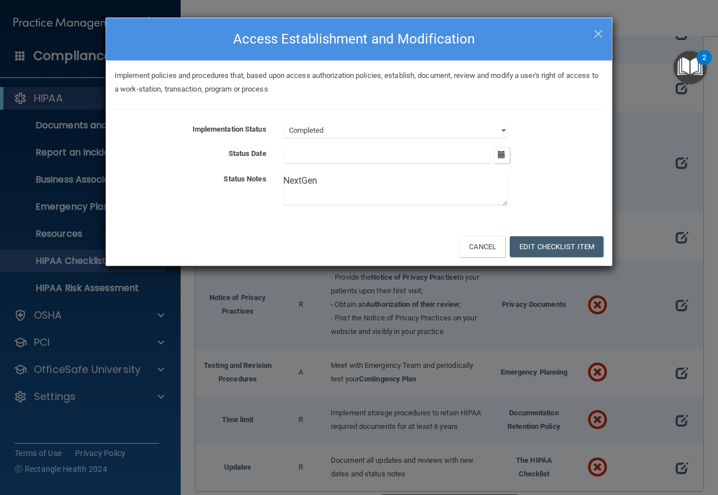
drag, startPoint x: 363, startPoint y: 173, endPoint x: 264, endPoint y: 183, distance: 99.9
click at [264, 183] on div "Status Notes NextGen" at bounding box center [359, 191] width 506 height 38
type textarea "NextGen"
click at [525, 248] on button "Edit Checklist Item" at bounding box center [557, 246] width 94 height 21
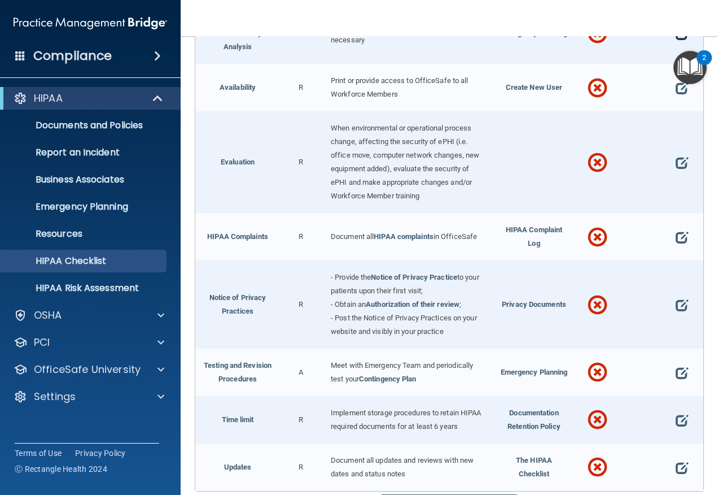
click at [676, 45] on span at bounding box center [682, 34] width 12 height 23
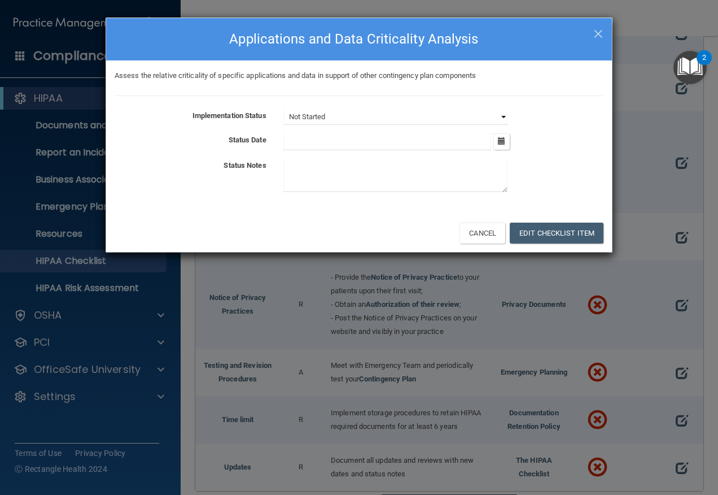
click at [503, 113] on select "Not Started In Progress Completed" at bounding box center [395, 117] width 224 height 16
select select "completed"
click at [283, 109] on select "Not Started In Progress Completed" at bounding box center [395, 117] width 224 height 16
click at [406, 173] on textarea at bounding box center [395, 175] width 224 height 33
paste textarea "NextGen"
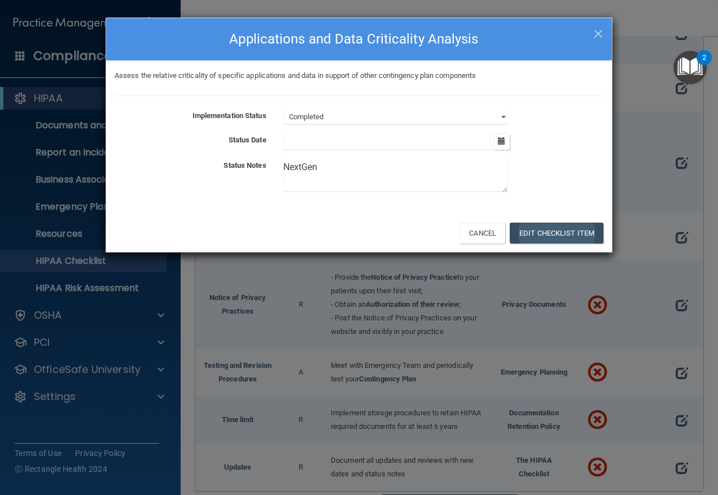
type textarea "NextGen"
click at [583, 234] on button "Edit Checklist Item" at bounding box center [557, 232] width 94 height 21
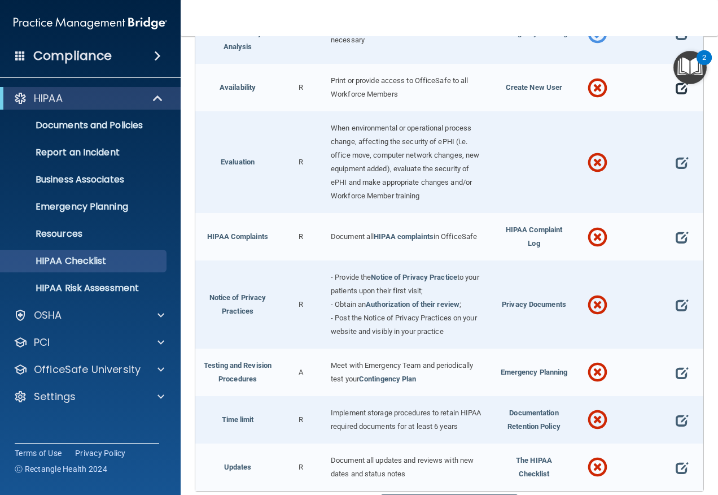
click at [677, 99] on span at bounding box center [682, 88] width 12 height 23
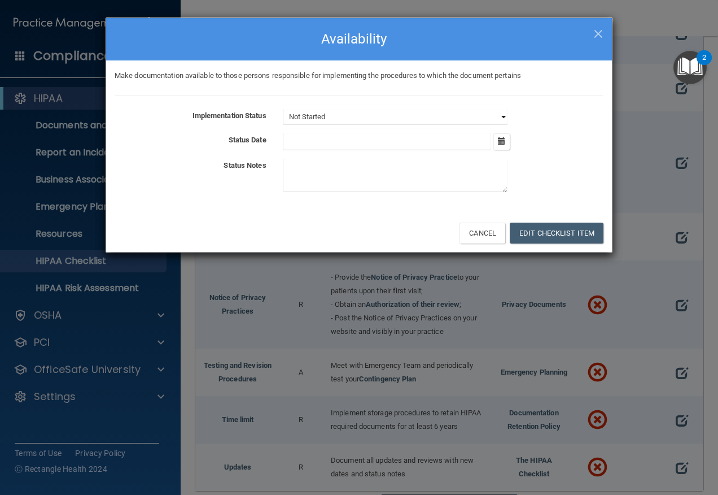
click at [502, 115] on select "Not Started In Progress Completed" at bounding box center [395, 117] width 224 height 16
select select "completed"
click at [283, 109] on select "Not Started In Progress Completed" at bounding box center [395, 117] width 224 height 16
click at [566, 238] on button "Edit Checklist Item" at bounding box center [557, 232] width 94 height 21
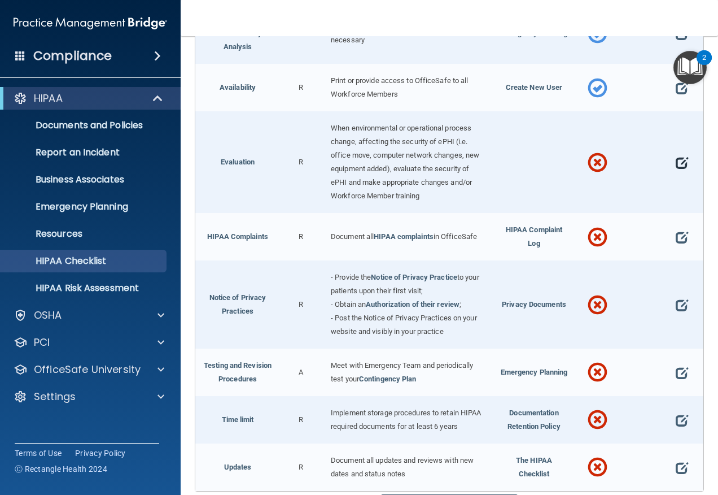
click at [676, 174] on span at bounding box center [682, 162] width 12 height 23
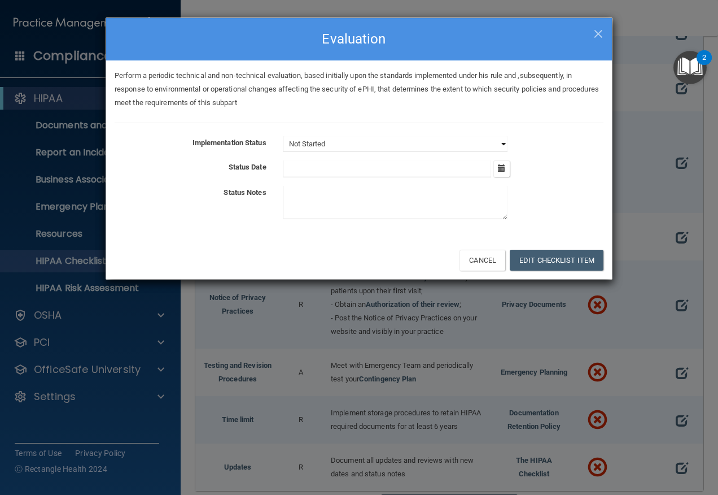
click at [505, 143] on select "Not Started In Progress Completed" at bounding box center [395, 144] width 224 height 16
select select "completed"
click at [283, 136] on select "Not Started In Progress Completed" at bounding box center [395, 144] width 224 height 16
click at [419, 200] on textarea at bounding box center [395, 202] width 224 height 33
type textarea "NextGen"
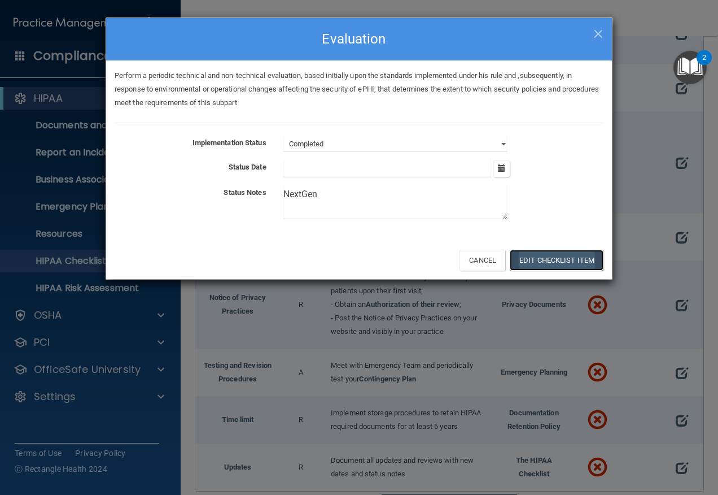
click at [523, 260] on button "Edit Checklist Item" at bounding box center [557, 260] width 94 height 21
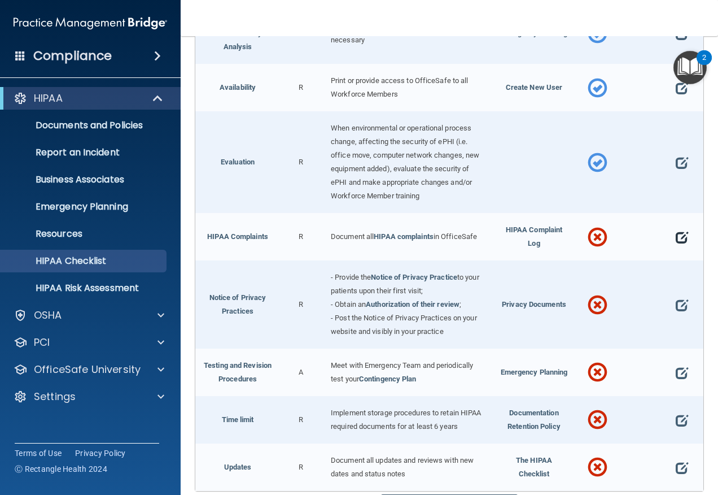
click at [676, 248] on span at bounding box center [682, 237] width 12 height 23
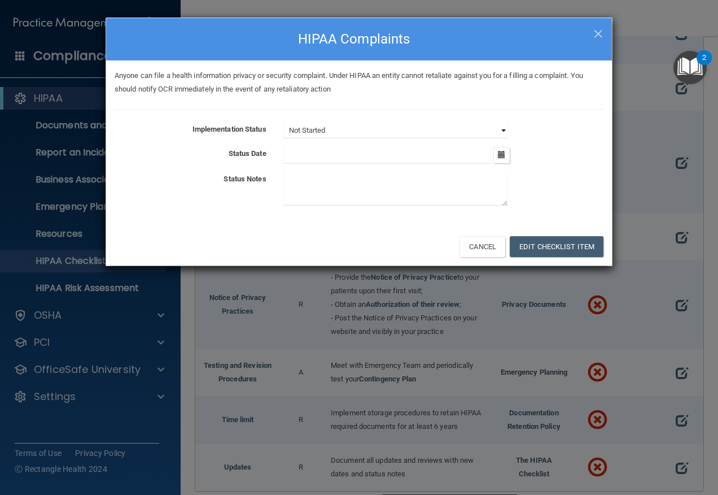
click at [502, 134] on select "Not Started In Progress Completed" at bounding box center [395, 130] width 224 height 16
select select "completed"
click at [283, 122] on select "Not Started In Progress Completed" at bounding box center [395, 130] width 224 height 16
click at [535, 245] on button "Edit Checklist Item" at bounding box center [557, 246] width 94 height 21
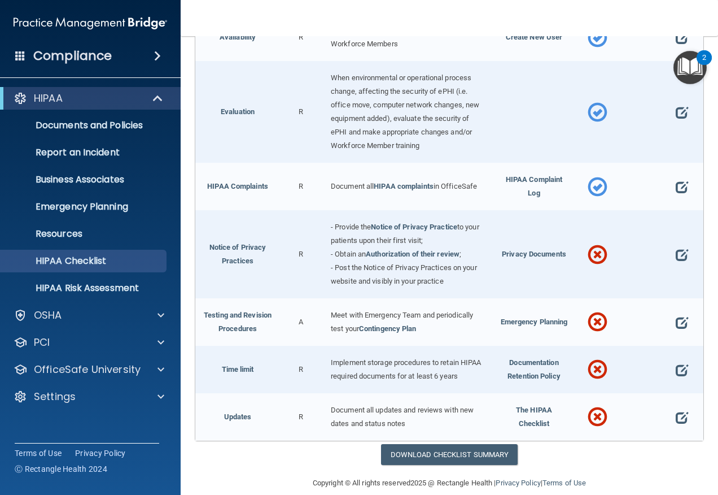
scroll to position [3014, 0]
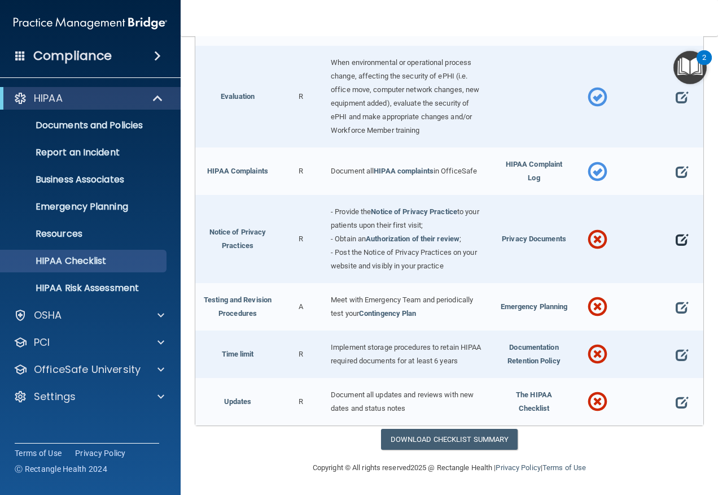
click at [676, 251] on span at bounding box center [682, 239] width 12 height 23
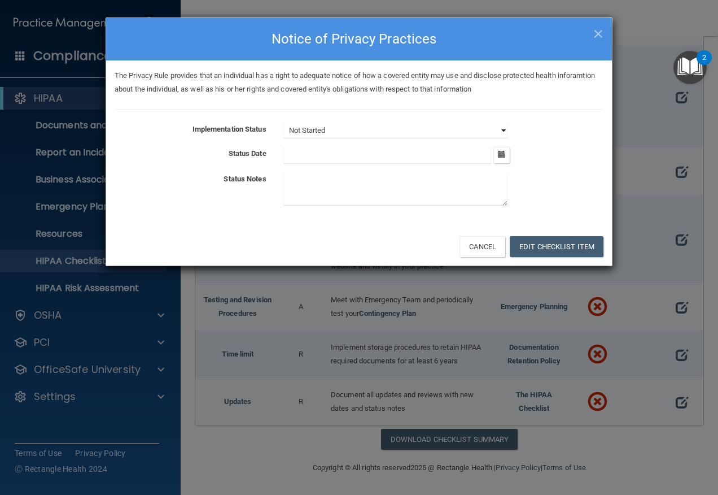
click at [504, 128] on select "Not Started In Progress Completed" at bounding box center [395, 130] width 224 height 16
select select "completed"
click at [283, 122] on select "Not Started In Progress Completed" at bounding box center [395, 130] width 224 height 16
click at [531, 244] on button "Edit Checklist Item" at bounding box center [557, 246] width 94 height 21
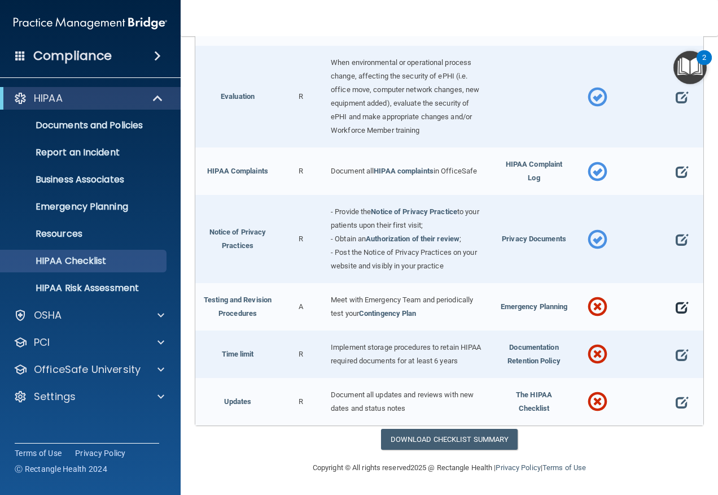
click at [676, 318] on span at bounding box center [682, 307] width 12 height 23
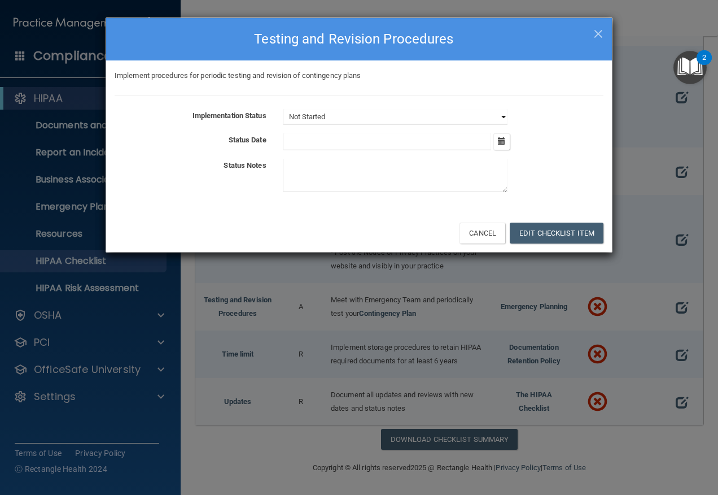
click at [502, 117] on select "Not Started In Progress Completed" at bounding box center [395, 117] width 224 height 16
select select "in_progress"
click at [283, 109] on select "Not Started In Progress Completed" at bounding box center [395, 117] width 224 height 16
click at [548, 236] on button "Edit Checklist Item" at bounding box center [557, 232] width 94 height 21
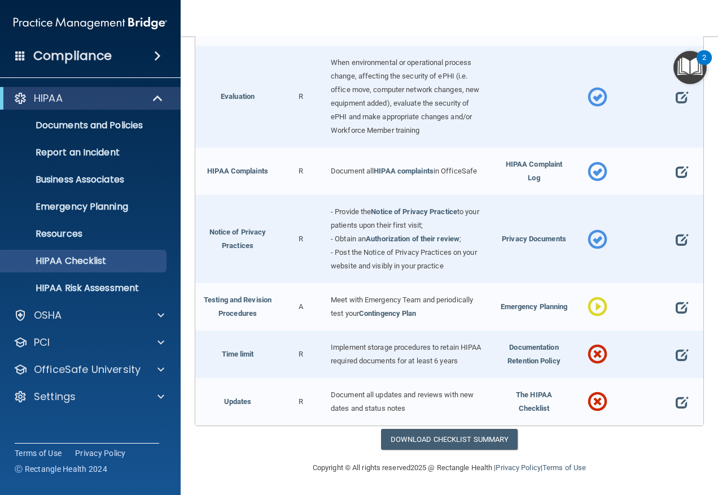
scroll to position [3113, 0]
click at [676, 347] on span at bounding box center [682, 354] width 12 height 23
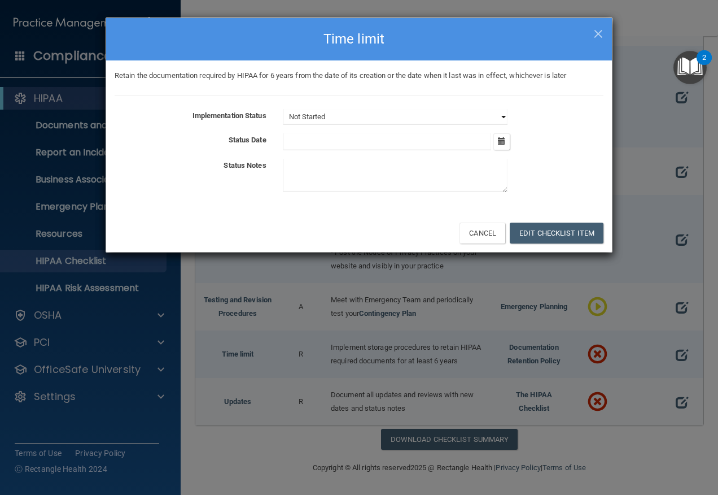
click at [502, 113] on select "Not Started In Progress Completed" at bounding box center [395, 117] width 224 height 16
select select "completed"
click at [283, 109] on select "Not Started In Progress Completed" at bounding box center [395, 117] width 224 height 16
click at [548, 235] on button "Edit Checklist Item" at bounding box center [557, 232] width 94 height 21
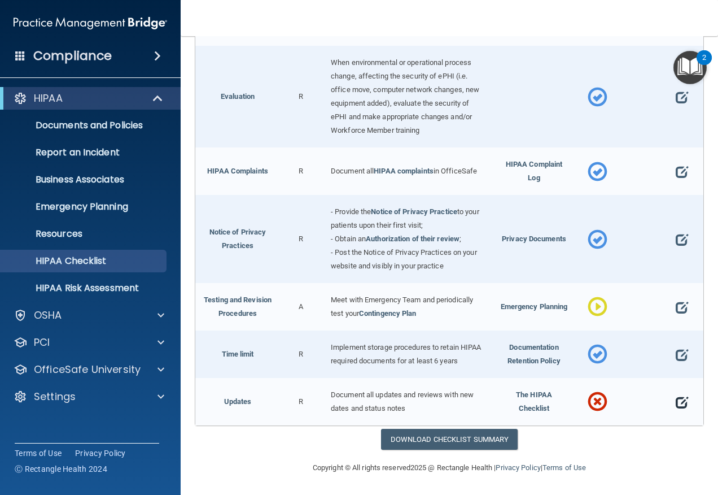
click at [676, 405] on span at bounding box center [682, 402] width 12 height 23
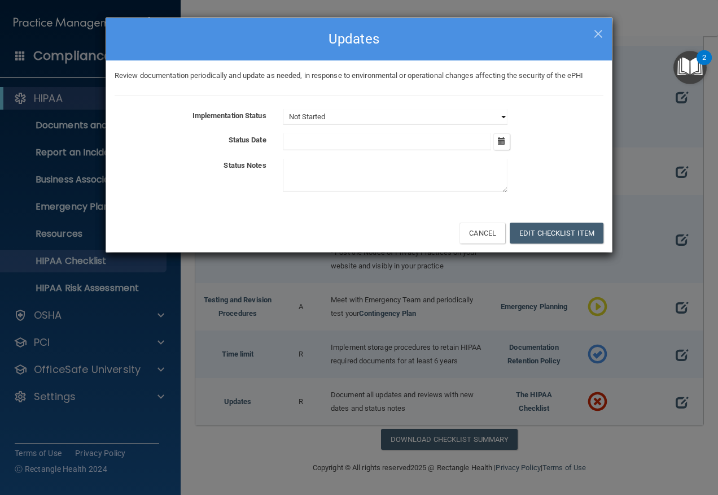
click at [500, 118] on select "Not Started In Progress Completed" at bounding box center [395, 117] width 224 height 16
select select "completed"
click at [283, 109] on select "Not Started In Progress Completed" at bounding box center [395, 117] width 224 height 16
click at [384, 182] on textarea at bounding box center [395, 175] width 224 height 33
type textarea "Nextgen"
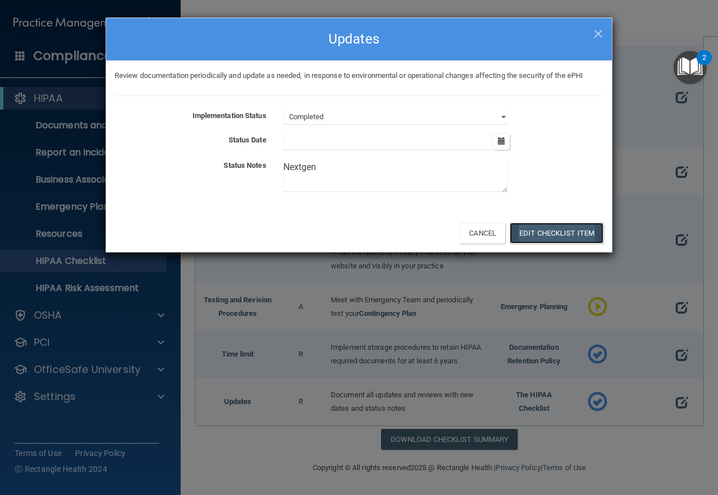
click at [560, 231] on button "Edit Checklist Item" at bounding box center [557, 232] width 94 height 21
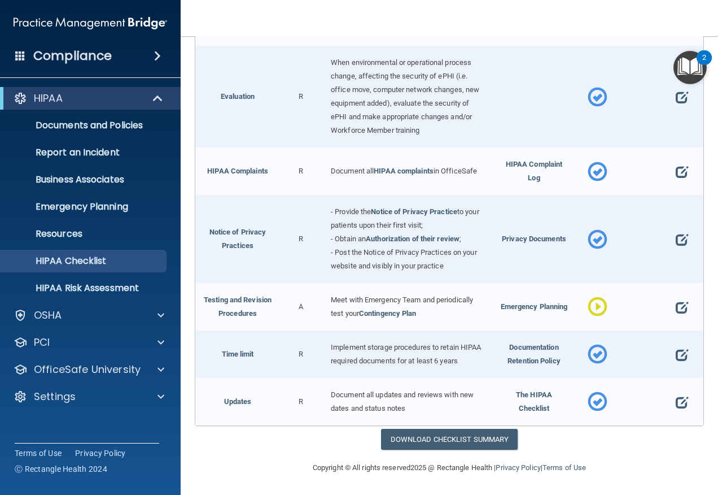
scroll to position [3000, 0]
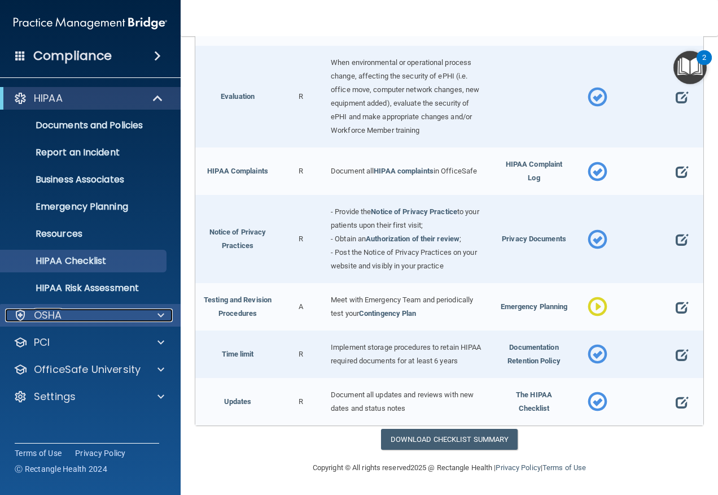
click at [134, 312] on div "OSHA" at bounding box center [75, 315] width 140 height 14
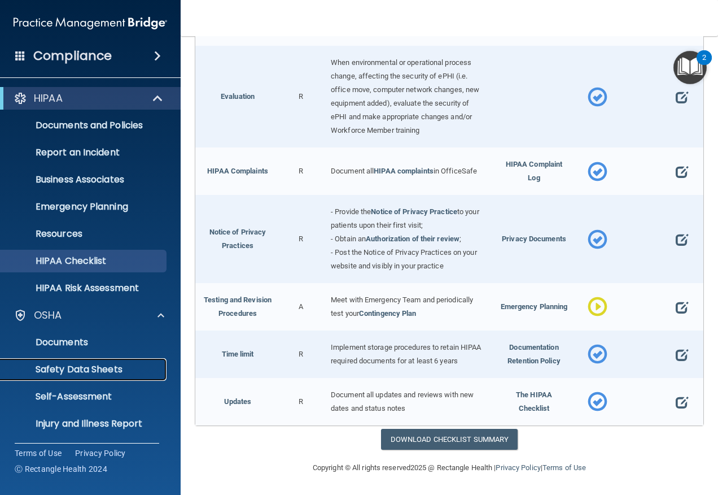
click at [115, 370] on p "Safety Data Sheets" at bounding box center [84, 369] width 154 height 11
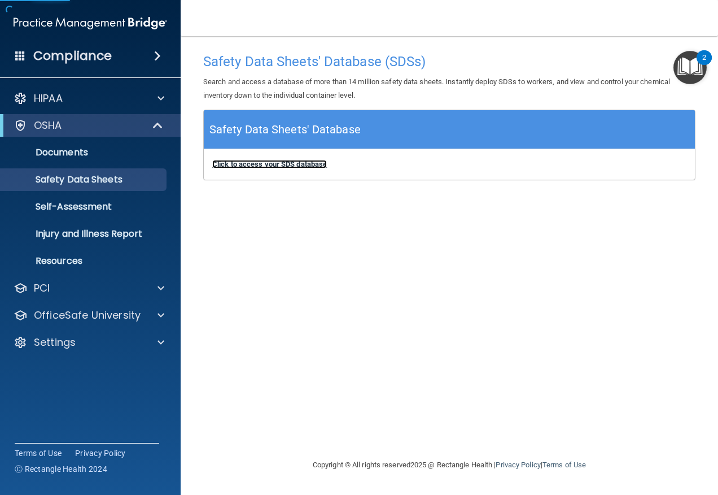
click at [259, 162] on b "Click to access your SDS database" at bounding box center [269, 164] width 115 height 8
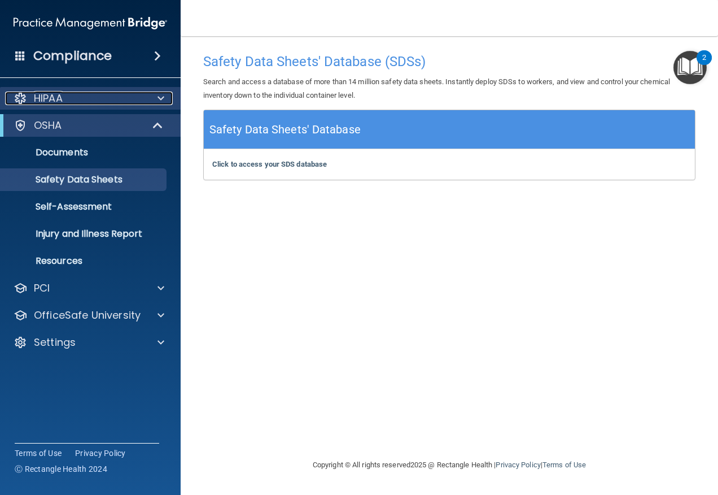
click at [159, 97] on span at bounding box center [160, 98] width 7 height 14
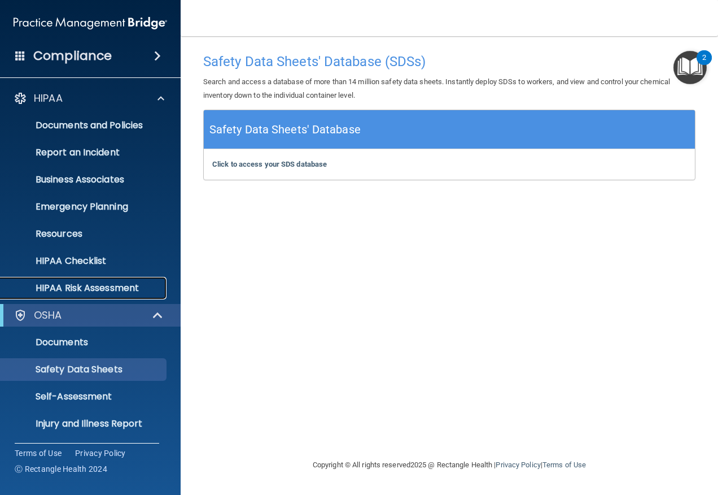
click at [114, 283] on p "HIPAA Risk Assessment" at bounding box center [84, 287] width 154 height 11
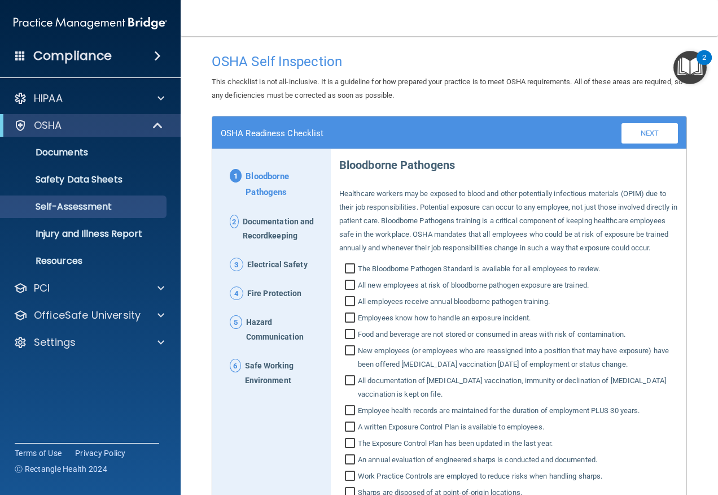
click at [348, 275] on input "The Bloodborne Pathogen Standard is available for all employees to review." at bounding box center [351, 269] width 13 height 11
checkbox input "true"
click at [351, 292] on input "All new employees at risk of bloodborne pathogen exposure are trained." at bounding box center [351, 286] width 13 height 11
checkbox input "true"
click at [351, 308] on input "All employees receive annual bloodborne pathogen training." at bounding box center [351, 302] width 13 height 11
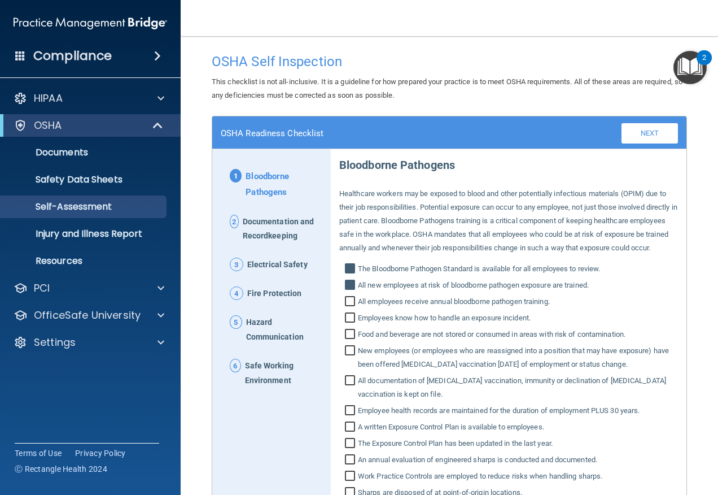
checkbox input "true"
click at [345, 325] on input "Employees know how to handle an exposure incident." at bounding box center [351, 318] width 13 height 11
checkbox input "true"
click at [345, 341] on input "Food and beverage are not stored or consumed in areas with risk of contaminatio…" at bounding box center [351, 335] width 13 height 11
checkbox input "true"
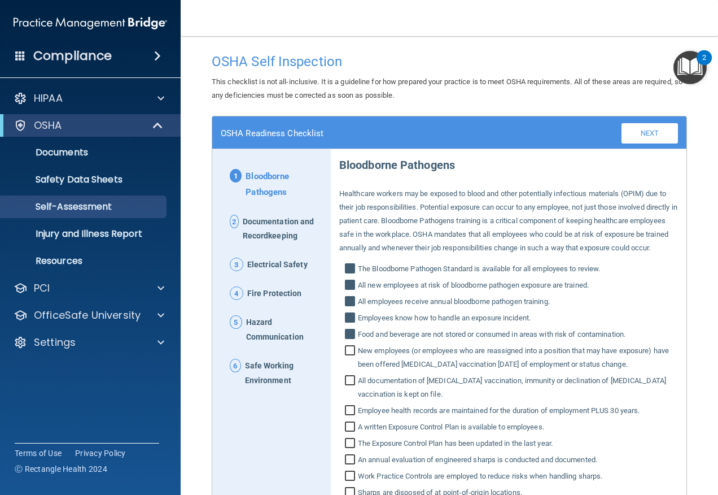
click at [347, 364] on input "New employees (or employees who are reassigned into a position that may have ex…" at bounding box center [351, 358] width 13 height 25
checkbox input "true"
click at [348, 395] on input "All documentation of [MEDICAL_DATA] vaccination, immunity or declination of [ME…" at bounding box center [351, 388] width 13 height 25
checkbox input "true"
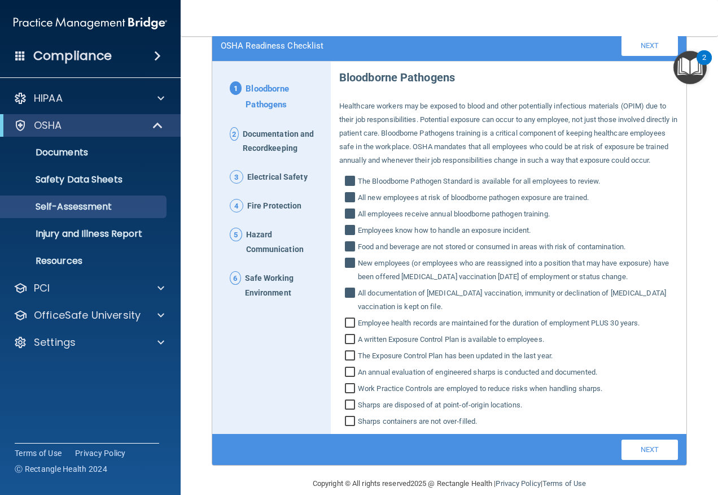
scroll to position [117, 0]
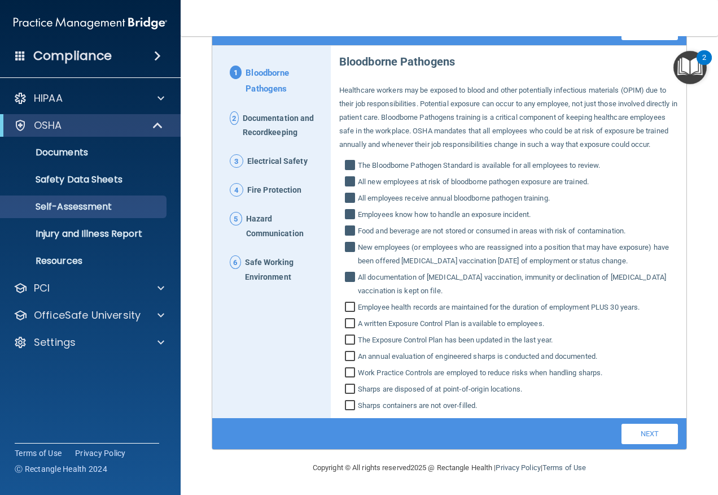
click at [345, 307] on input "Employee health records are maintained for the duration of employment PLUS 30 y…" at bounding box center [351, 308] width 13 height 11
checkbox input "true"
click at [347, 319] on input "A written Exposure Control Plan is available to employees." at bounding box center [351, 324] width 13 height 11
checkbox input "true"
click at [351, 336] on input "The Exposure Control Plan has been updated in the last year." at bounding box center [351, 340] width 13 height 11
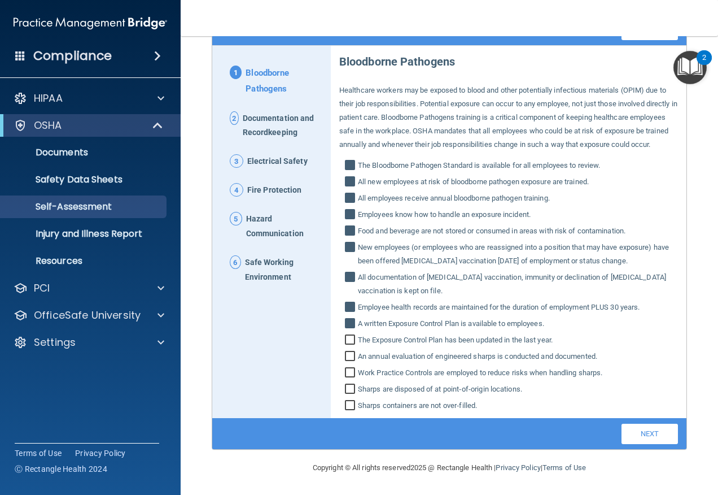
checkbox input "true"
click at [351, 352] on input "An annual evaluation of engineered sharps is conducted and documented." at bounding box center [351, 357] width 13 height 11
checkbox input "true"
click at [346, 369] on input "Work Practice Controls are employed to reduce risks when handling sharps." at bounding box center [351, 373] width 13 height 11
checkbox input "true"
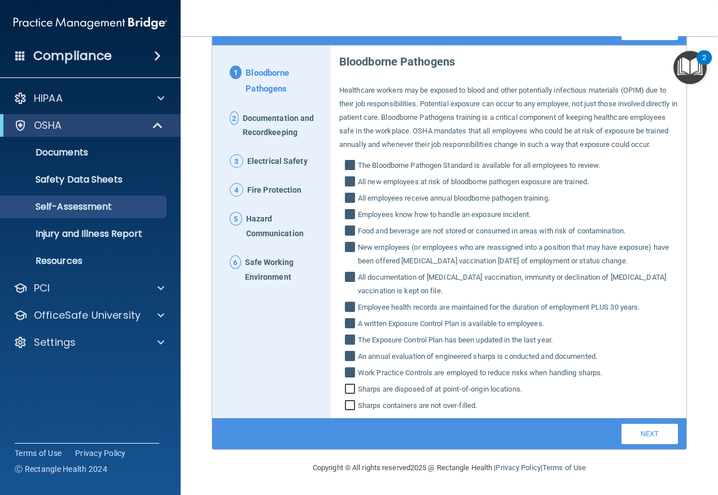
click at [346, 387] on input "Sharps are disposed of at point‐of‐origin locations." at bounding box center [351, 389] width 13 height 11
checkbox input "true"
click at [347, 403] on input "Sharps containers are not over‐filled." at bounding box center [351, 406] width 13 height 11
checkbox input "true"
click at [269, 111] on span "Documentation and Recordkeeping" at bounding box center [283, 125] width 80 height 29
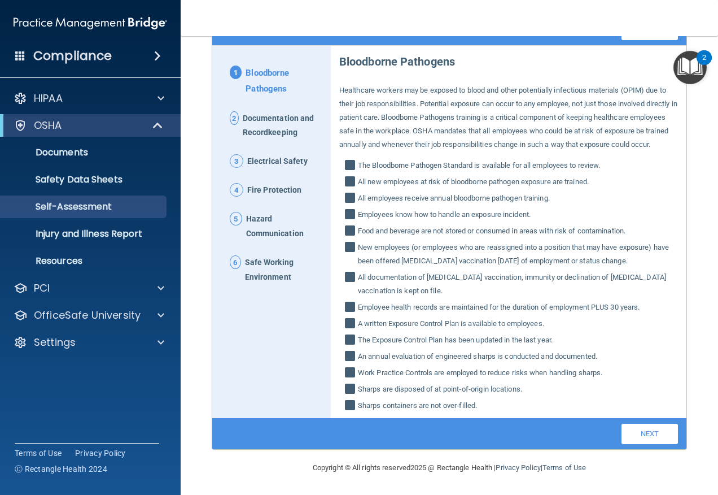
click at [269, 111] on span "Documentation and Recordkeeping" at bounding box center [283, 125] width 80 height 29
click at [627, 433] on link "Next" at bounding box center [650, 433] width 56 height 20
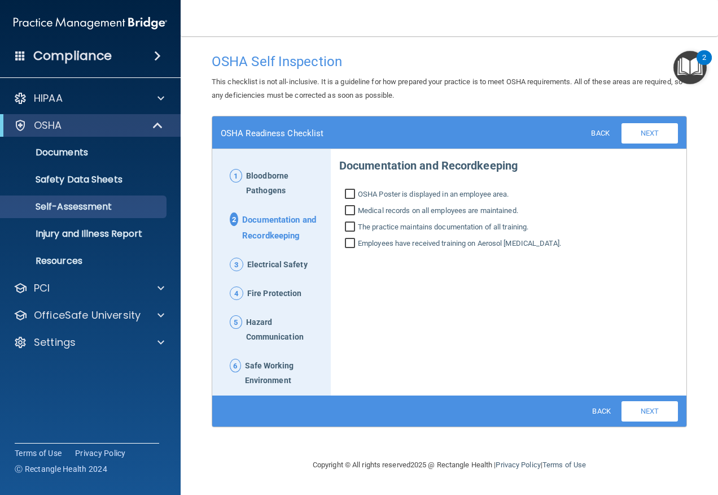
click at [344, 191] on label "OSHA Poster is displayed in an employee area." at bounding box center [508, 194] width 339 height 14
click at [345, 191] on input "OSHA Poster is displayed in an employee area." at bounding box center [351, 195] width 13 height 11
checkbox input "true"
click at [348, 207] on input "Medical records on all employees are maintained." at bounding box center [351, 211] width 13 height 11
checkbox input "true"
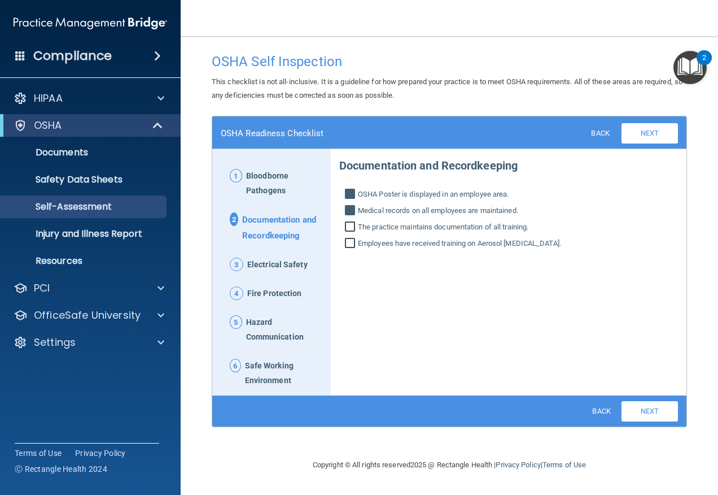
click at [350, 229] on input "The practice maintains documentation of all training." at bounding box center [351, 227] width 13 height 11
checkbox input "true"
click at [350, 246] on input "Employees have received training on Aerosol [MEDICAL_DATA]." at bounding box center [351, 244] width 13 height 11
checkbox input "true"
click at [649, 409] on link "Next" at bounding box center [650, 411] width 56 height 20
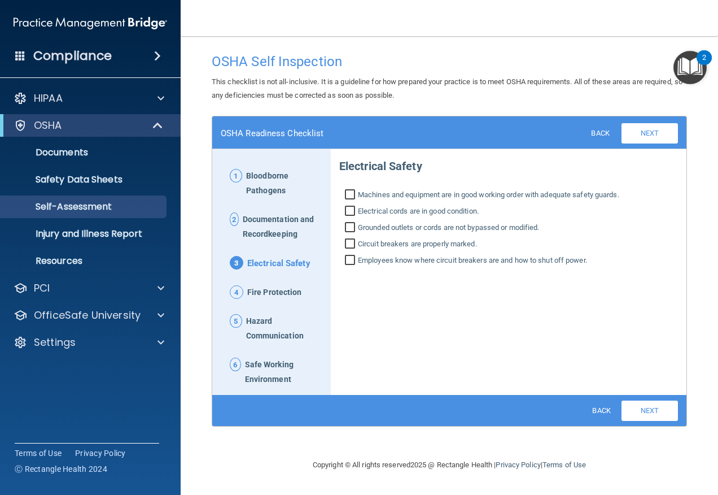
click at [353, 196] on input "Machines and equipment are in good working order with adequate safety guards." at bounding box center [351, 195] width 13 height 11
checkbox input "true"
click at [352, 211] on input "Electrical cords are in good condition." at bounding box center [351, 212] width 13 height 11
checkbox input "true"
click at [352, 224] on input "Grounded outlets or cords are not bypassed or modified." at bounding box center [351, 228] width 13 height 11
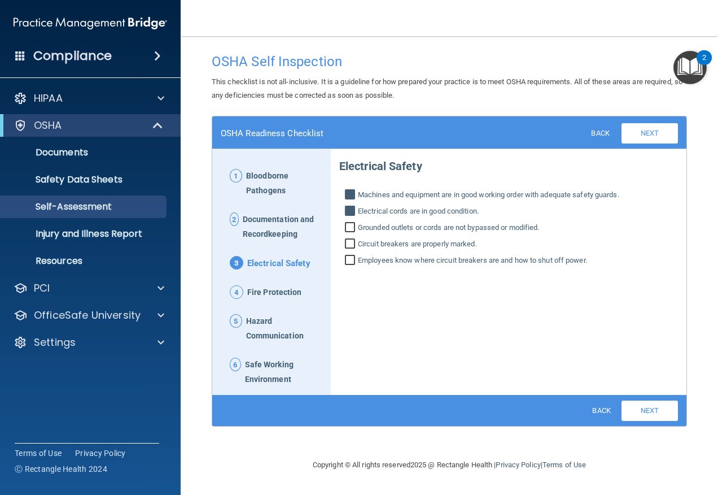
checkbox input "true"
click at [350, 242] on input "Circuit breakers are properly marked." at bounding box center [351, 244] width 13 height 11
checkbox input "true"
click at [350, 261] on input "Employees know where circuit breakers are and how to shut off power." at bounding box center [351, 261] width 13 height 11
checkbox input "true"
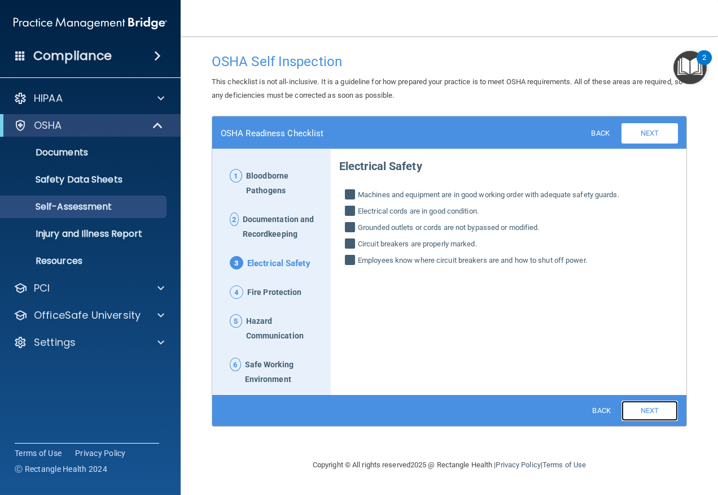
click at [638, 410] on link "Next" at bounding box center [650, 410] width 56 height 20
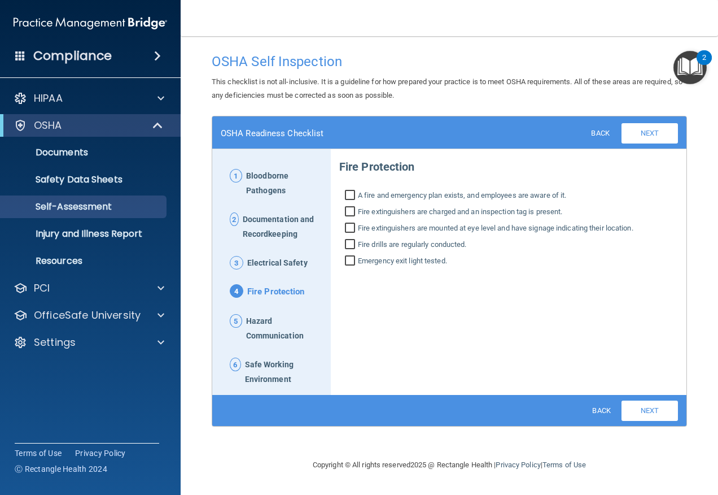
click at [352, 192] on input "A fire and emergency plan exists, and employees are aware of it." at bounding box center [351, 196] width 13 height 11
checkbox input "true"
click at [349, 211] on input "Fire extinguishers are charged and an inspection tag is present." at bounding box center [351, 212] width 13 height 11
checkbox input "true"
click at [349, 229] on input "Fire extinguishers are mounted at eye level and have signage indicating their l…" at bounding box center [351, 229] width 13 height 11
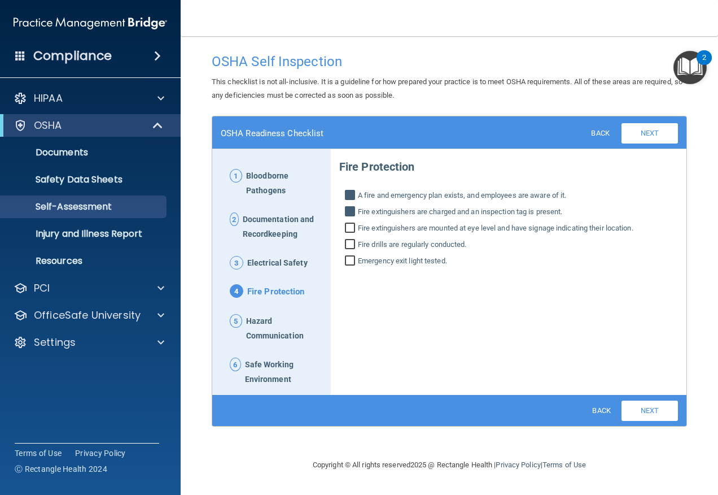
checkbox input "true"
click at [348, 244] on input "Fire drills are regularly conducted." at bounding box center [351, 245] width 13 height 11
checkbox input "true"
click at [348, 260] on input "Emergency exit light tested." at bounding box center [351, 261] width 13 height 11
checkbox input "true"
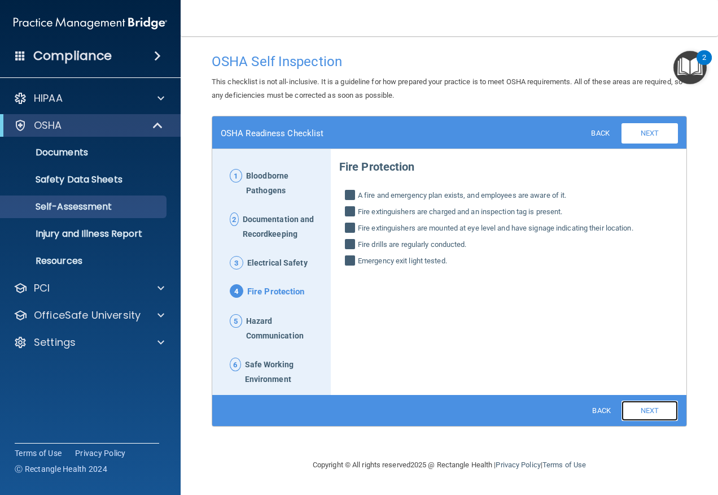
click at [641, 406] on link "Next" at bounding box center [650, 410] width 56 height 20
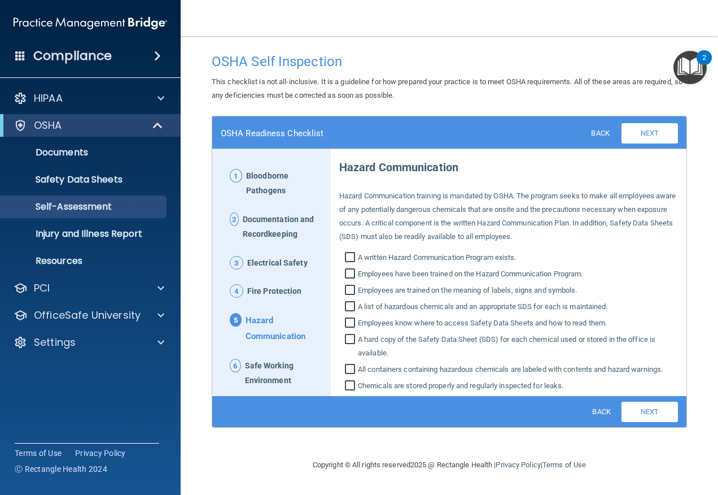
click at [351, 258] on input "A written Hazard Communication Program exists." at bounding box center [351, 258] width 13 height 11
checkbox input "true"
click at [350, 274] on input "Employees have been trained on the Hazard Communication Program." at bounding box center [351, 274] width 13 height 11
checkbox input "true"
click at [349, 290] on input "Employees are trained on the meaning of labels, signs and symbols." at bounding box center [351, 291] width 13 height 11
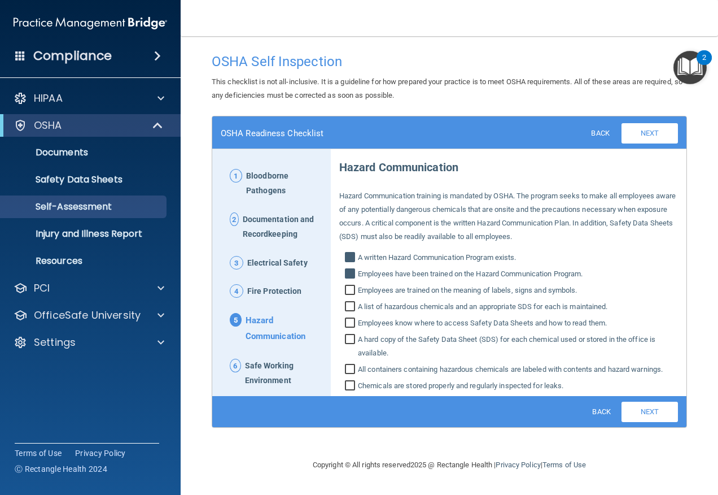
checkbox input "true"
click at [350, 305] on input "A list of hazardous chemicals and an appropriate SDS for each is maintained." at bounding box center [351, 307] width 13 height 11
checkbox input "true"
click at [351, 323] on input "Employees know where to access Safety Data Sheets and how to read them." at bounding box center [351, 323] width 13 height 11
checkbox input "true"
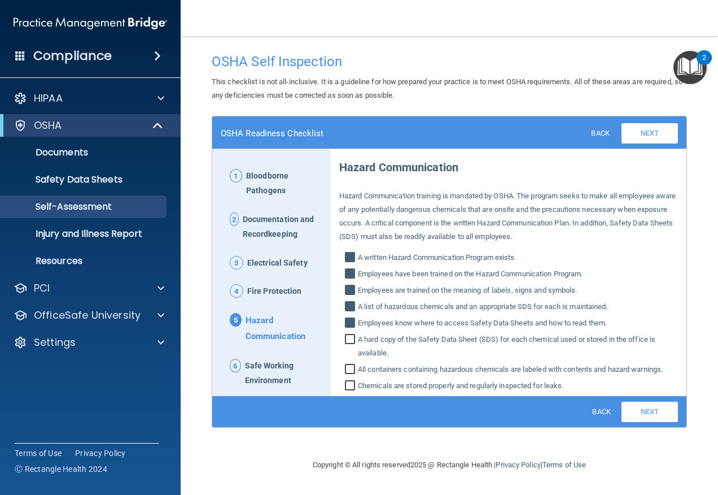
click at [351, 338] on input "A hard copy of the Safety Data Sheet (SDS) for each chemical used or stored in …" at bounding box center [351, 347] width 13 height 25
click at [351, 350] on input "A hard copy of the Safety Data Sheet (SDS) for each chemical used or stored in …" at bounding box center [351, 347] width 13 height 25
click at [349, 342] on input "A hard copy of the Safety Data Sheet (SDS) for each chemical used or stored in …" at bounding box center [351, 347] width 13 height 25
checkbox input "true"
click at [351, 361] on div "Hazard Communication Hazard Communication training is mandated by [PERSON_NAME]…" at bounding box center [508, 271] width 339 height 241
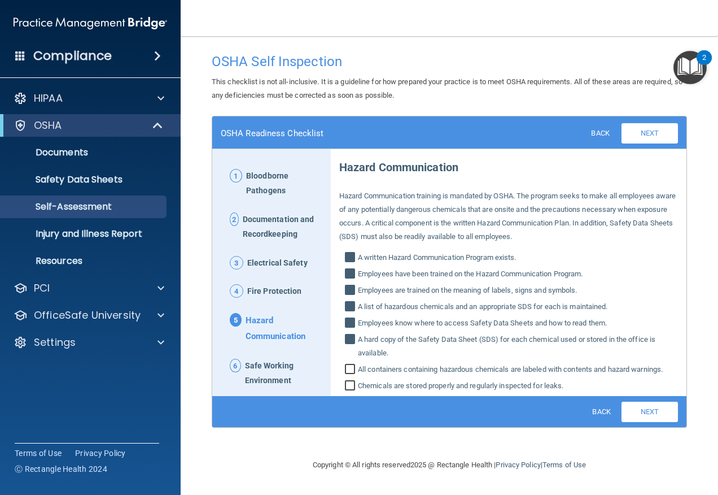
click at [351, 367] on input "All containers containing hazardous chemicals are labeled with contents and haz…" at bounding box center [351, 370] width 13 height 11
checkbox input "true"
click at [351, 383] on input "Chemicals are stored properly and regularly inspected for leaks." at bounding box center [351, 386] width 13 height 11
checkbox input "true"
click at [647, 414] on link "Next" at bounding box center [650, 411] width 56 height 20
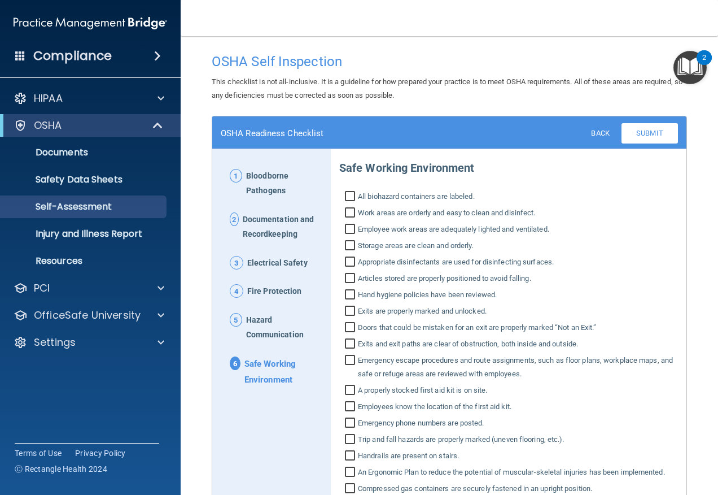
click at [351, 195] on input "All biohazard containers are labeled." at bounding box center [351, 197] width 13 height 11
checkbox input "true"
click at [348, 213] on input "Work areas are orderly and easy to clean and disinfect." at bounding box center [351, 213] width 13 height 11
checkbox input "true"
click at [345, 225] on input "Employee work areas are adequately lighted and ventilated." at bounding box center [351, 230] width 13 height 11
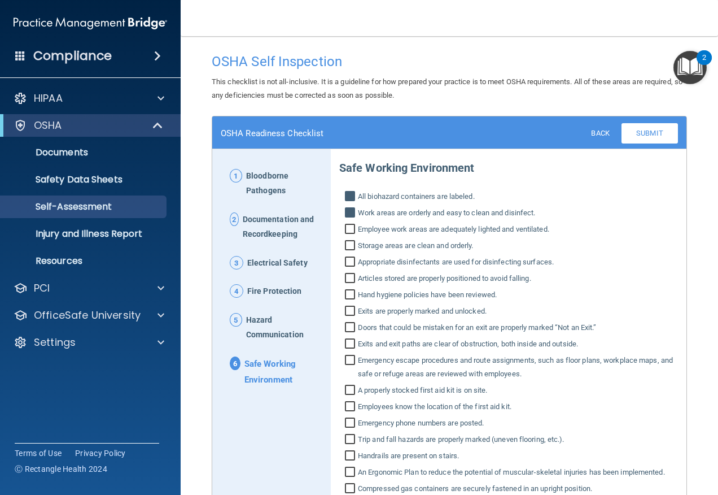
checkbox input "true"
click at [345, 244] on input "Storage areas are clean and orderly." at bounding box center [351, 246] width 13 height 11
checkbox input "true"
click at [348, 263] on input "Appropriate disinfectants are used for disinfecting surfaces." at bounding box center [351, 262] width 13 height 11
checkbox input "true"
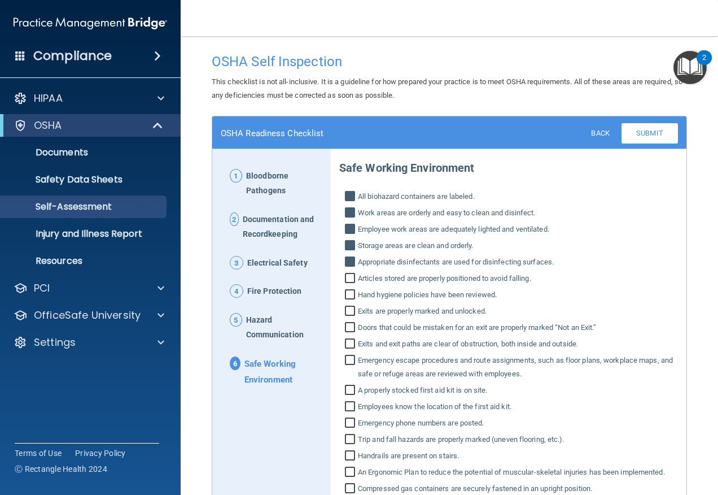
click at [349, 283] on input "Articles stored are properly positioned to avoid falling." at bounding box center [351, 279] width 13 height 11
checkbox input "true"
click at [347, 294] on input "Hand hygiene policies have been reviewed." at bounding box center [351, 295] width 13 height 11
checkbox input "true"
click at [345, 307] on input "Exits are properly marked and unlocked." at bounding box center [351, 312] width 13 height 11
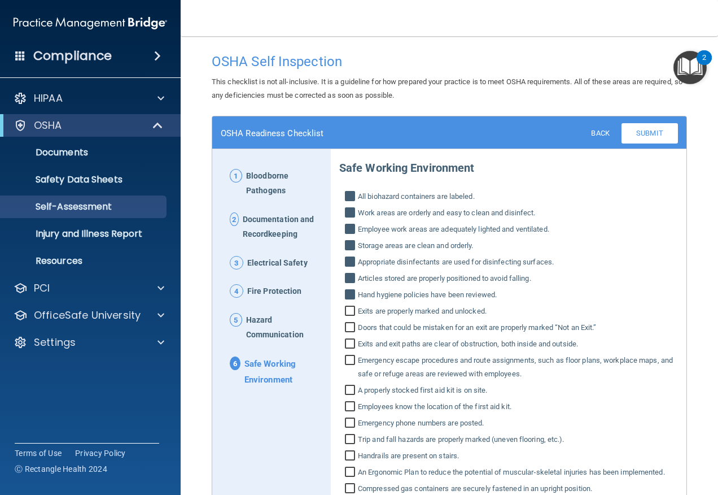
checkbox input "true"
click at [347, 323] on input "Doors that could be mistaken for an exit are properly marked “Not an Exit.”" at bounding box center [351, 328] width 13 height 11
checkbox input "true"
click at [350, 339] on input "Exits and exit paths are clear of obstruction, both inside and outside." at bounding box center [351, 344] width 13 height 11
checkbox input "true"
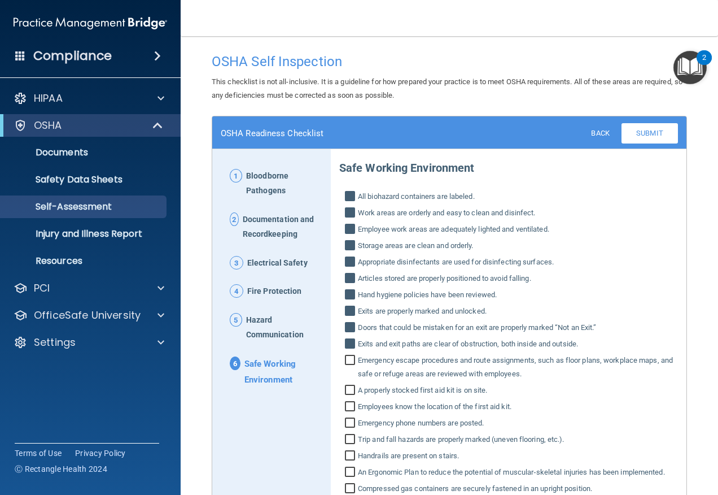
click at [352, 360] on input "Emergency escape procedures and route assignments, such as floor plans, workpla…" at bounding box center [351, 368] width 13 height 25
checkbox input "true"
click at [351, 387] on input "A properly stocked first aid kit is on site." at bounding box center [351, 391] width 13 height 11
checkbox input "true"
click at [349, 409] on input "Employees know the location of the first aid kit." at bounding box center [351, 407] width 13 height 11
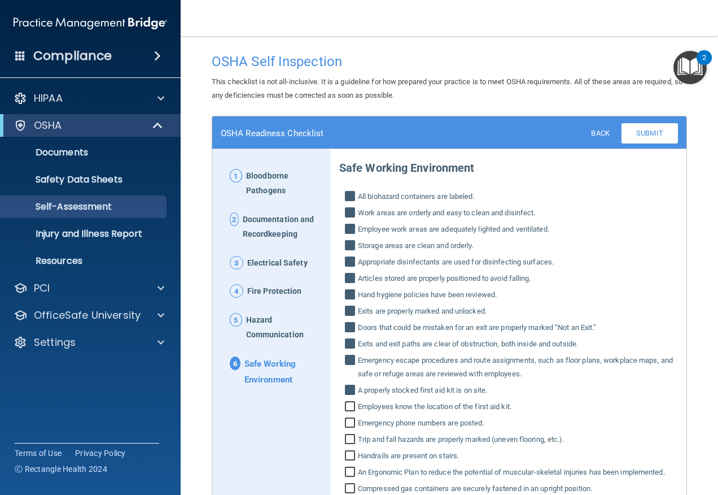
checkbox input "true"
click at [348, 427] on input "Emergency phone numbers are posted." at bounding box center [351, 423] width 13 height 11
checkbox input "true"
click at [345, 439] on input "Trip and fall hazards are properly marked (uneven flooring, etc.)." at bounding box center [351, 440] width 13 height 11
checkbox input "true"
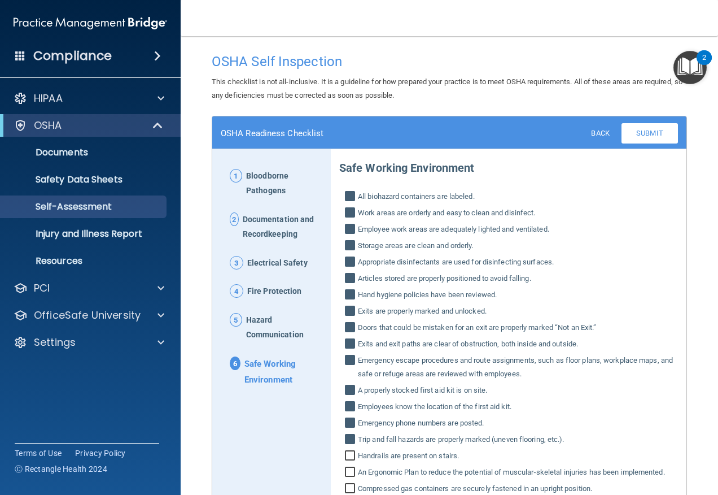
click at [351, 457] on input "Handrails are present on stairs." at bounding box center [351, 456] width 13 height 11
checkbox input "true"
click at [353, 475] on input "An Ergonomic Plan to reduce the potential of muscular‐skeletal injuries has bee…" at bounding box center [351, 472] width 13 height 11
checkbox input "true"
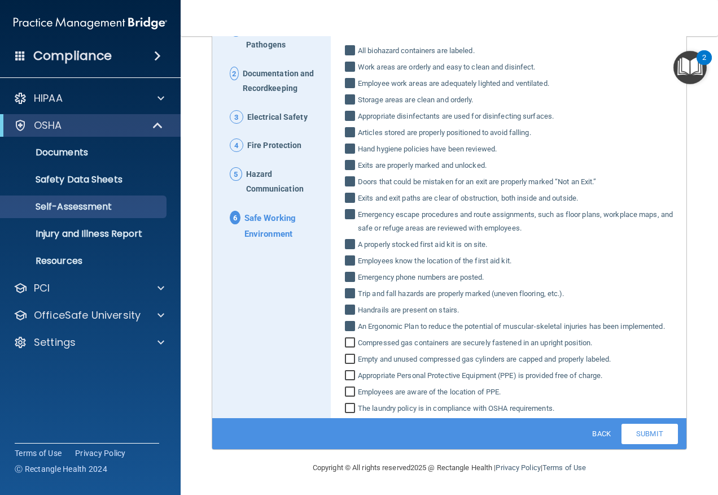
scroll to position [159, 0]
click at [351, 344] on input "Compressed gas containers are securely fastened in an upright position." at bounding box center [351, 343] width 13 height 11
checkbox input "true"
click at [349, 355] on input "Empty and unused compressed gas cylinders are capped and properly labeled." at bounding box center [351, 360] width 13 height 11
checkbox input "true"
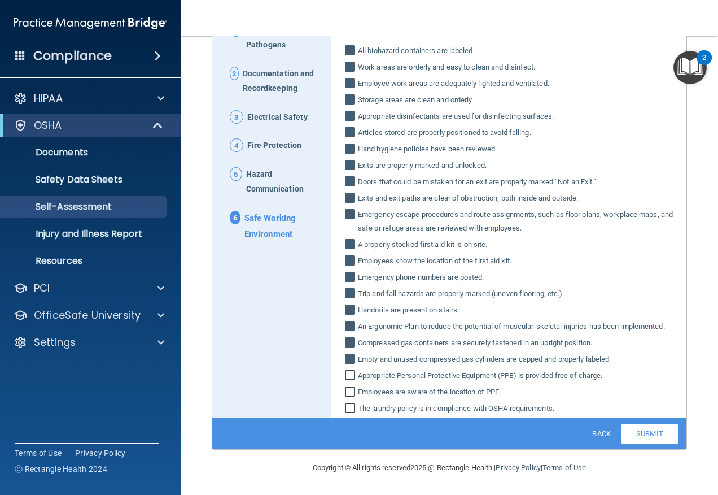
click at [346, 373] on input "Appropriate Personal Protective Equipment (PPE) is provided free of charge." at bounding box center [351, 376] width 13 height 11
checkbox input "true"
click at [347, 393] on input "Employees are aware of the location of PPE." at bounding box center [351, 392] width 13 height 11
checkbox input "true"
click at [349, 400] on div "Safe Working Environment All biohazard containers are labeled. Work areas are o…" at bounding box center [508, 210] width 339 height 409
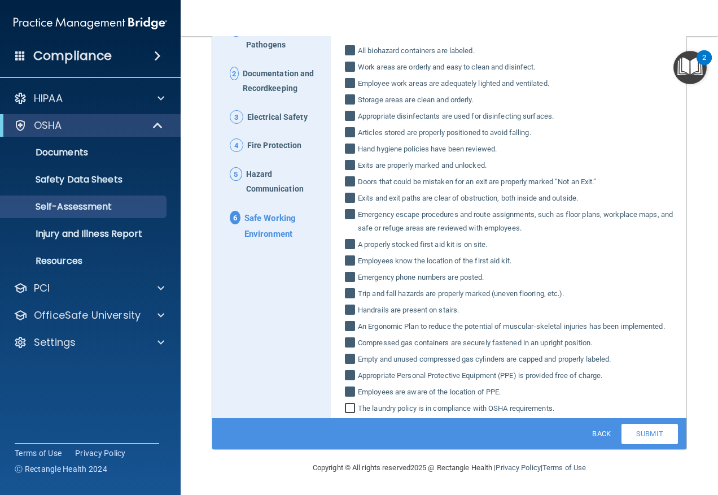
click at [352, 407] on input "The laundry policy is in compliance with OSHA requirements." at bounding box center [351, 409] width 13 height 11
checkbox input "true"
click at [639, 431] on link "Submit" at bounding box center [650, 433] width 56 height 20
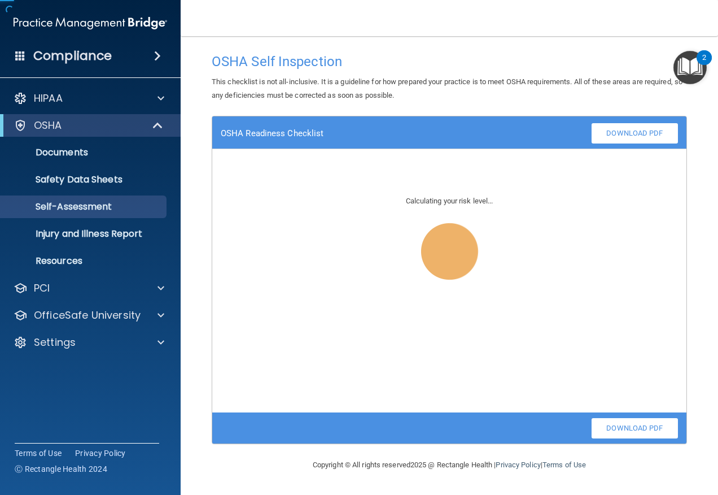
scroll to position [0, 0]
